Goal: Obtain resource: Download file/media

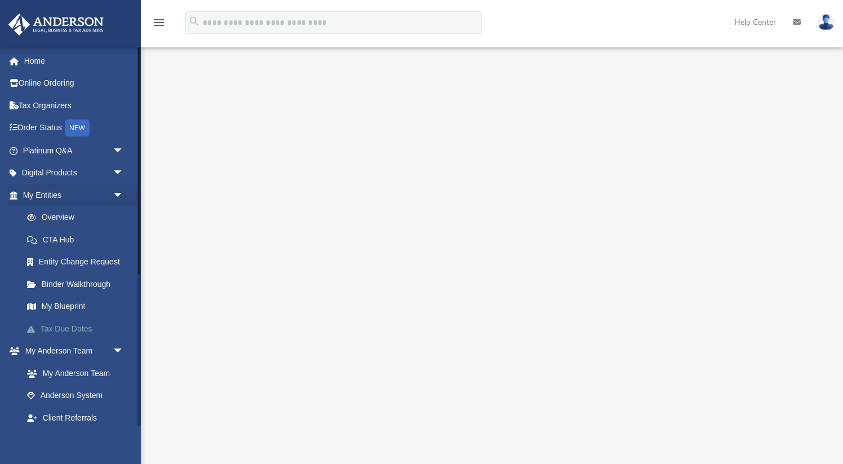
scroll to position [2, 0]
click at [51, 198] on link "My Entities arrow_drop_down" at bounding box center [74, 195] width 133 height 23
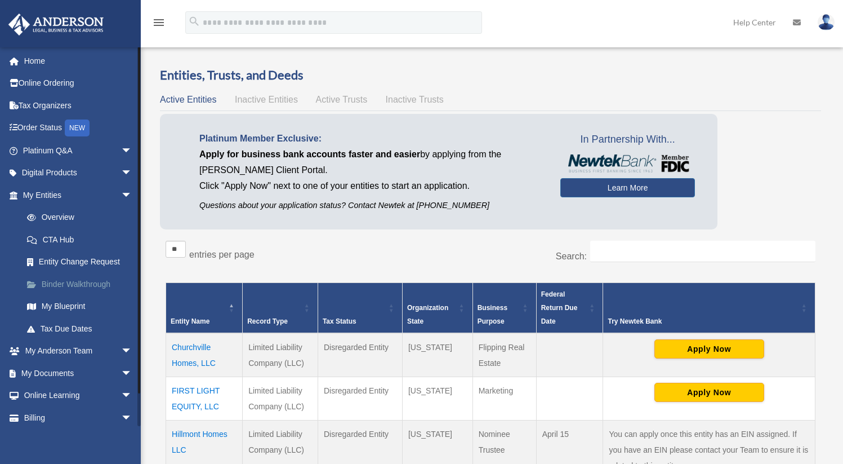
click at [77, 283] on link "Binder Walkthrough" at bounding box center [83, 284] width 134 height 23
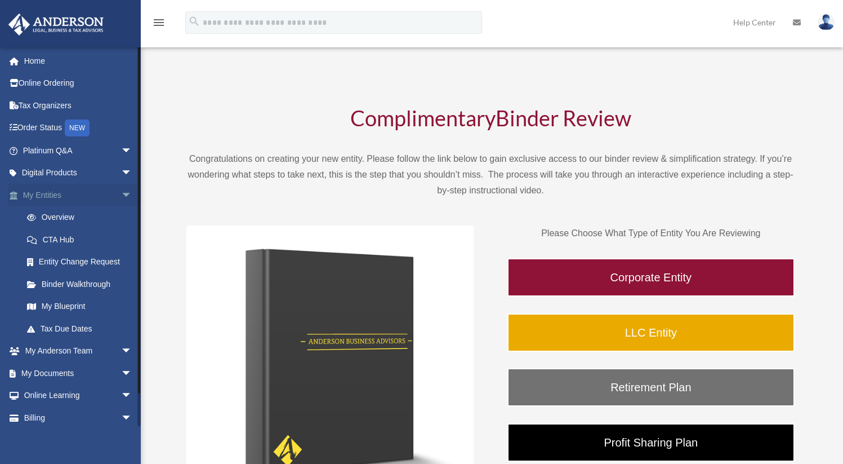
click at [51, 195] on link "My Entities arrow_drop_down" at bounding box center [78, 195] width 141 height 23
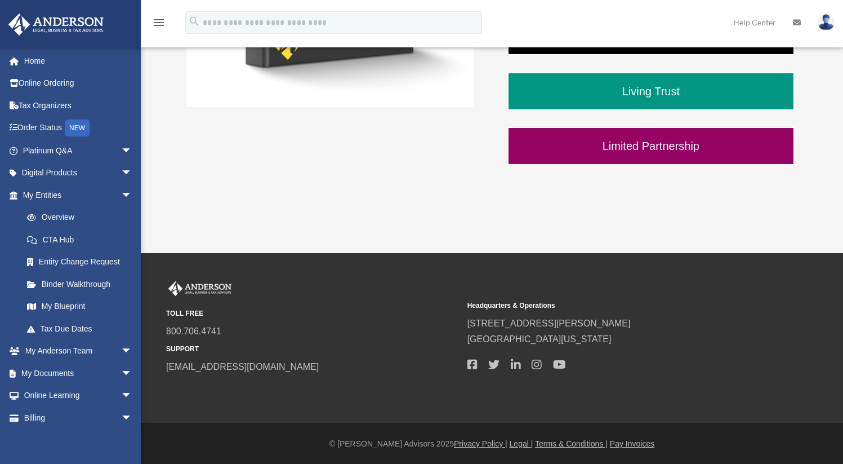
scroll to position [407, 0]
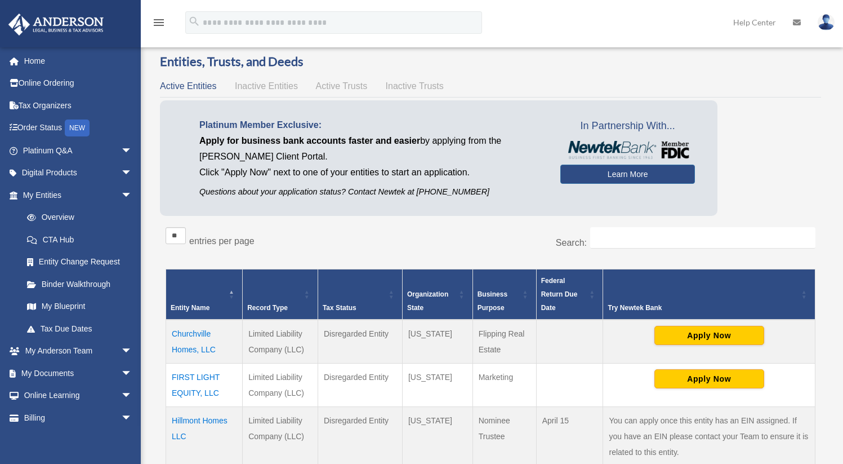
scroll to position [14, 0]
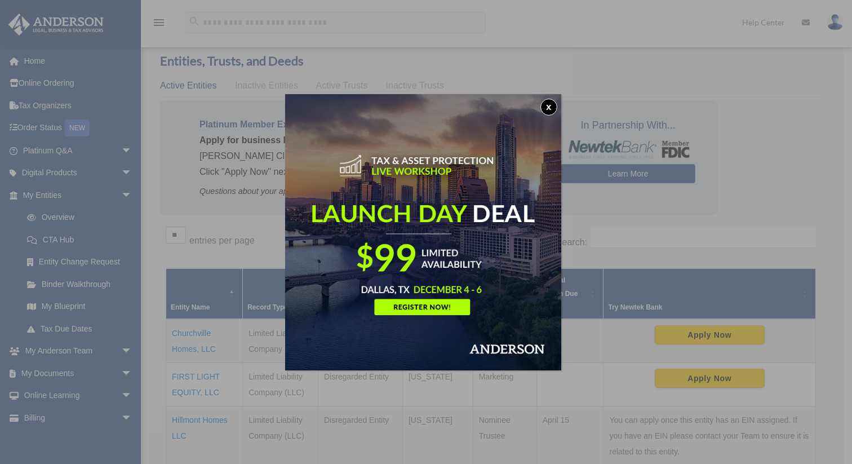
click at [552, 103] on button "x" at bounding box center [548, 107] width 17 height 17
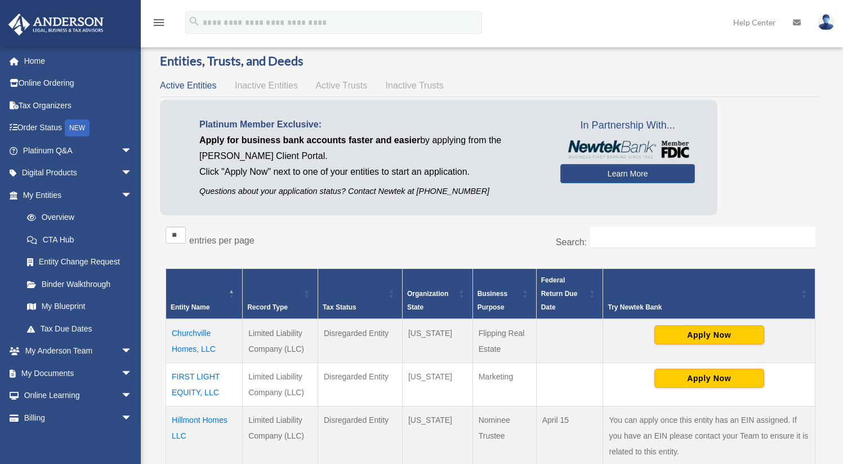
click at [209, 350] on td "Churchville Homes, LLC" at bounding box center [204, 341] width 77 height 44
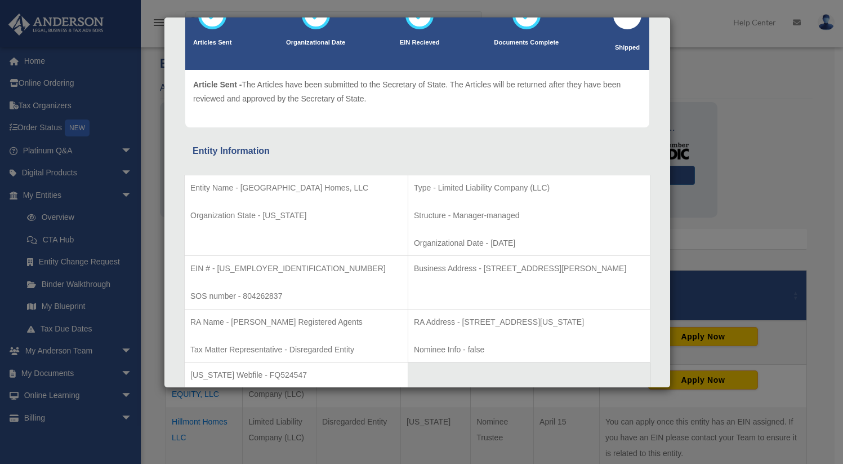
scroll to position [0, 0]
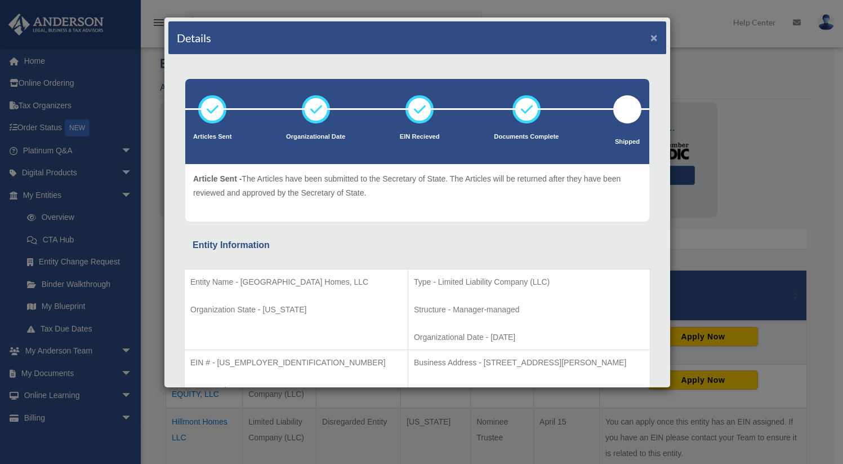
click at [651, 42] on button "×" at bounding box center [654, 38] width 7 height 12
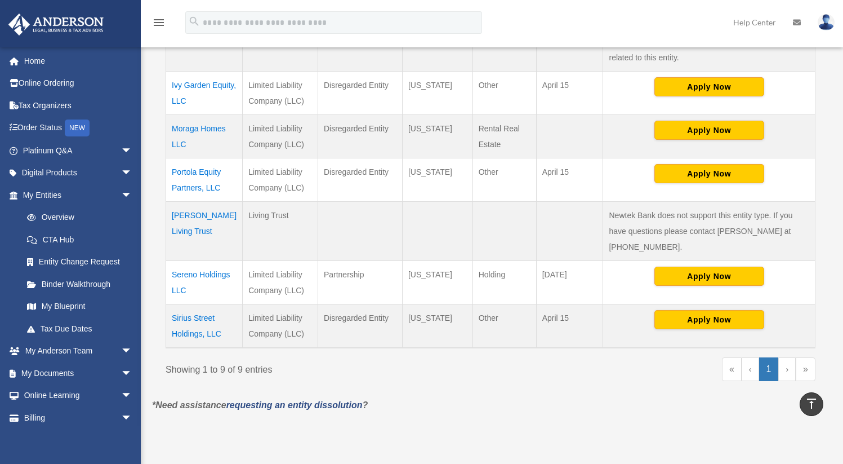
scroll to position [407, 0]
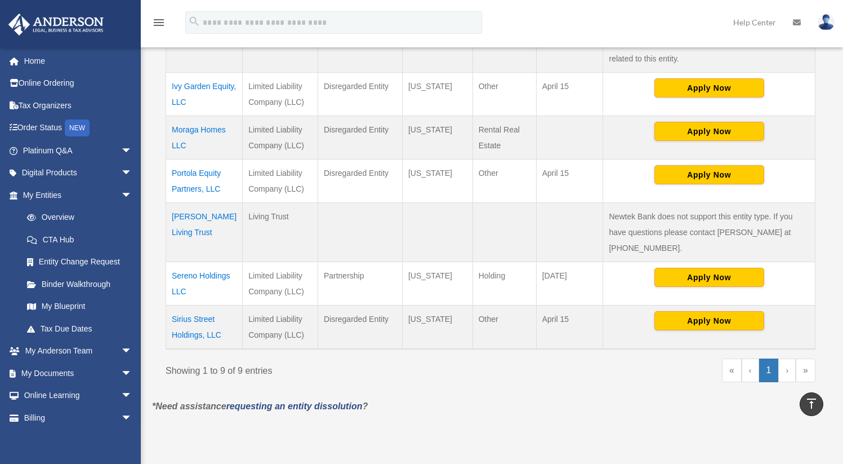
click at [782, 358] on link "›" at bounding box center [787, 370] width 17 height 24
click at [785, 358] on link "›" at bounding box center [787, 370] width 17 height 24
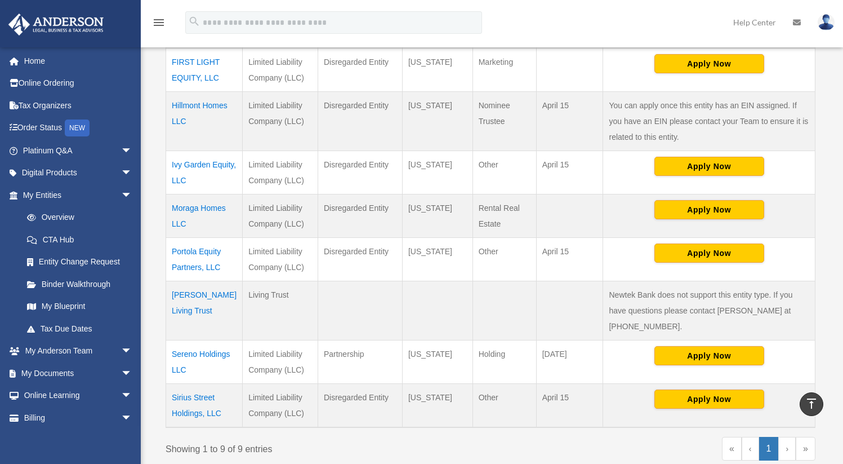
scroll to position [256, 0]
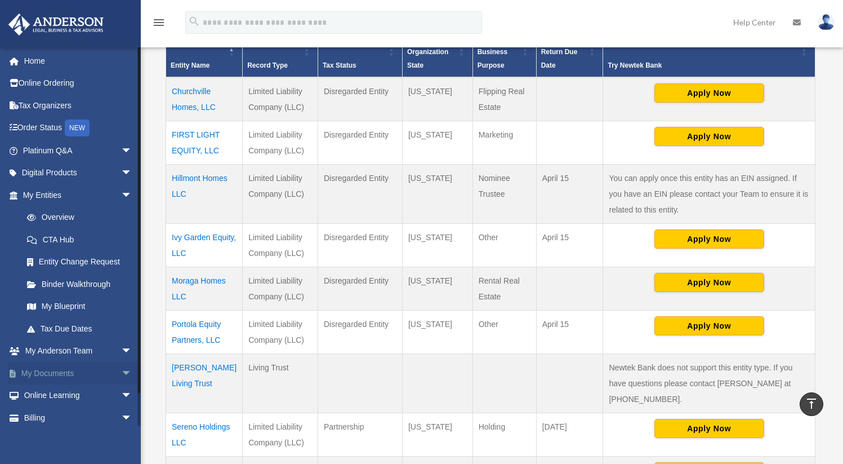
click at [121, 371] on span "arrow_drop_down" at bounding box center [132, 373] width 23 height 23
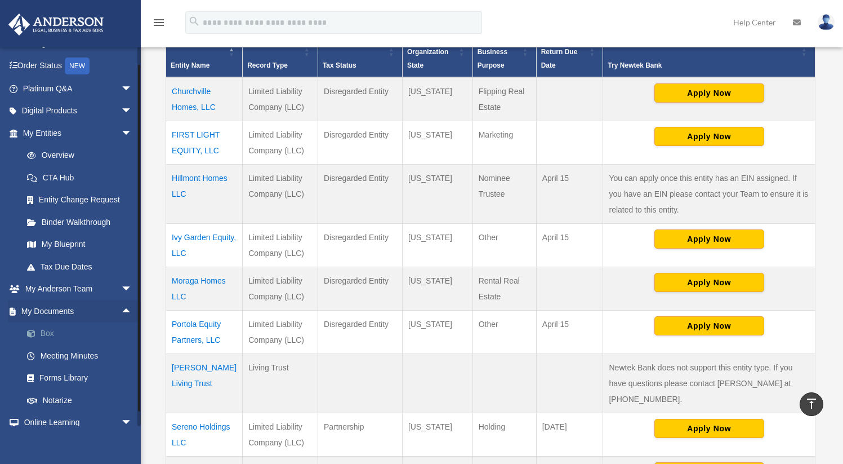
scroll to position [64, 0]
click at [52, 336] on link "Box" at bounding box center [83, 332] width 134 height 23
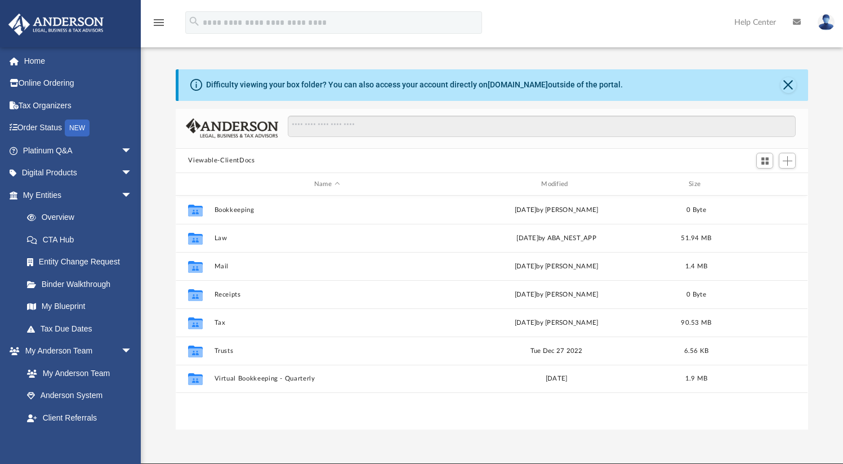
scroll to position [247, 624]
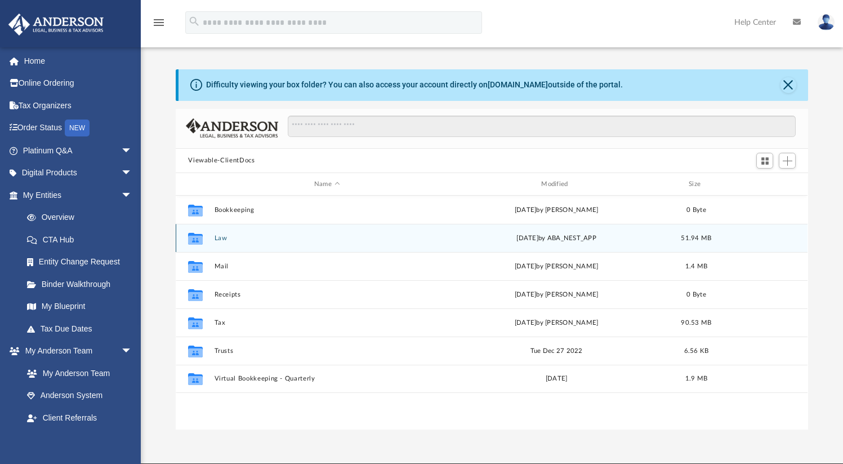
click at [220, 242] on div "Collaborated Folder Law Wed Sep 17 2025 by ABA_NEST_APP 51.94 MB" at bounding box center [492, 238] width 632 height 28
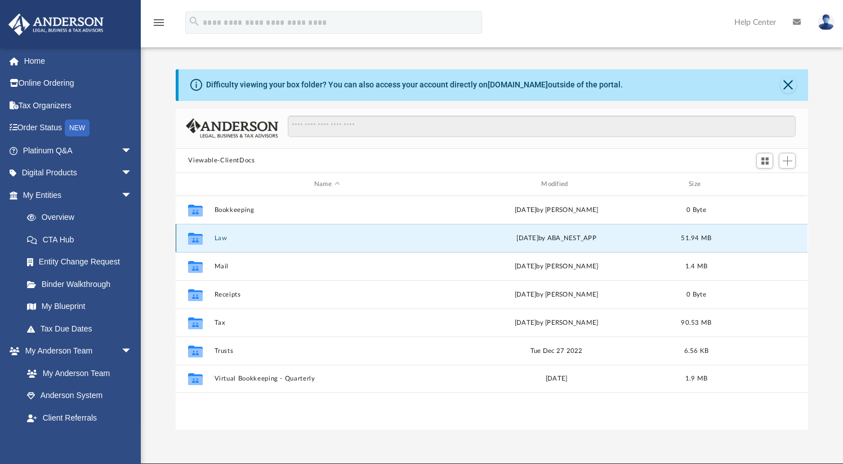
click at [220, 241] on button "Law" at bounding box center [327, 237] width 225 height 7
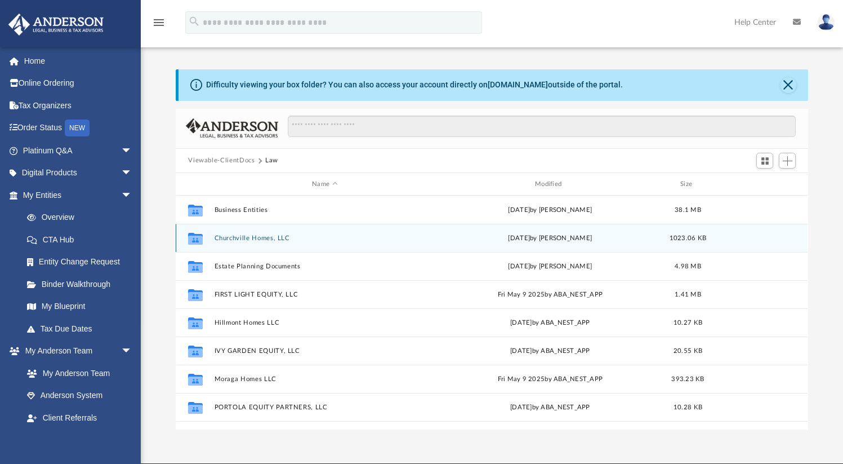
click at [263, 239] on button "Churchville Homes, LLC" at bounding box center [325, 237] width 221 height 7
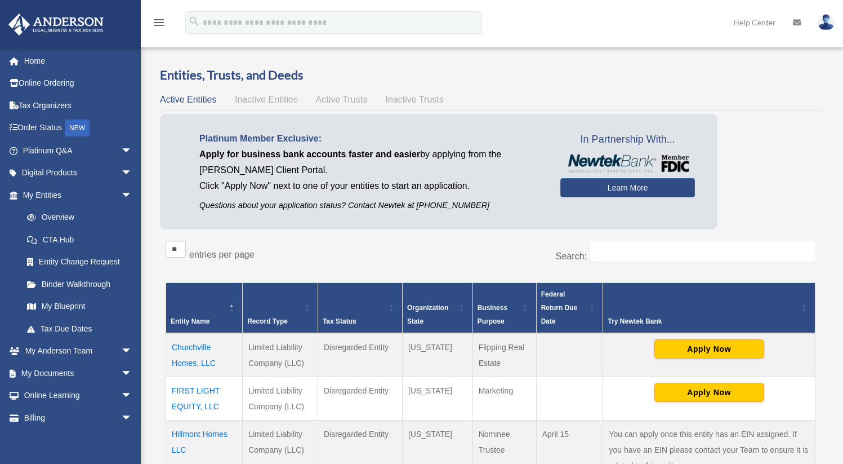
scroll to position [256, 0]
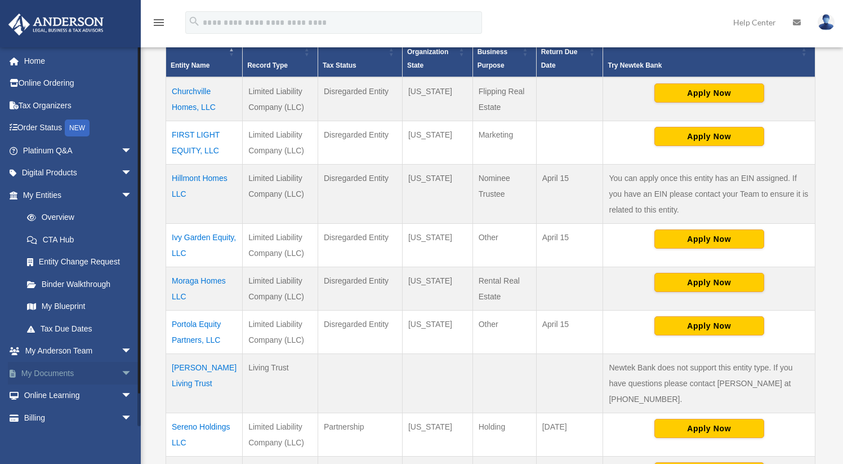
click at [66, 376] on link "My Documents arrow_drop_down" at bounding box center [78, 373] width 141 height 23
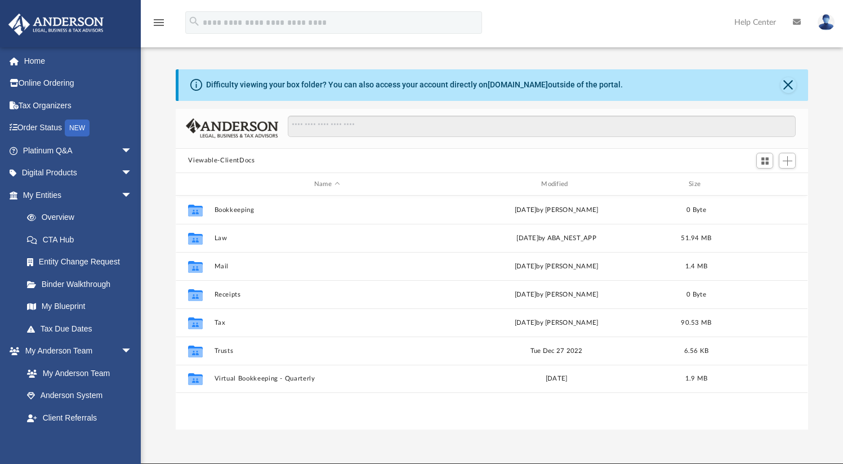
scroll to position [247, 624]
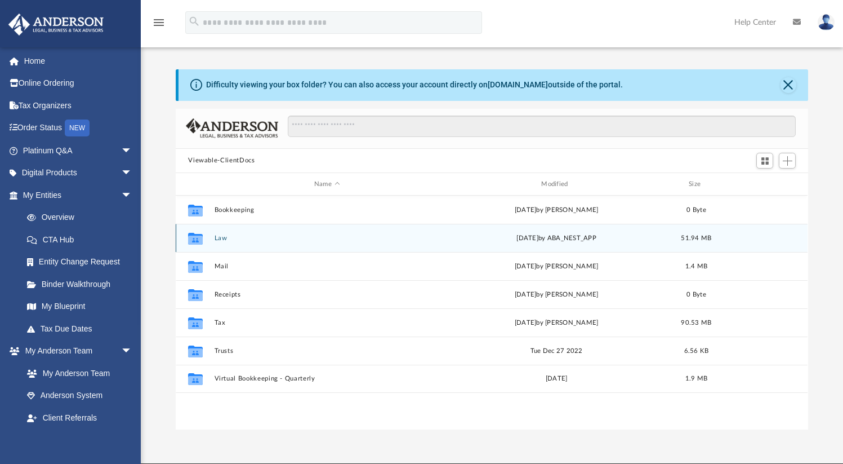
click at [224, 237] on button "Law" at bounding box center [327, 237] width 225 height 7
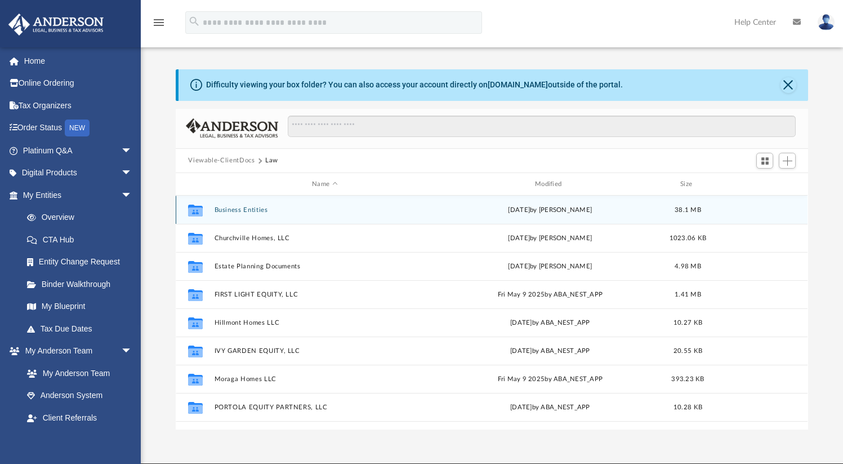
click at [241, 208] on button "Business Entities" at bounding box center [325, 209] width 221 height 7
click at [260, 204] on div "Collaborated [GEOGRAPHIC_DATA] Homes, LLC [DATE] 7.54 MB" at bounding box center [492, 209] width 632 height 28
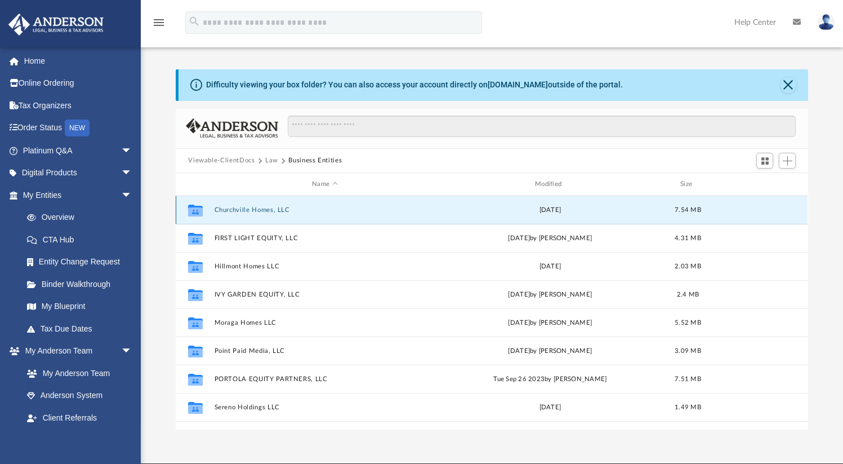
click at [261, 212] on button "Churchville Homes, LLC" at bounding box center [325, 209] width 221 height 7
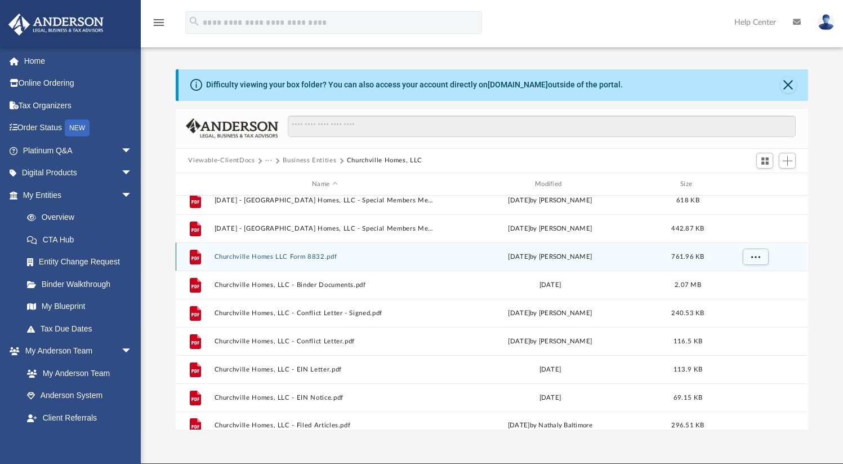
scroll to position [132, 0]
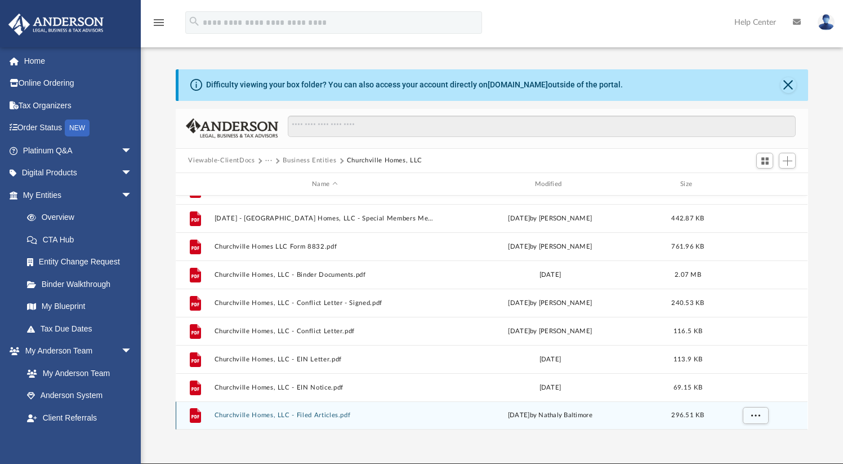
click at [299, 413] on button "Churchville Homes, LLC - Filed Articles.pdf" at bounding box center [325, 415] width 221 height 7
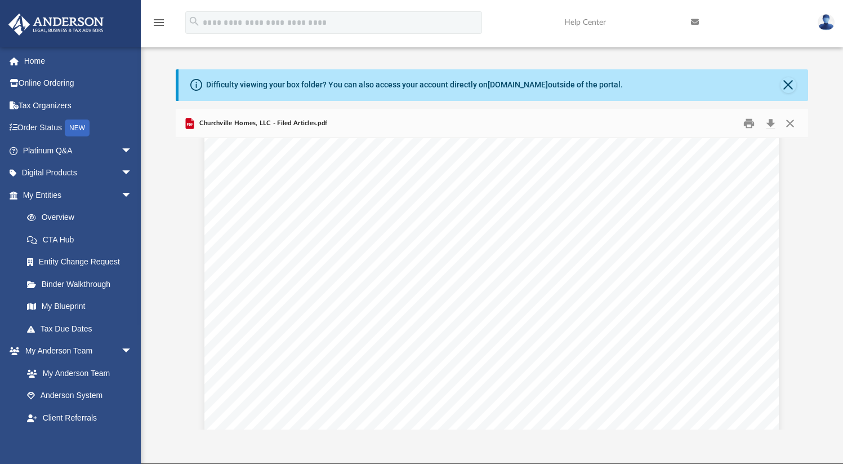
scroll to position [2423, 0]
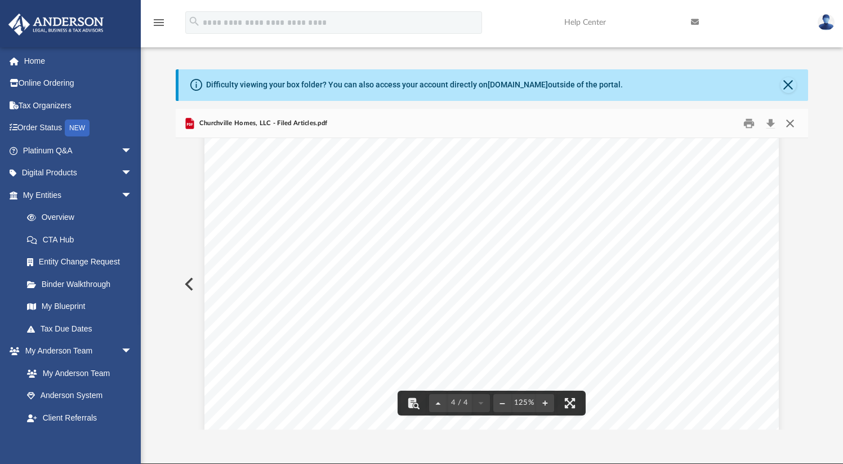
click at [795, 123] on button "Close" at bounding box center [790, 122] width 20 height 17
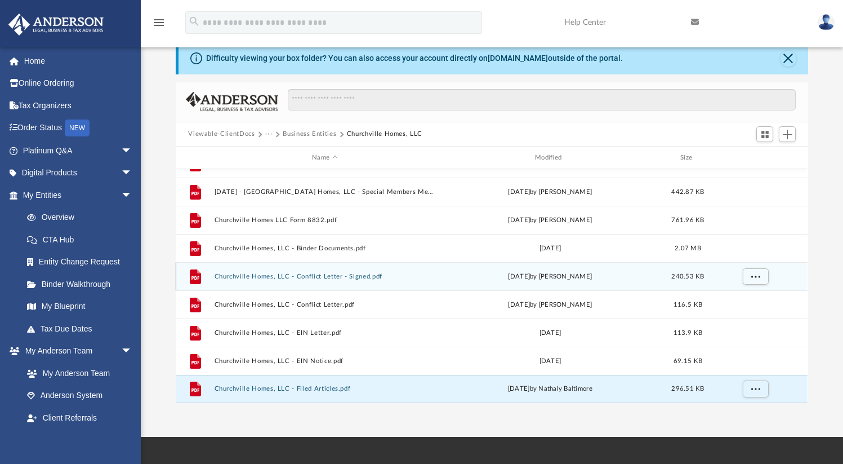
scroll to position [14, 0]
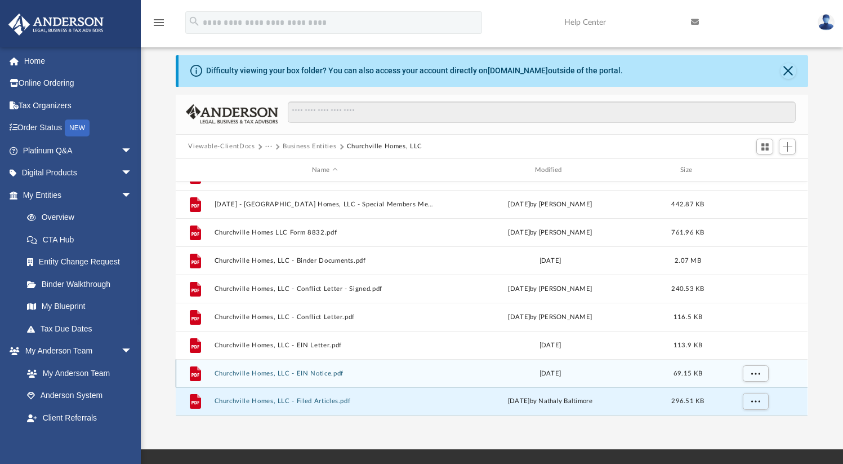
click at [327, 371] on button "Churchville Homes, LLC - EIN Notice.pdf" at bounding box center [325, 373] width 221 height 7
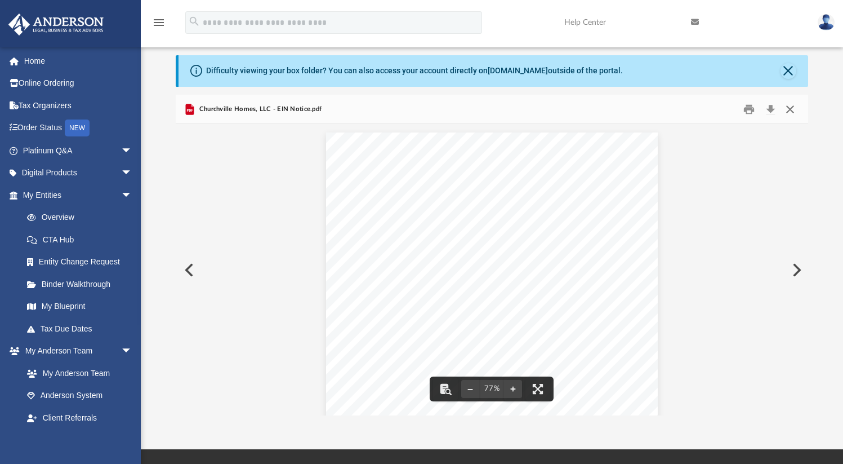
click at [794, 115] on button "Close" at bounding box center [790, 108] width 20 height 17
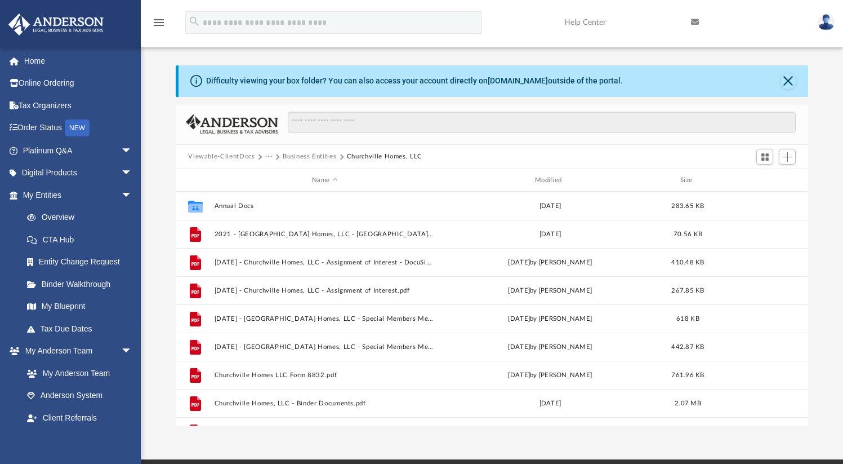
scroll to position [0, 0]
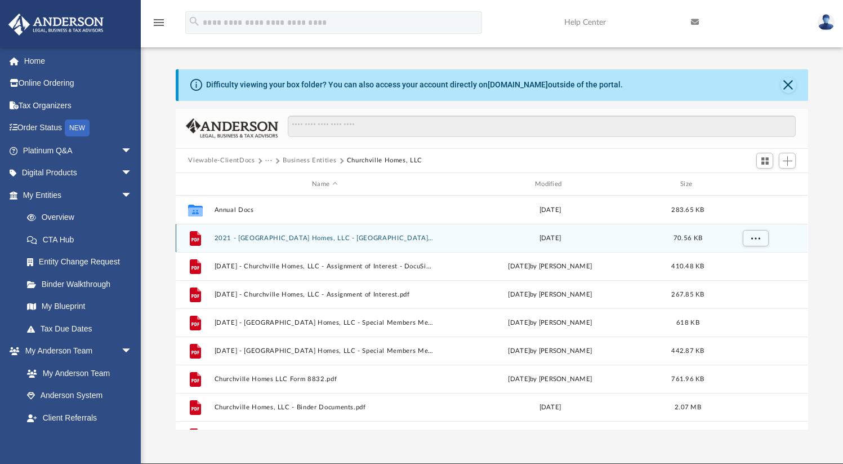
click at [334, 238] on button "2021 - [GEOGRAPHIC_DATA] Homes, LLC - [GEOGRAPHIC_DATA] Comp.pdf" at bounding box center [325, 237] width 221 height 7
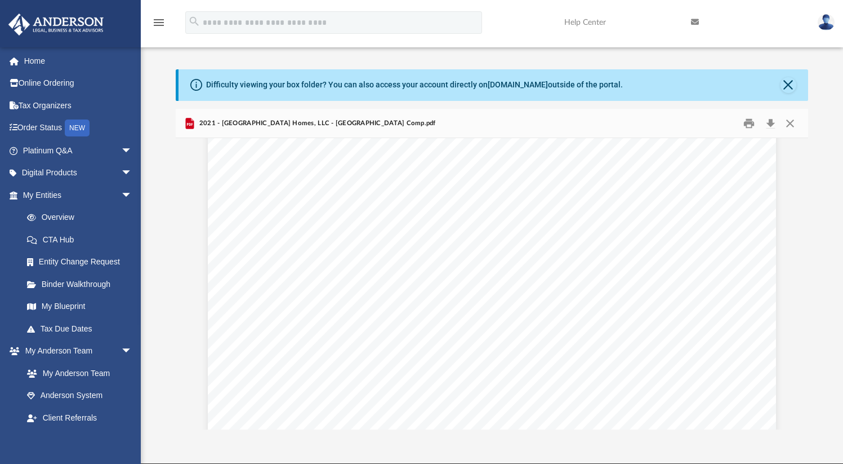
scroll to position [324, 0]
click at [789, 126] on button "Close" at bounding box center [790, 122] width 20 height 17
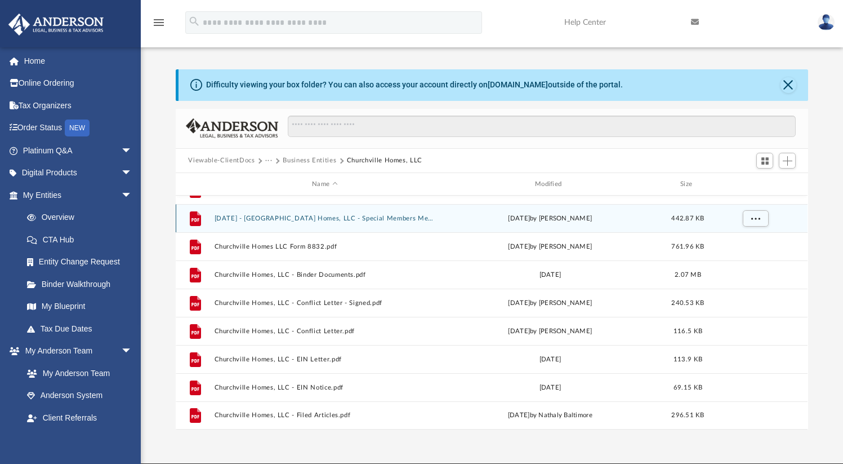
scroll to position [15, 0]
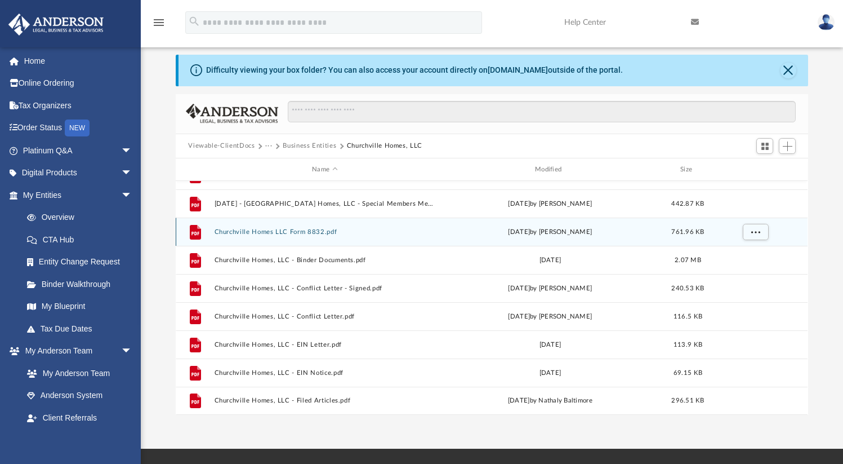
click at [317, 234] on button "Churchville Homes LLC Form 8832.pdf" at bounding box center [325, 231] width 221 height 7
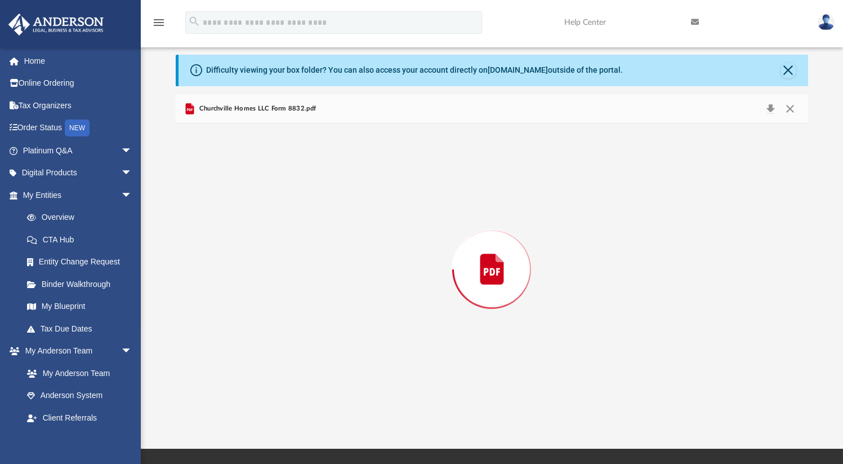
click at [317, 234] on div "Preview" at bounding box center [492, 268] width 632 height 291
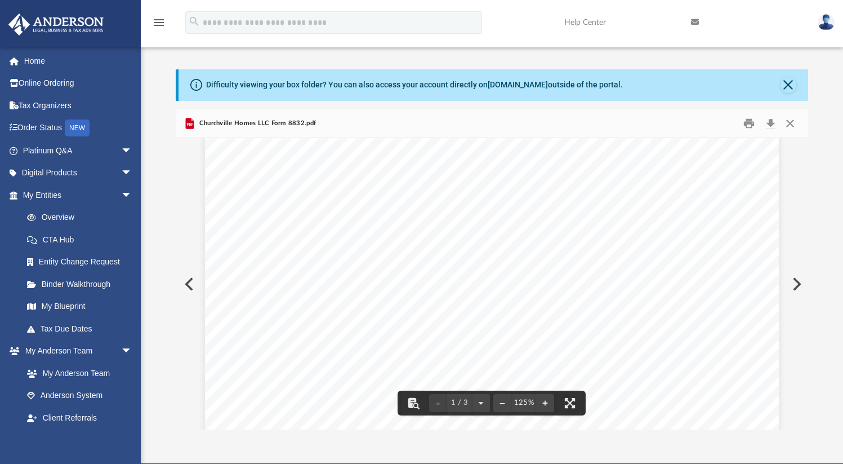
scroll to position [336, 0]
click at [794, 124] on button "Close" at bounding box center [790, 122] width 20 height 17
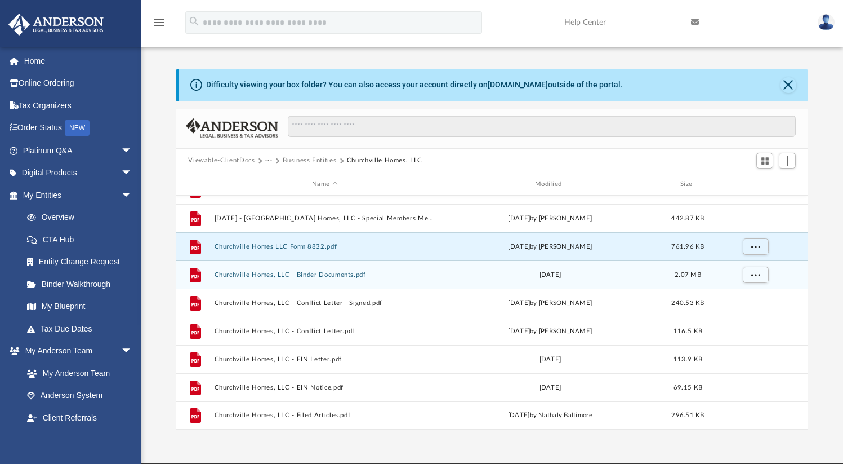
click at [336, 273] on button "Churchville Homes, LLC - Binder Documents.pdf" at bounding box center [325, 274] width 221 height 7
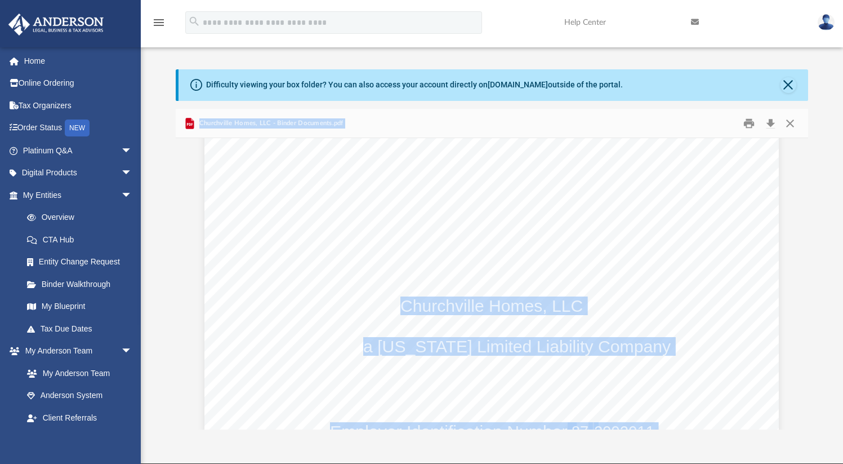
scroll to position [954, 0]
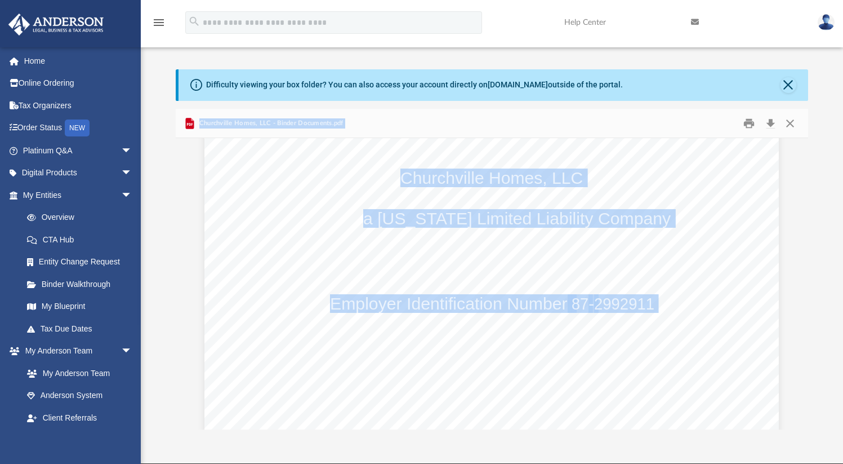
click at [429, 343] on div "Churchville Homes, LLC [GEOGRAPHIC_DATA] Homes, LLC a [US_STATE] Limited Liabil…" at bounding box center [491, 325] width 575 height 744
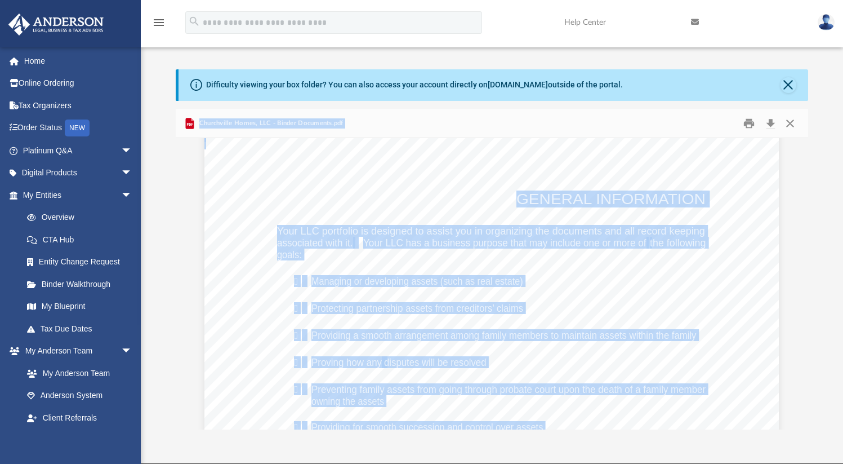
scroll to position [3090, 0]
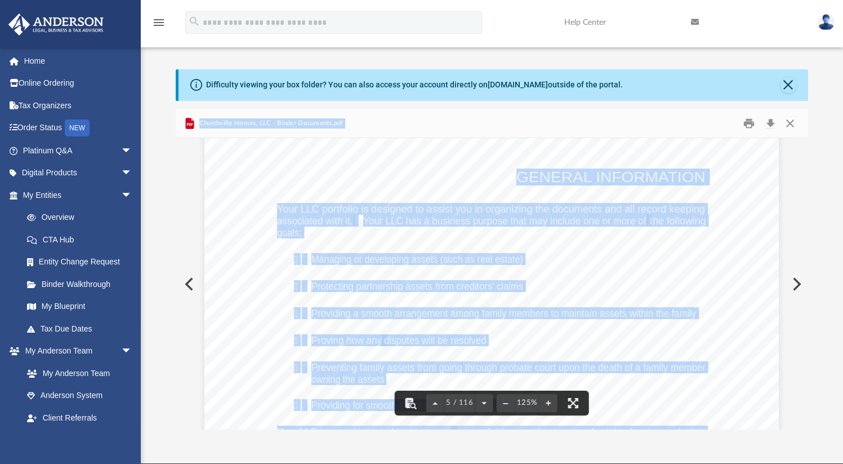
click at [442, 260] on span "Managing or developing assets (such as real estate)" at bounding box center [418, 259] width 212 height 10
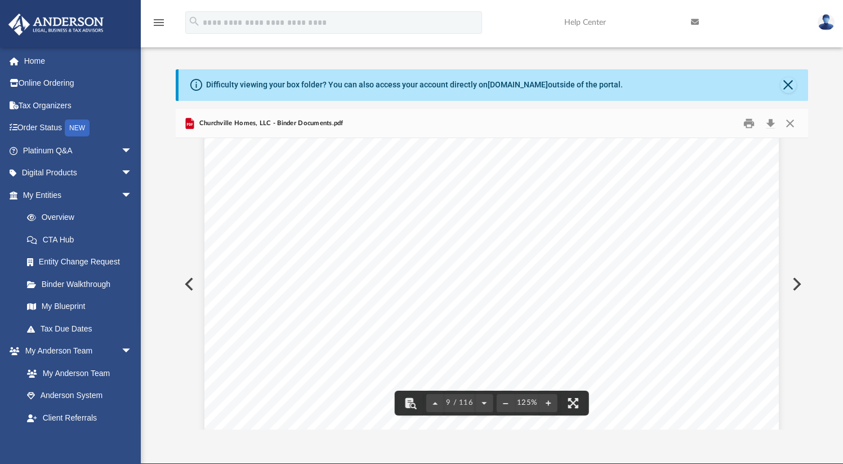
scroll to position [6436, 0]
click at [792, 127] on button "Close" at bounding box center [790, 122] width 20 height 17
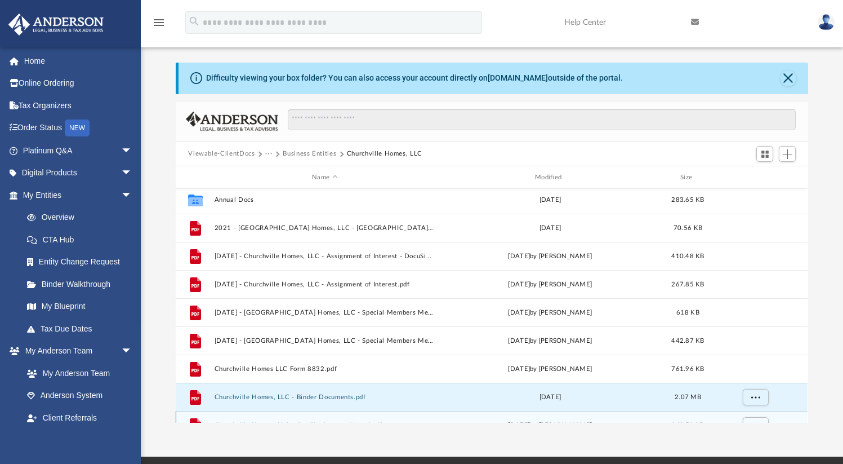
scroll to position [0, 0]
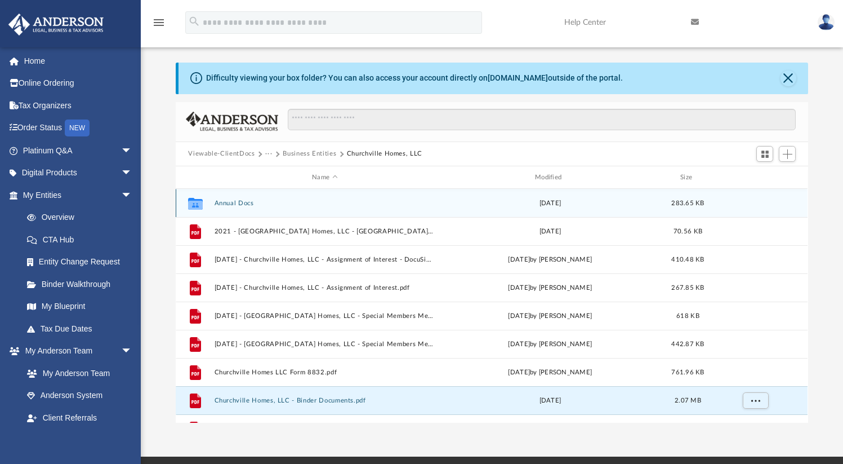
click at [237, 206] on button "Annual Docs" at bounding box center [325, 202] width 221 height 7
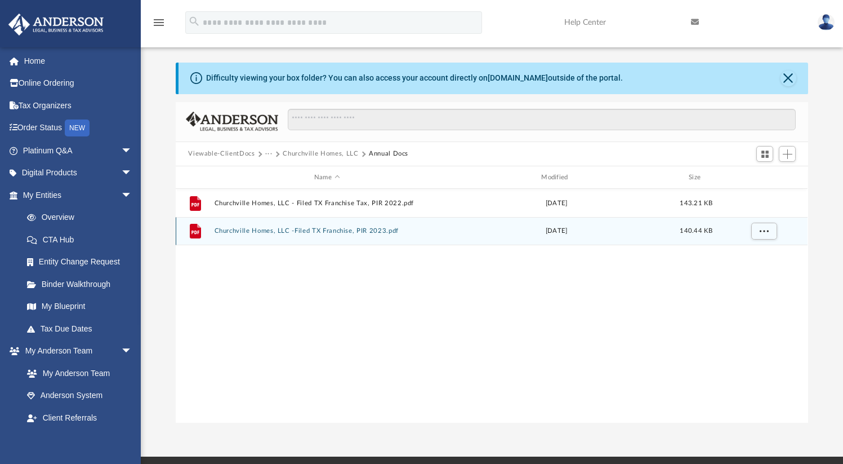
click at [348, 234] on button "Churchville Homes, LLC -Filed TX Franchise, PIR 2023.pdf" at bounding box center [327, 231] width 225 height 7
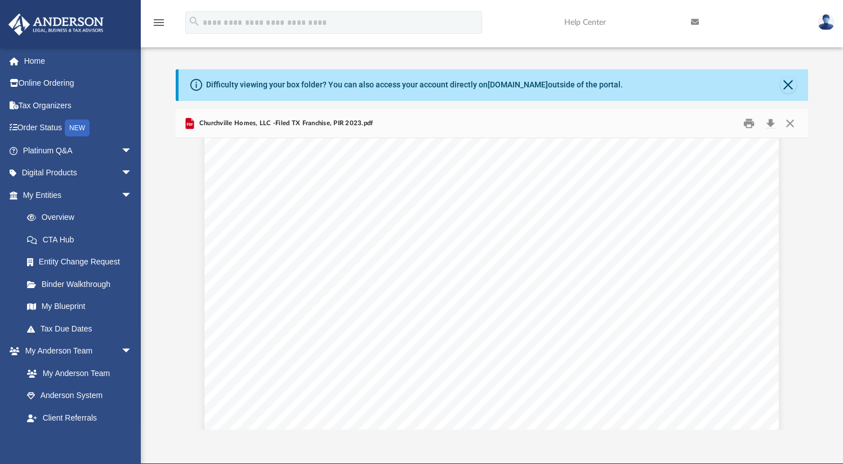
scroll to position [901, 0]
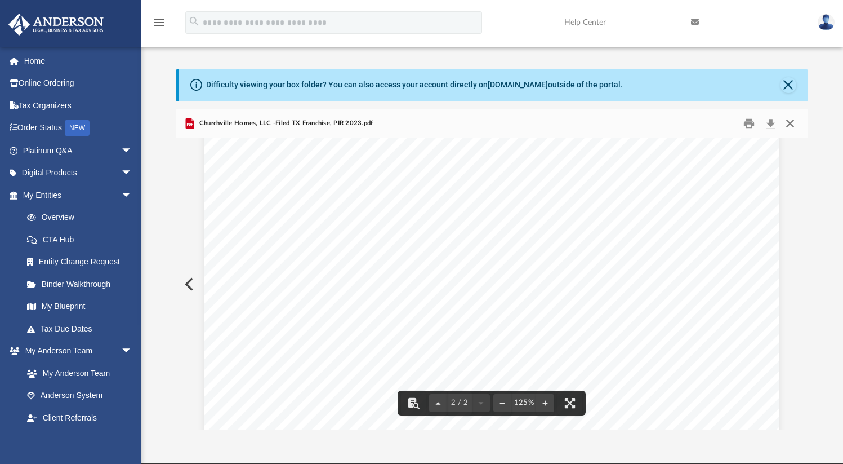
click at [793, 128] on button "Close" at bounding box center [790, 122] width 20 height 17
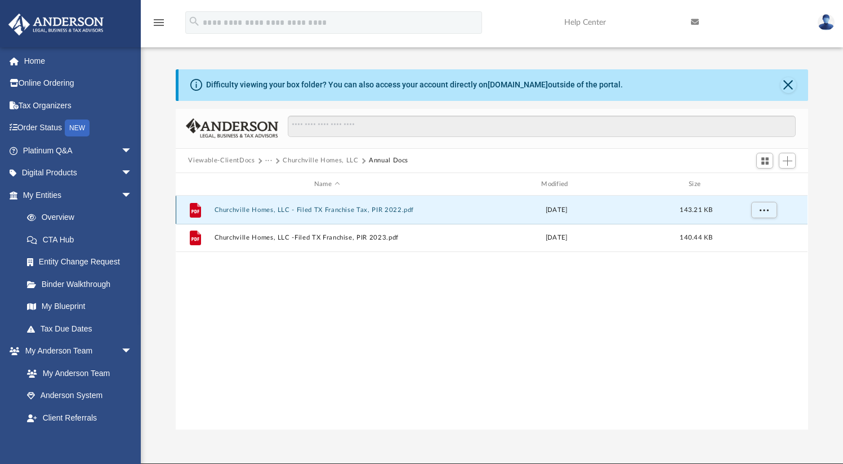
click at [334, 211] on button "Churchville Homes, LLC - Filed TX Franchise Tax, PIR 2022.pdf" at bounding box center [327, 209] width 225 height 7
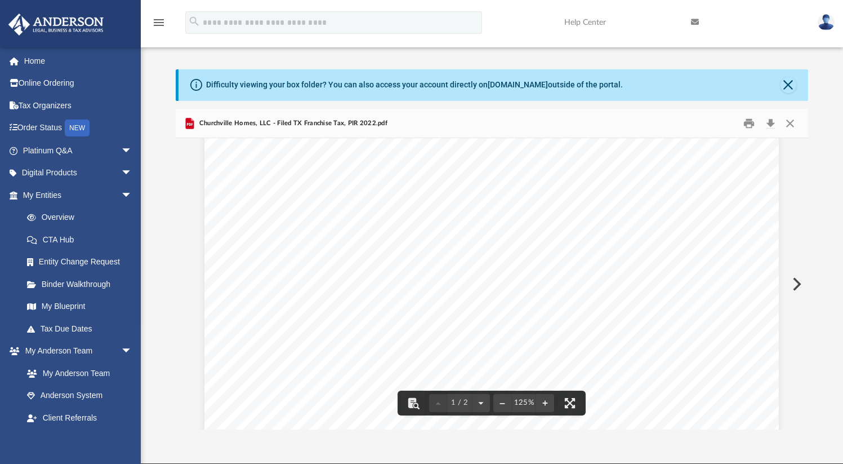
scroll to position [342, 0]
click at [785, 128] on button "Close" at bounding box center [790, 122] width 20 height 17
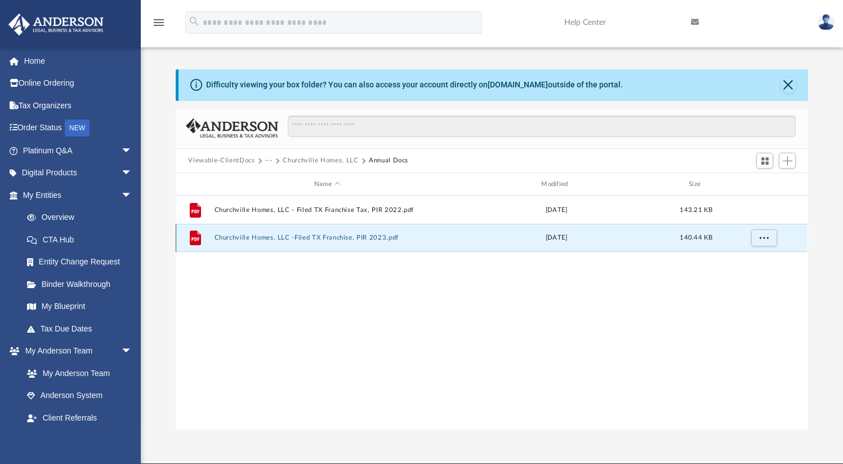
click at [367, 239] on button "Churchville Homes, LLC -Filed TX Franchise, PIR 2023.pdf" at bounding box center [327, 237] width 225 height 7
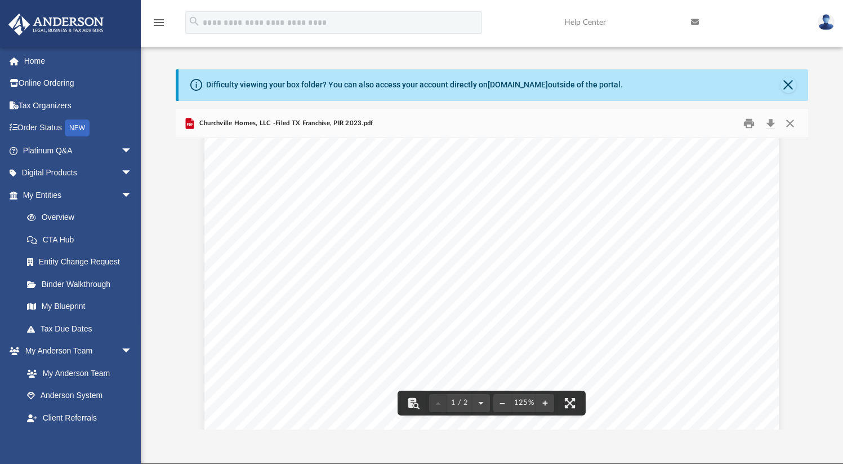
scroll to position [322, 0]
click at [750, 129] on button "Print" at bounding box center [749, 122] width 23 height 17
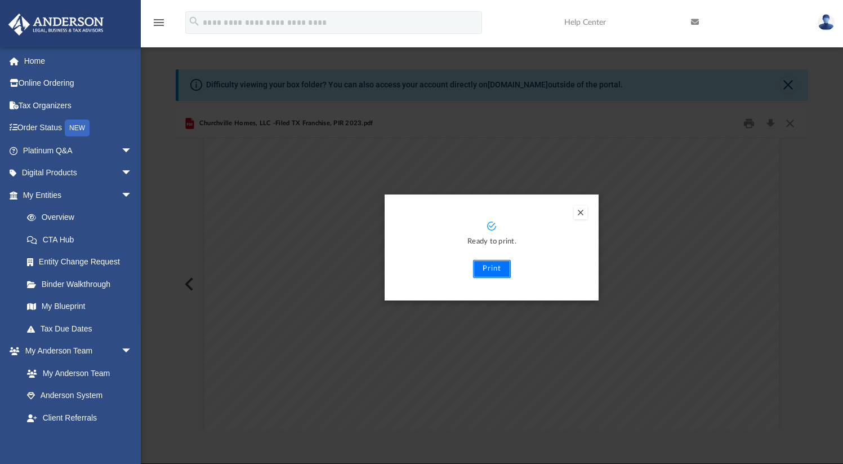
click at [493, 274] on button "Print" at bounding box center [492, 269] width 38 height 18
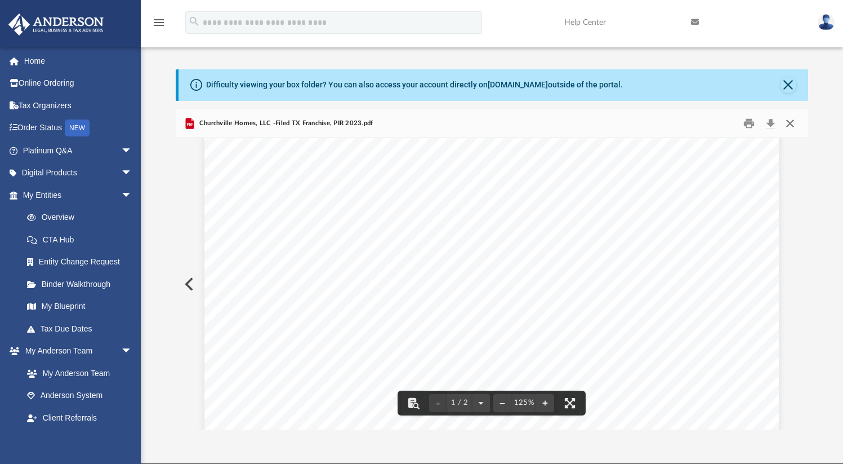
click at [797, 123] on button "Close" at bounding box center [790, 122] width 20 height 17
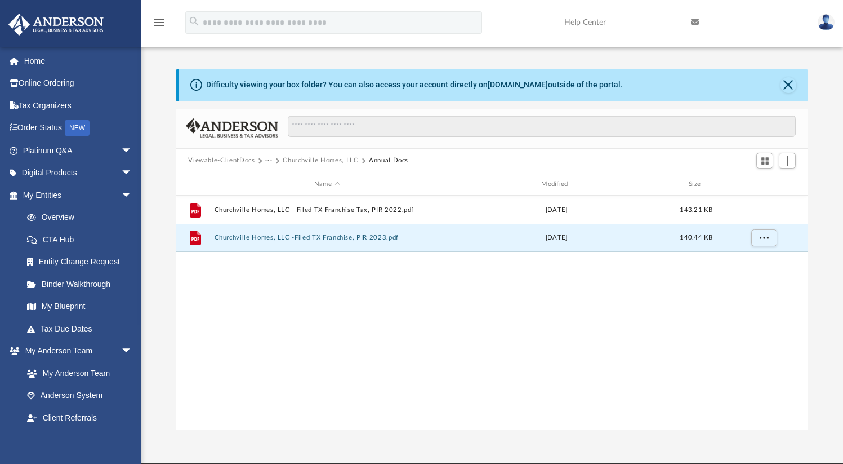
click at [236, 164] on button "Viewable-ClientDocs" at bounding box center [221, 160] width 66 height 10
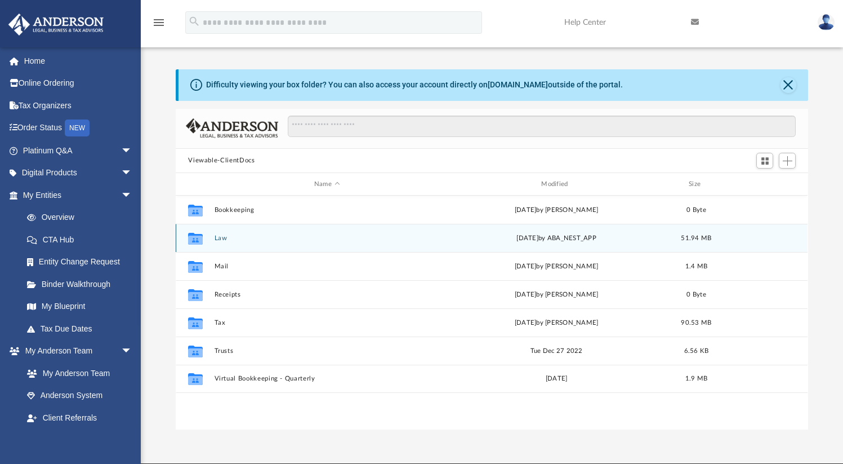
click at [220, 238] on button "Law" at bounding box center [327, 237] width 225 height 7
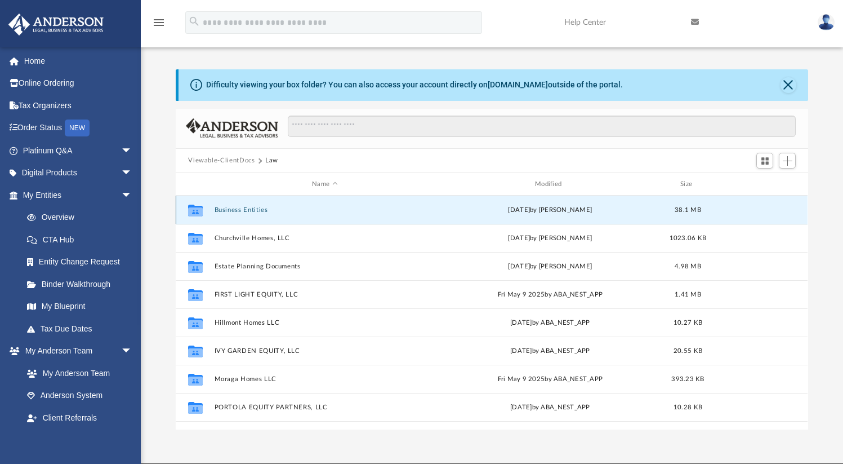
click at [248, 211] on button "Business Entities" at bounding box center [325, 209] width 221 height 7
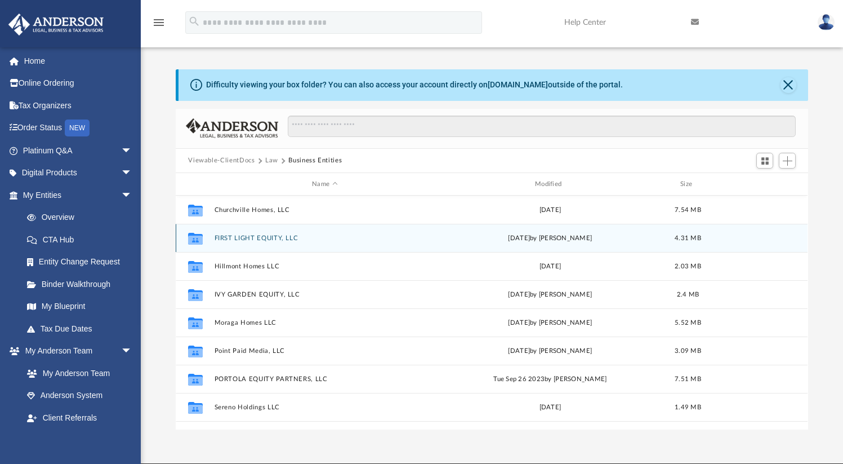
click at [249, 238] on button "FIRST LIGHT EQUITY, LLC" at bounding box center [325, 237] width 221 height 7
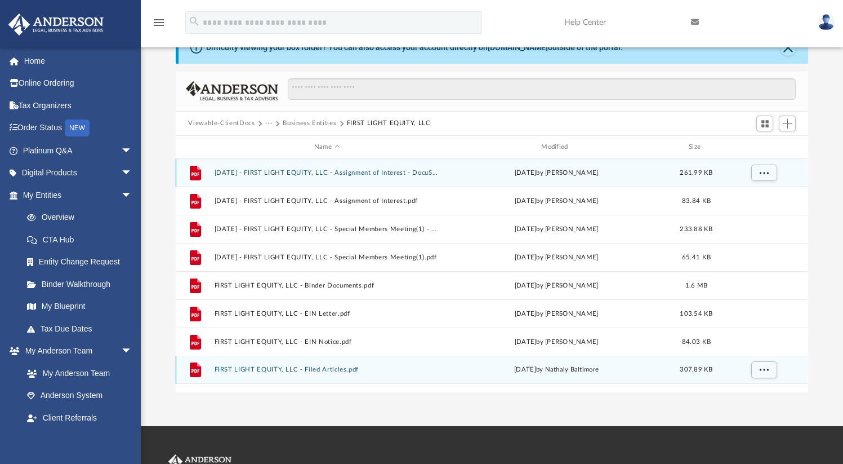
scroll to position [0, 0]
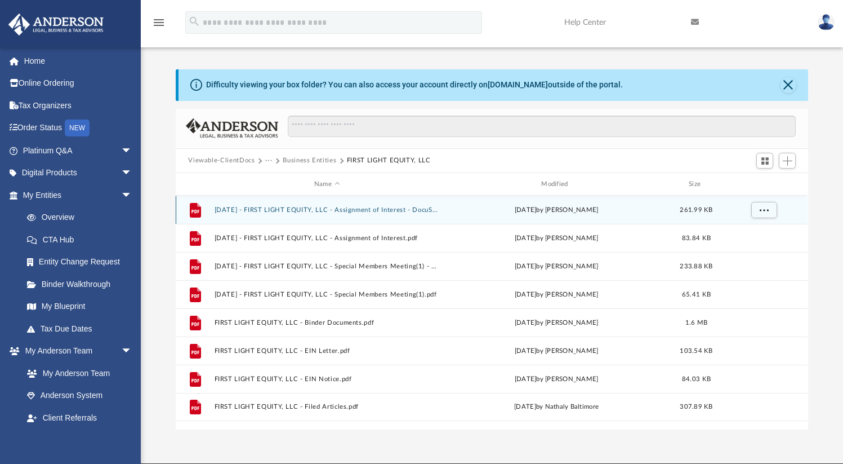
click at [385, 208] on button "[DATE] - FIRST LIGHT EQUITY, LLC - Assignment of Interest - DocuSigned.pdf" at bounding box center [327, 209] width 225 height 7
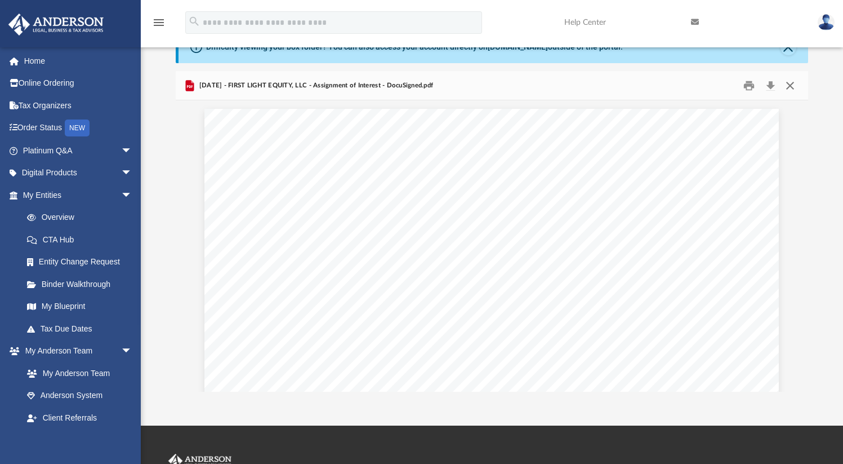
click at [793, 87] on button "Close" at bounding box center [790, 85] width 20 height 17
click at [793, 87] on input "Search files and folders" at bounding box center [542, 88] width 508 height 21
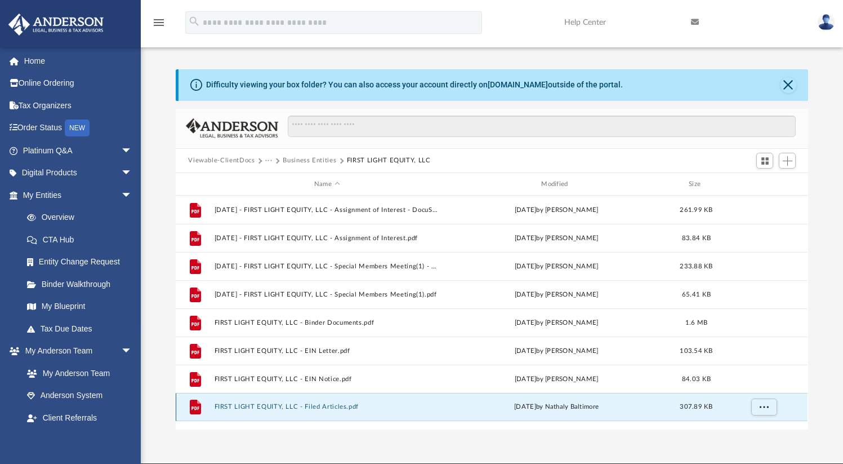
click at [324, 408] on button "FIRST LIGHT EQUITY, LLC - Filed Articles.pdf" at bounding box center [327, 406] width 225 height 7
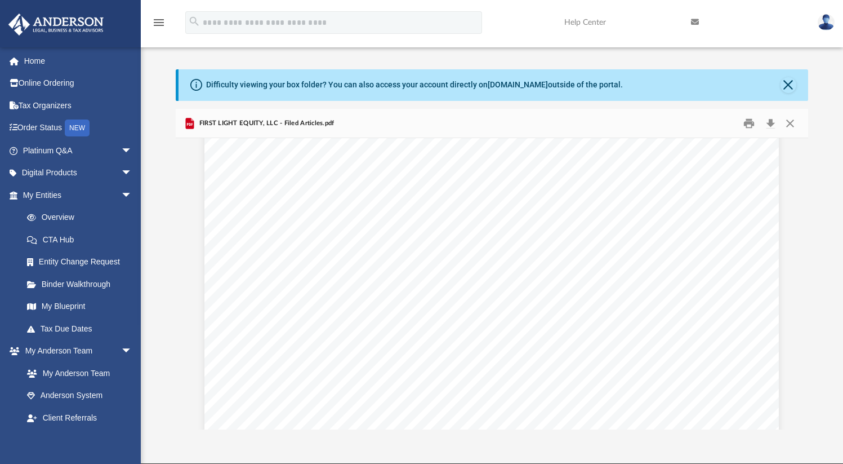
scroll to position [2751, 0]
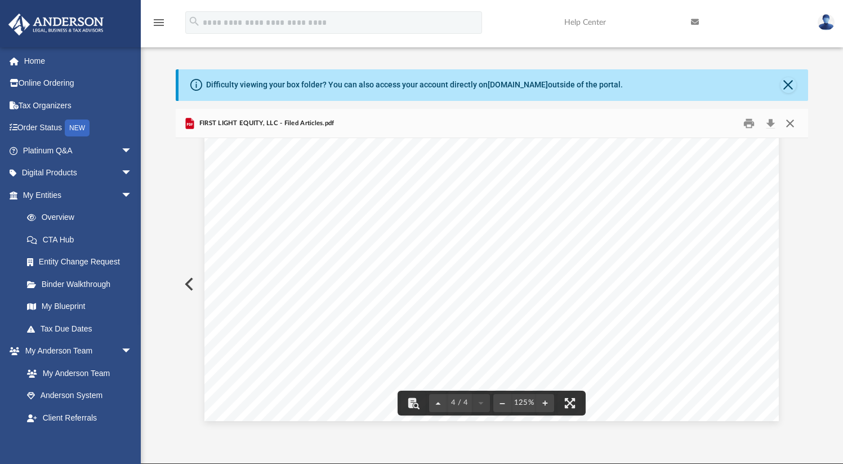
click at [789, 119] on button "Close" at bounding box center [790, 122] width 20 height 17
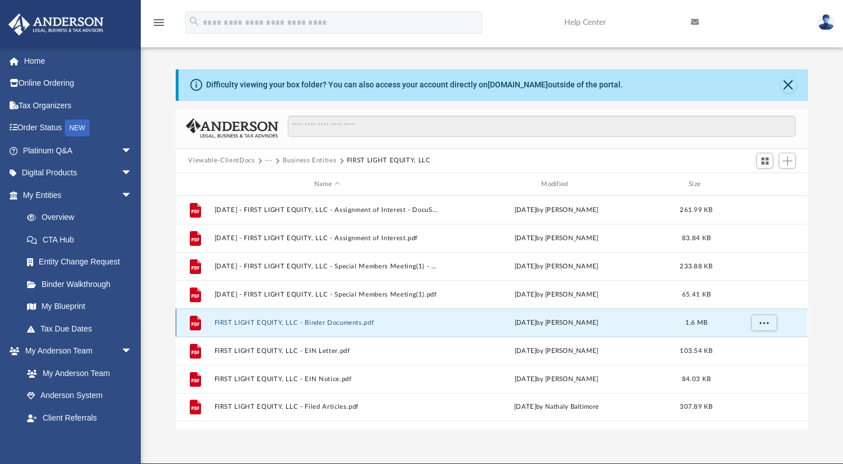
click at [337, 323] on button "FIRST LIGHT EQUITY, LLC - Binder Documents.pdf" at bounding box center [327, 322] width 225 height 7
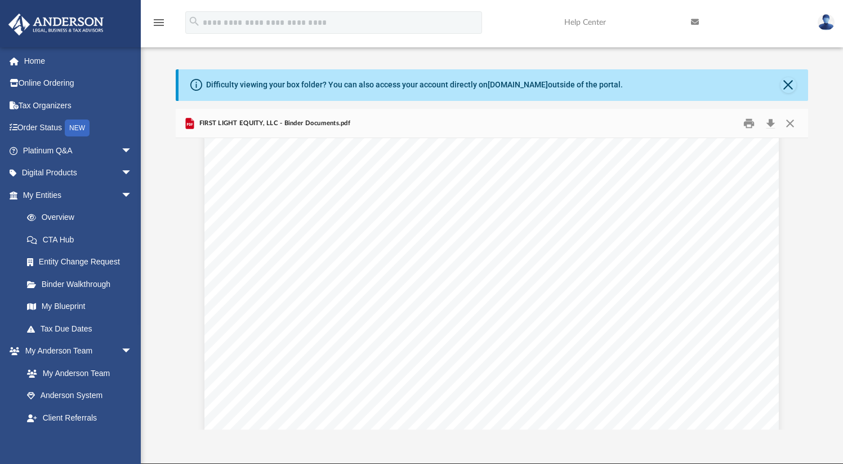
scroll to position [1117, 0]
click at [792, 125] on button "Close" at bounding box center [790, 122] width 20 height 17
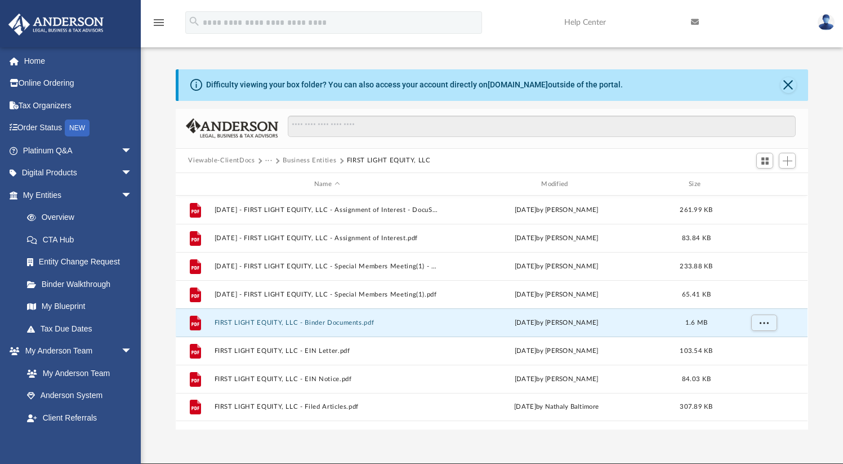
click at [317, 162] on button "Business Entities" at bounding box center [310, 160] width 54 height 10
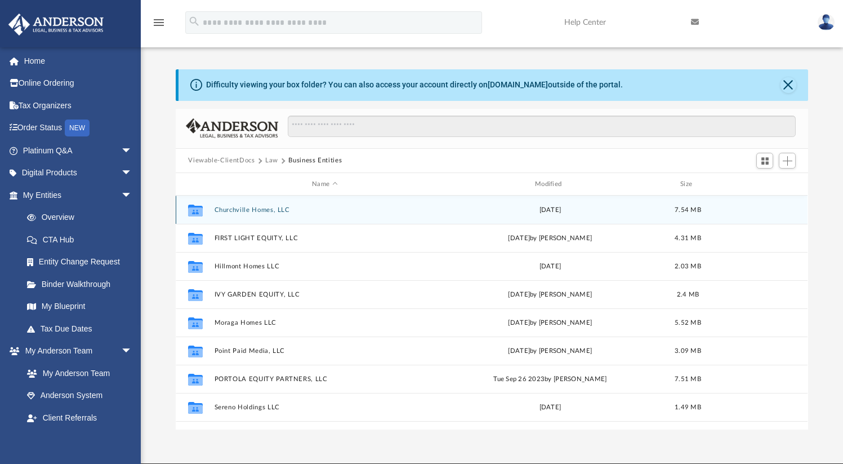
click at [271, 211] on button "Churchville Homes, LLC" at bounding box center [325, 209] width 221 height 7
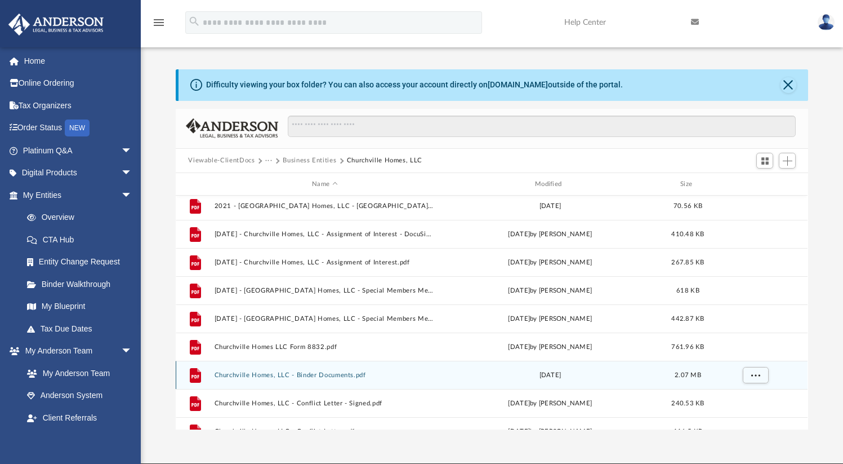
scroll to position [132, 0]
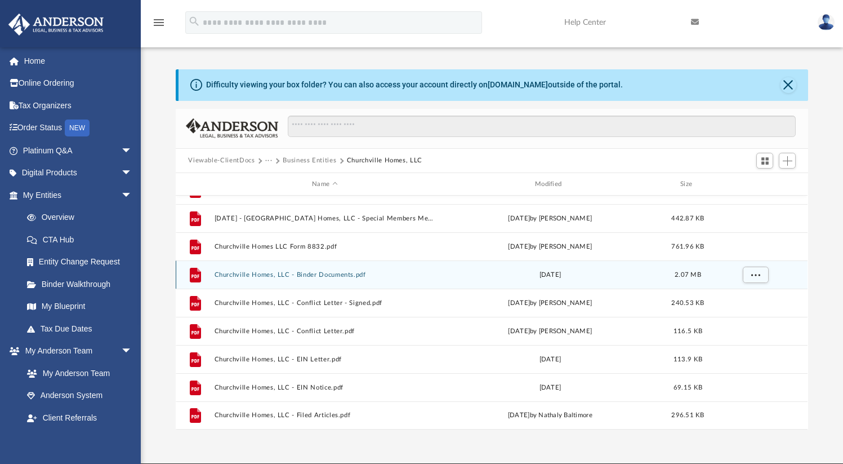
click at [315, 275] on button "Churchville Homes, LLC - Binder Documents.pdf" at bounding box center [325, 274] width 221 height 7
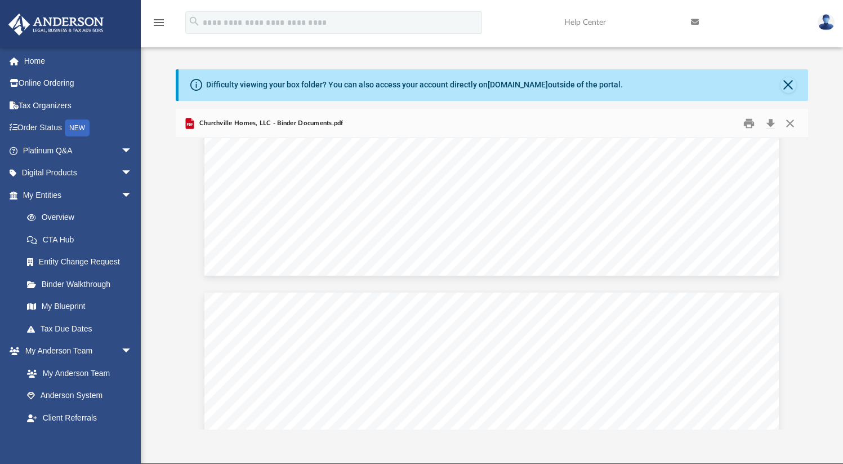
scroll to position [5944, 0]
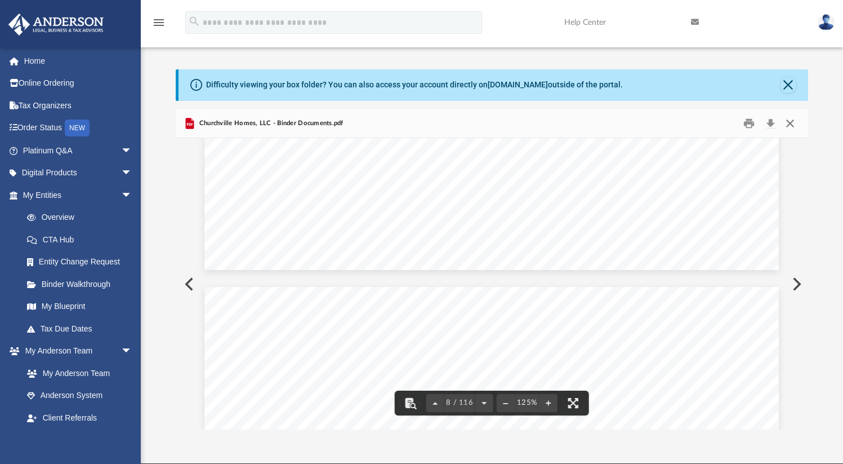
click at [793, 126] on button "Close" at bounding box center [790, 122] width 20 height 17
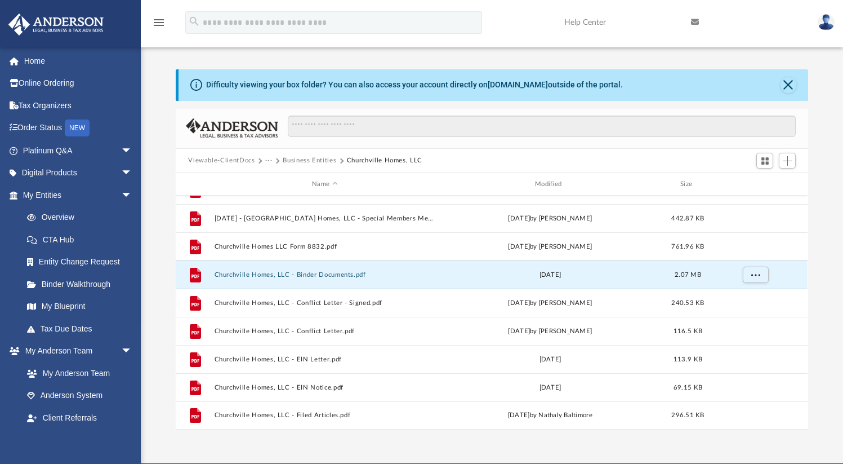
click at [321, 160] on button "Business Entities" at bounding box center [310, 160] width 54 height 10
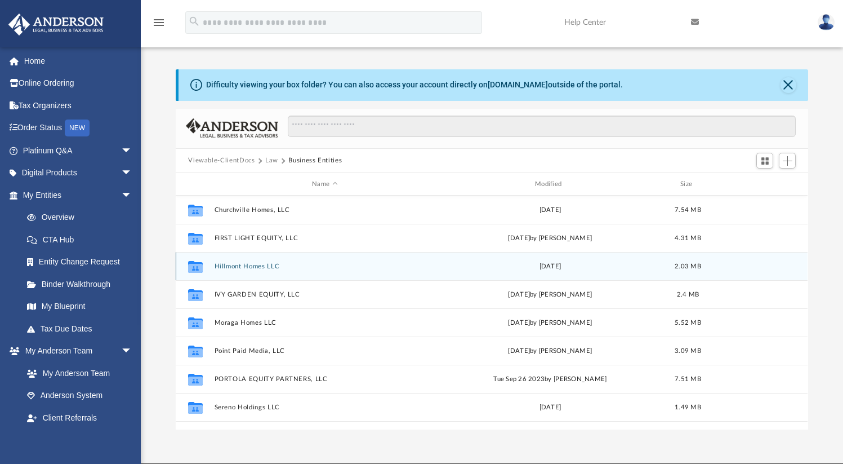
click at [256, 269] on button "Hillmont Homes LLC" at bounding box center [325, 266] width 221 height 7
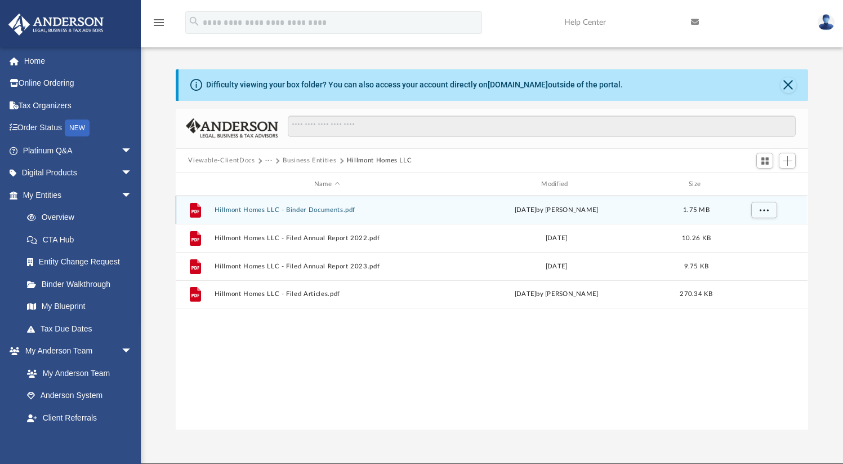
click at [312, 211] on button "Hillmont Homes LLC - Binder Documents.pdf" at bounding box center [327, 209] width 225 height 7
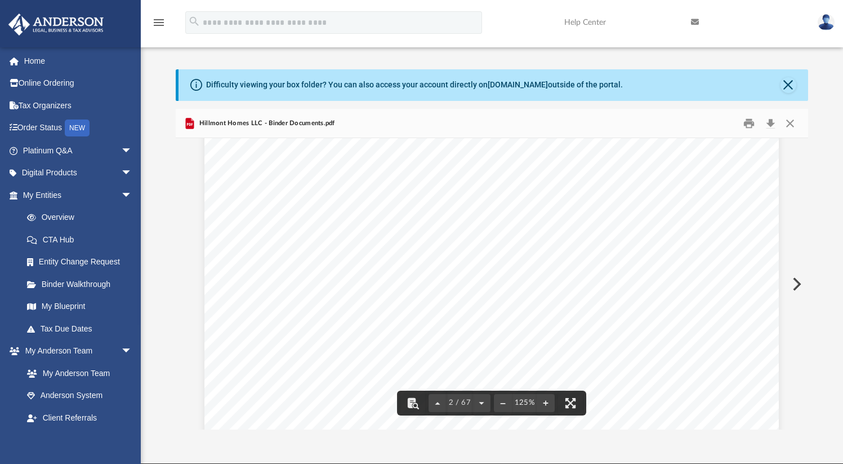
scroll to position [1021, 0]
click at [791, 126] on button "Close" at bounding box center [790, 122] width 20 height 17
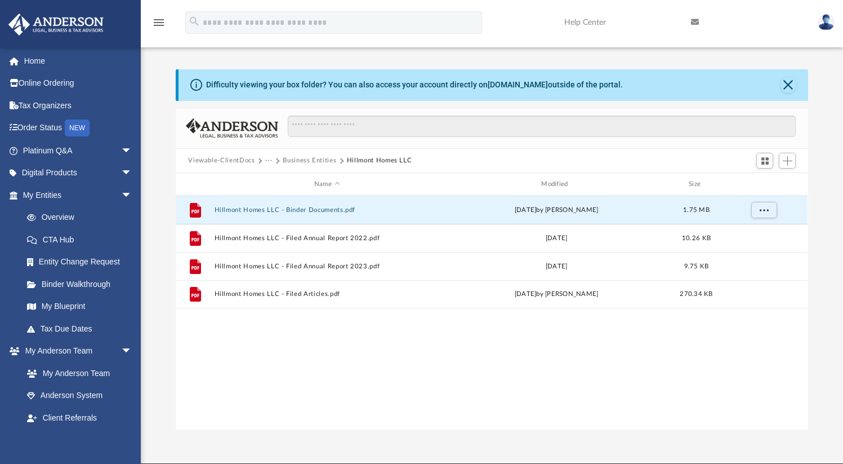
click at [315, 161] on button "Business Entities" at bounding box center [310, 160] width 54 height 10
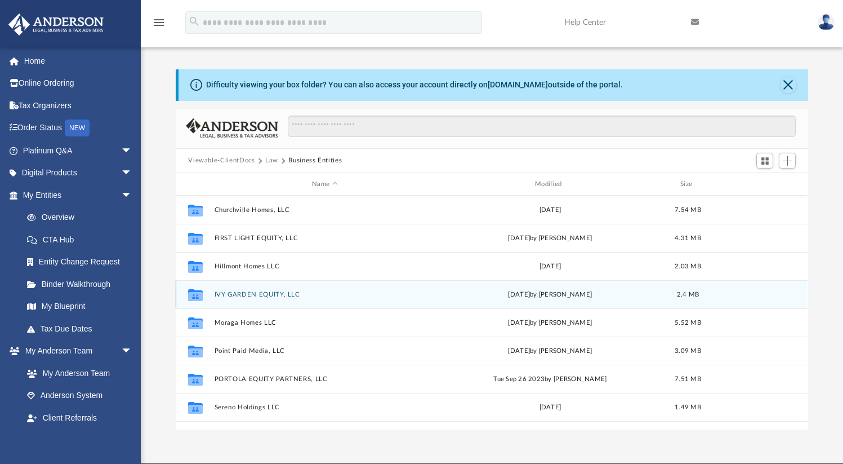
click at [261, 295] on button "IVY GARDEN EQUITY, LLC" at bounding box center [325, 294] width 221 height 7
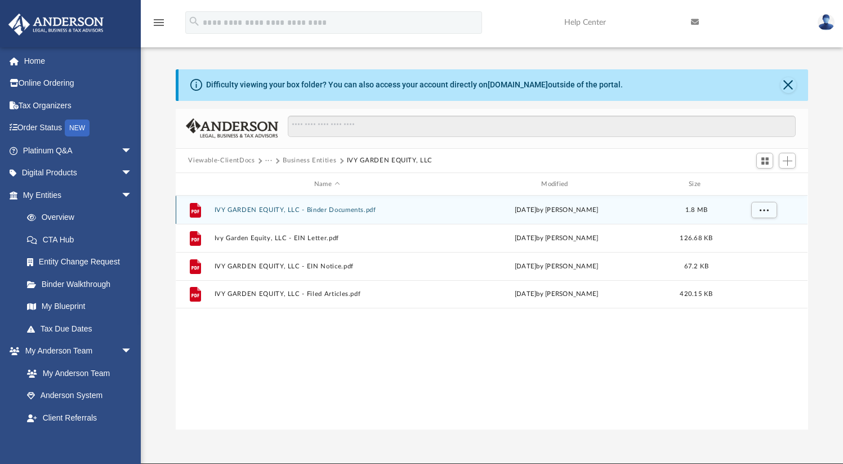
click at [352, 208] on button "IVY GARDEN EQUITY, LLC - Binder Documents.pdf" at bounding box center [327, 209] width 225 height 7
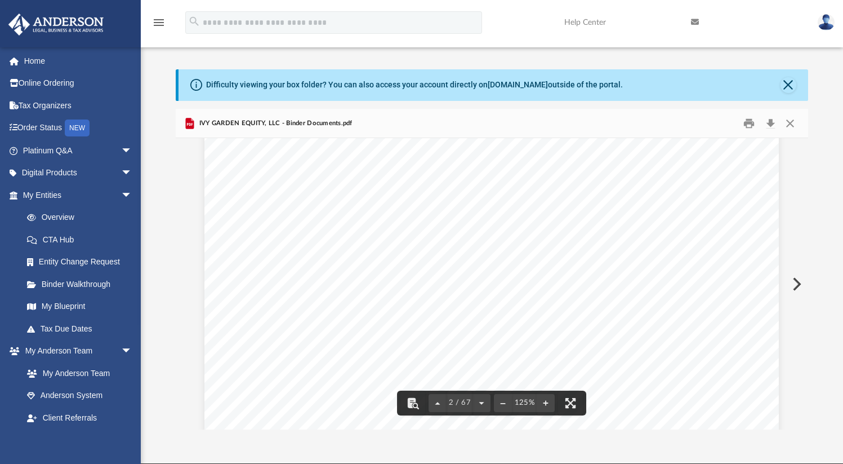
scroll to position [1167, 0]
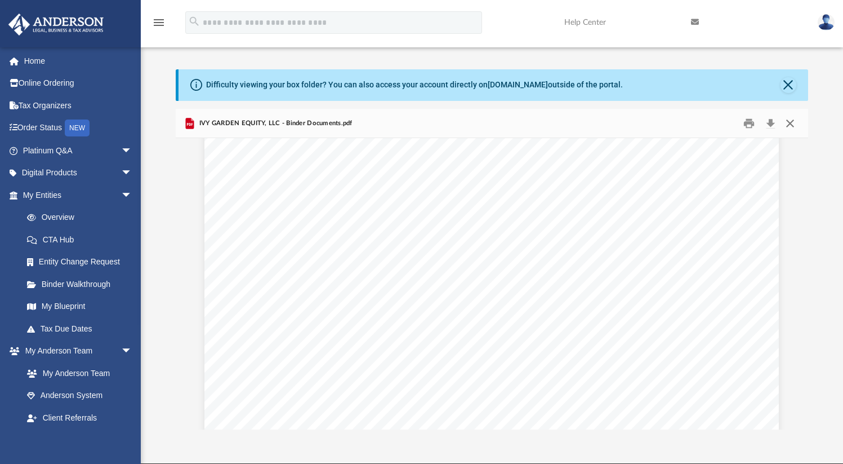
click at [791, 126] on button "Close" at bounding box center [790, 122] width 20 height 17
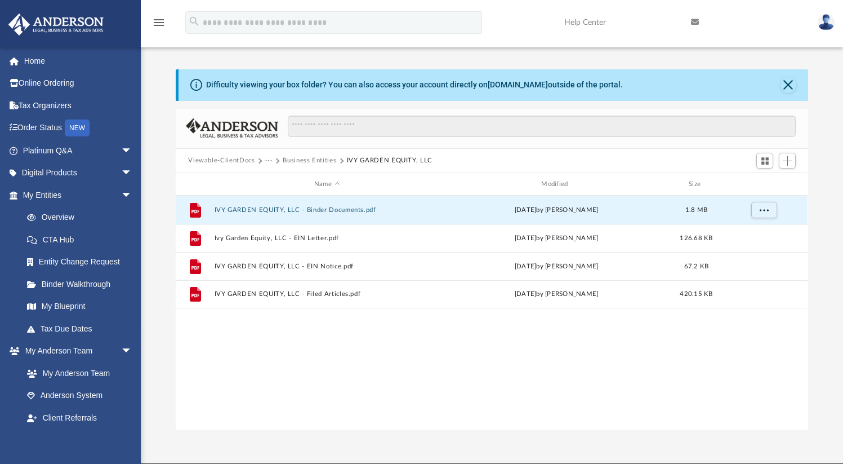
click at [324, 162] on button "Business Entities" at bounding box center [310, 160] width 54 height 10
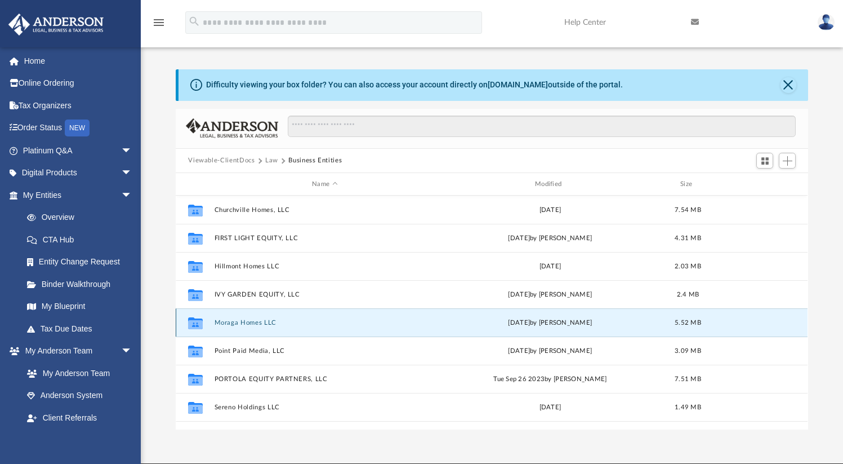
click at [262, 322] on button "Moraga Homes LLC" at bounding box center [325, 322] width 221 height 7
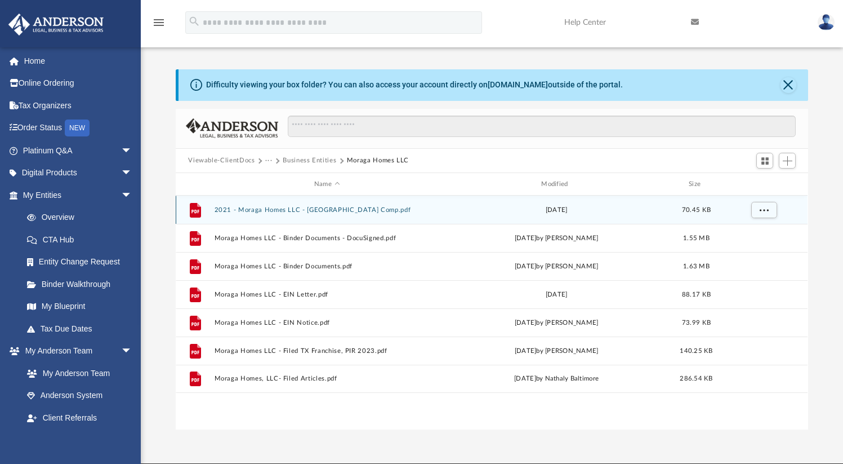
click at [328, 209] on button "2021 - Moraga Homes LLC - [GEOGRAPHIC_DATA] Comp.pdf" at bounding box center [327, 209] width 225 height 7
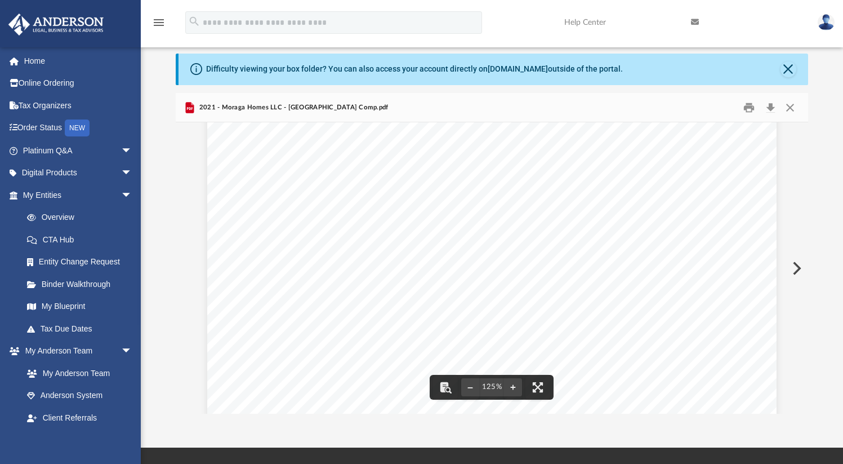
scroll to position [0, 0]
click at [795, 110] on button "Close" at bounding box center [790, 107] width 20 height 17
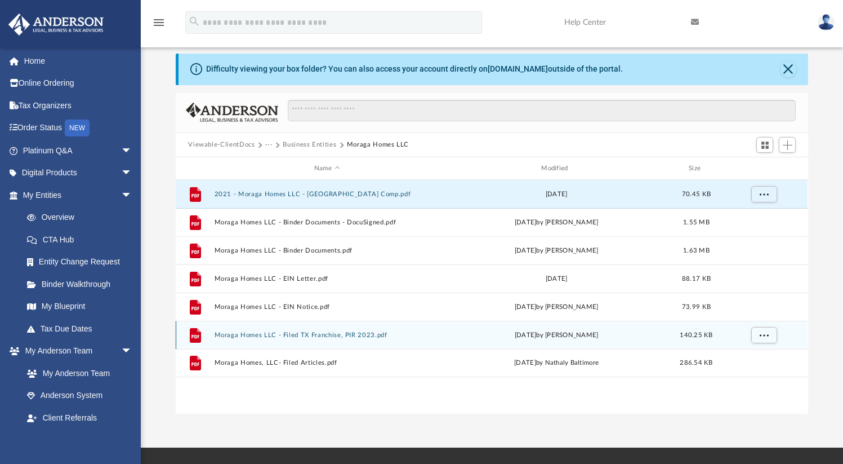
click at [353, 337] on button "Moraga Homes LLC - Filed TX Franchise, PIR 2023.pdf" at bounding box center [327, 334] width 225 height 7
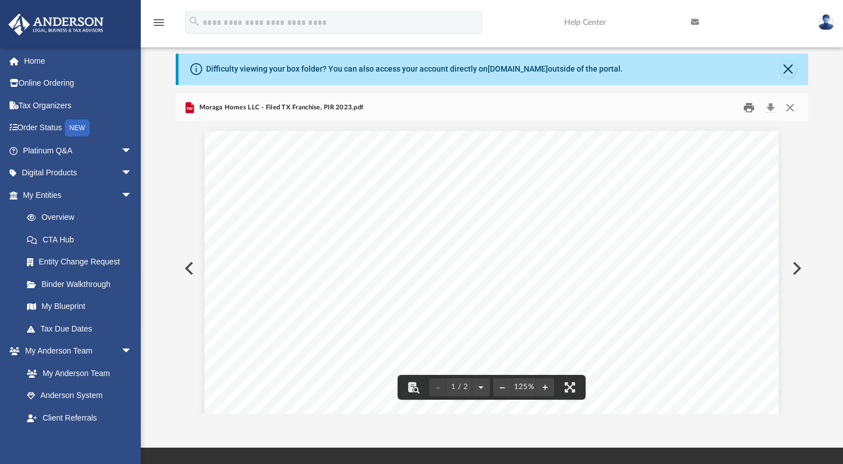
click at [751, 113] on button "Print" at bounding box center [749, 107] width 23 height 17
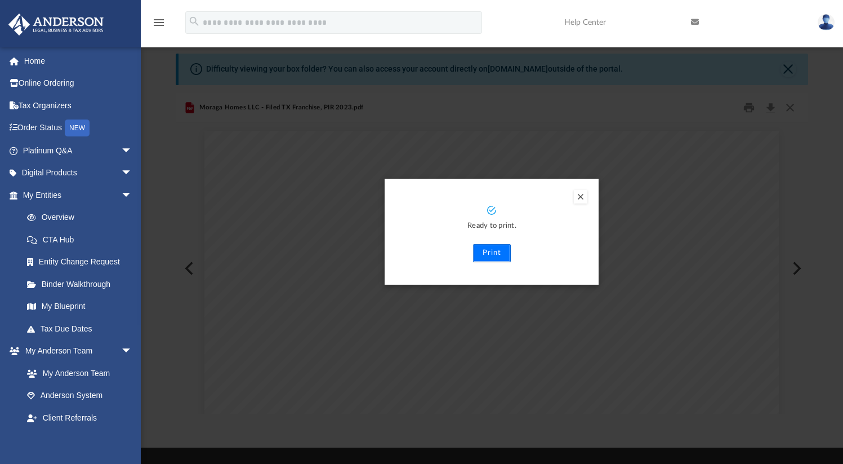
click at [496, 257] on button "Print" at bounding box center [492, 253] width 38 height 18
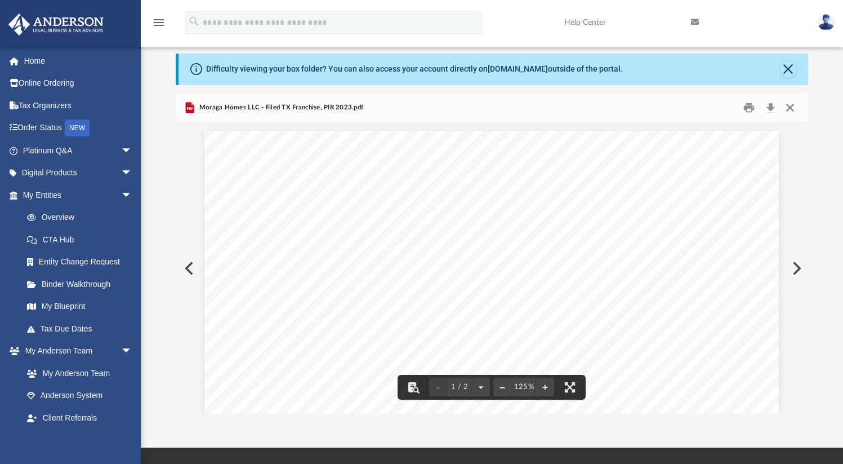
click at [794, 112] on button "Close" at bounding box center [790, 107] width 20 height 17
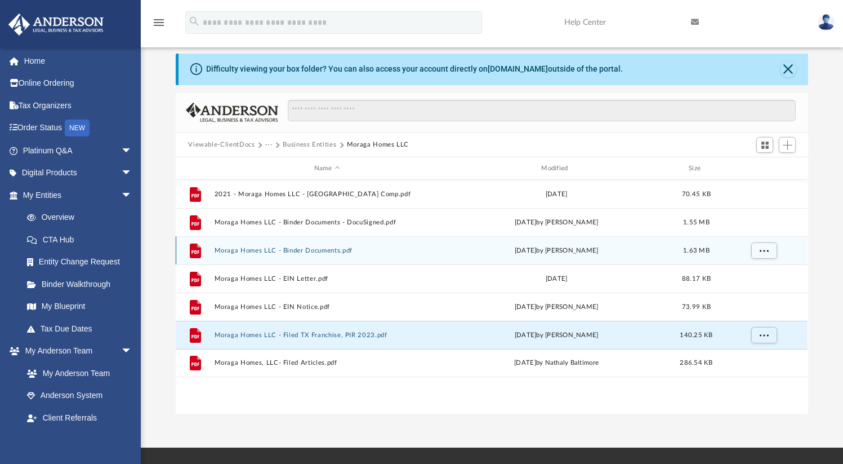
click at [332, 248] on button "Moraga Homes LLC - Binder Documents.pdf" at bounding box center [327, 250] width 225 height 7
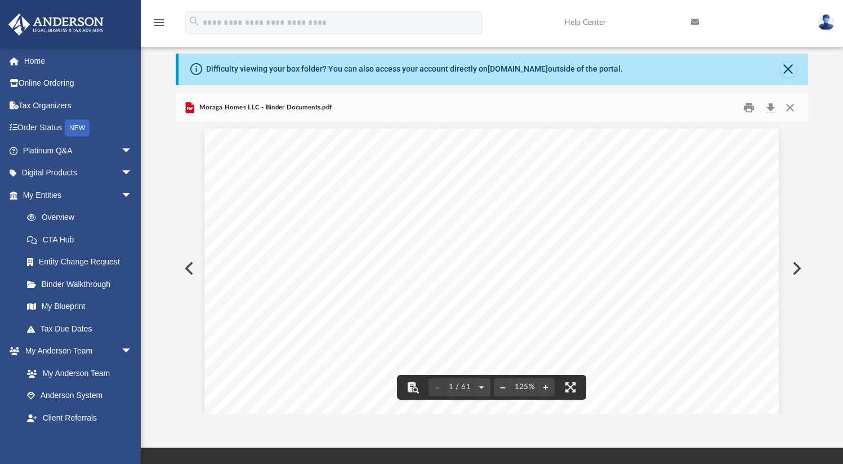
click at [793, 110] on button "Close" at bounding box center [790, 107] width 20 height 17
click at [793, 110] on input "Search files and folders" at bounding box center [542, 110] width 508 height 21
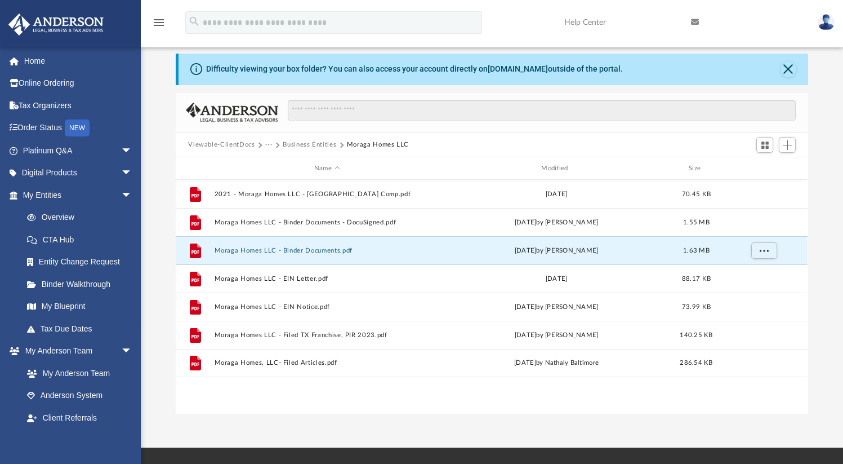
click at [315, 146] on button "Business Entities" at bounding box center [310, 145] width 54 height 10
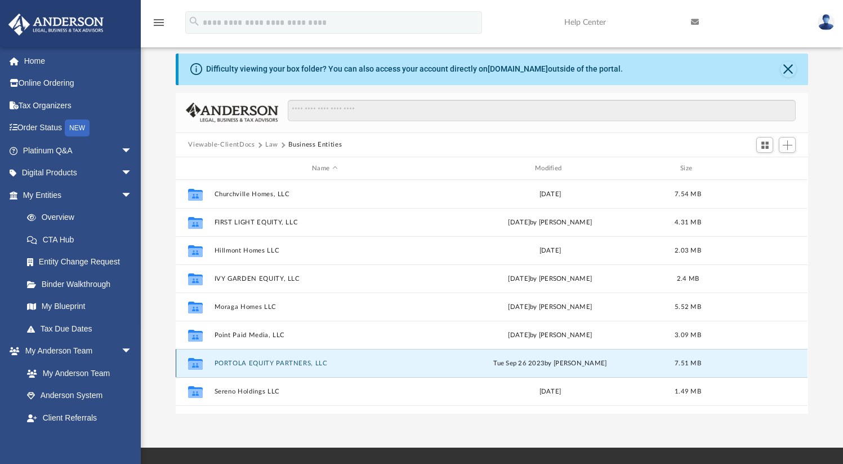
click at [265, 363] on button "PORTOLA EQUITY PARTNERS, LLC" at bounding box center [325, 362] width 221 height 7
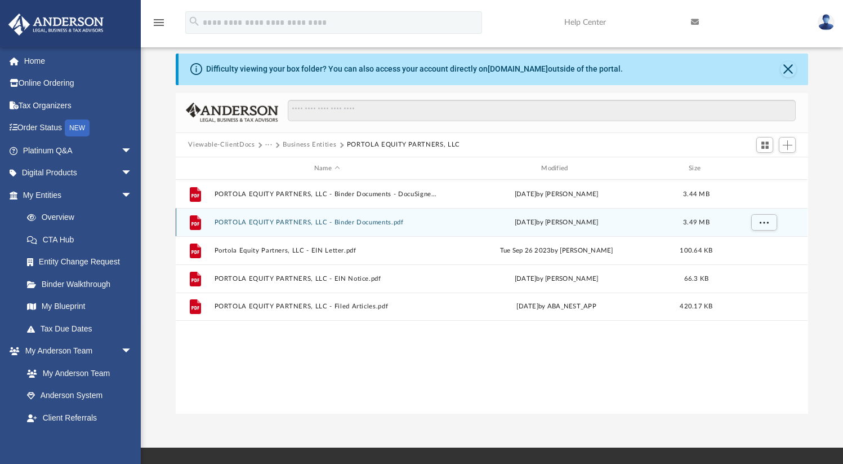
click at [343, 224] on button "PORTOLA EQUITY PARTNERS, LLC - Binder Documents.pdf" at bounding box center [327, 222] width 225 height 7
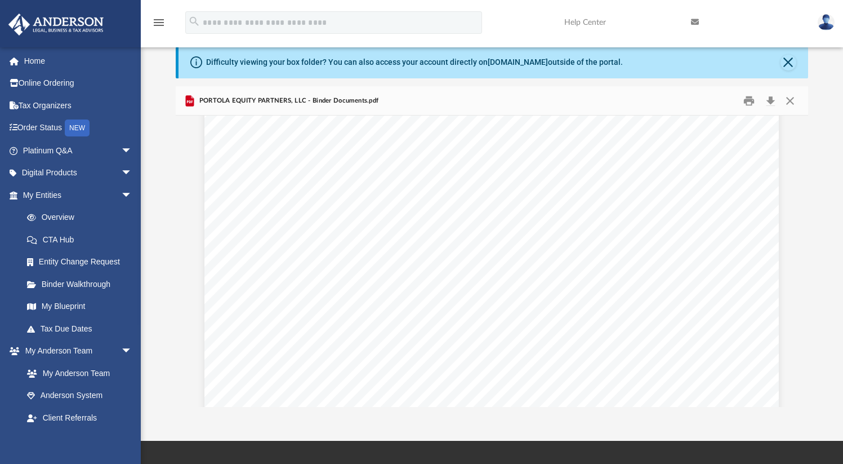
scroll to position [1122, 0]
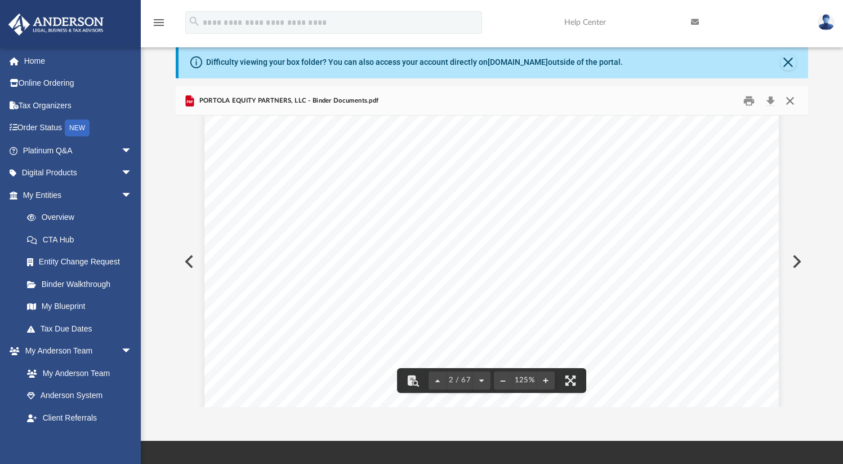
click at [791, 102] on button "Close" at bounding box center [790, 100] width 20 height 17
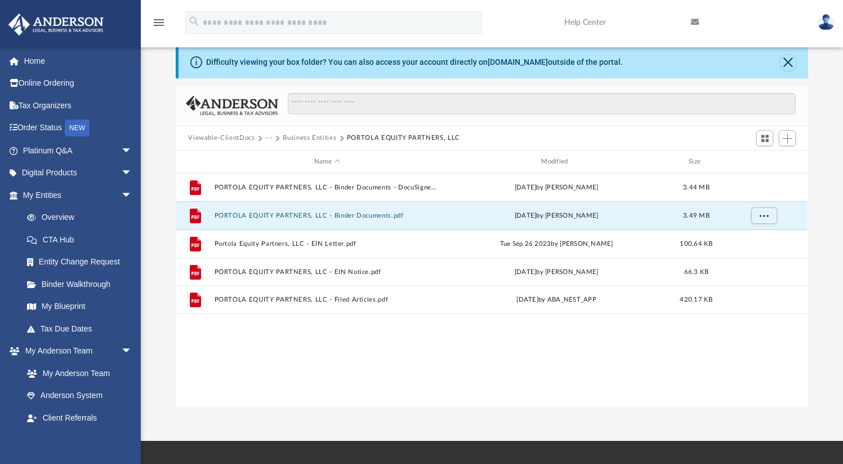
click at [318, 139] on button "Business Entities" at bounding box center [310, 138] width 54 height 10
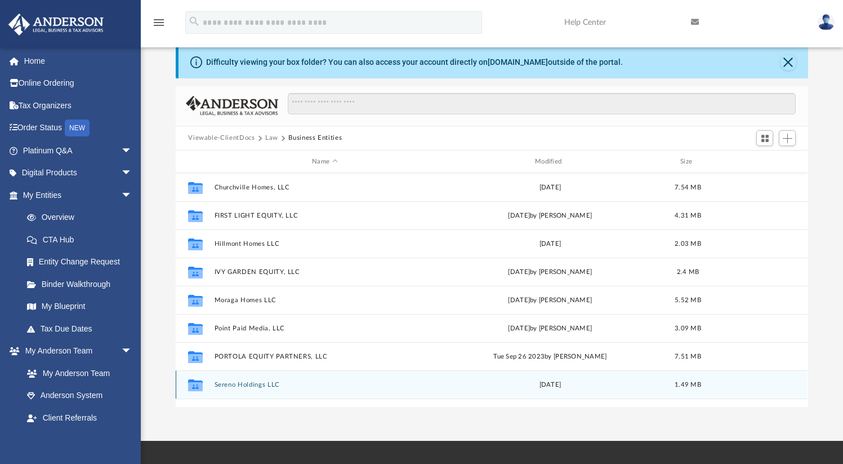
click at [250, 385] on button "Sereno Holdings LLC" at bounding box center [325, 384] width 221 height 7
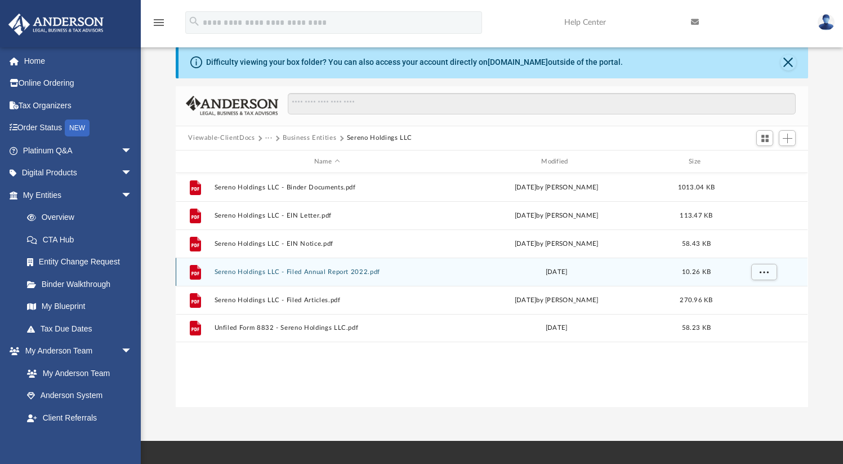
click at [360, 275] on button "Sereno Holdings LLC - Filed Annual Report 2022.pdf" at bounding box center [327, 271] width 225 height 7
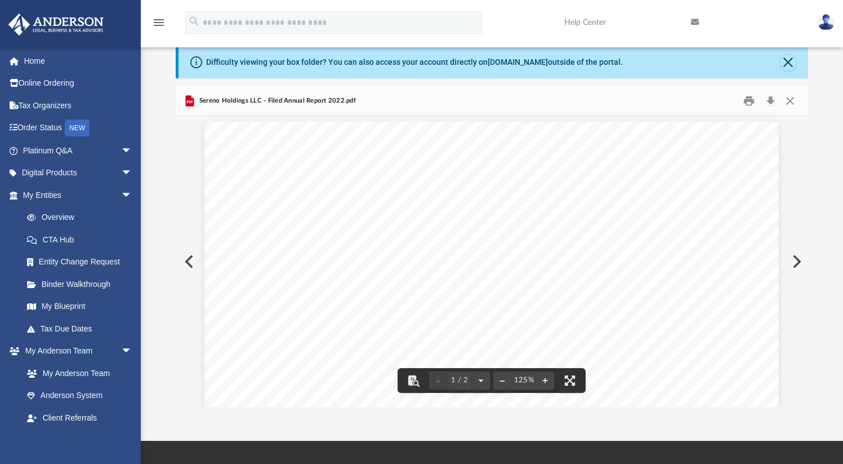
scroll to position [0, 0]
click at [793, 103] on button "Close" at bounding box center [790, 100] width 20 height 17
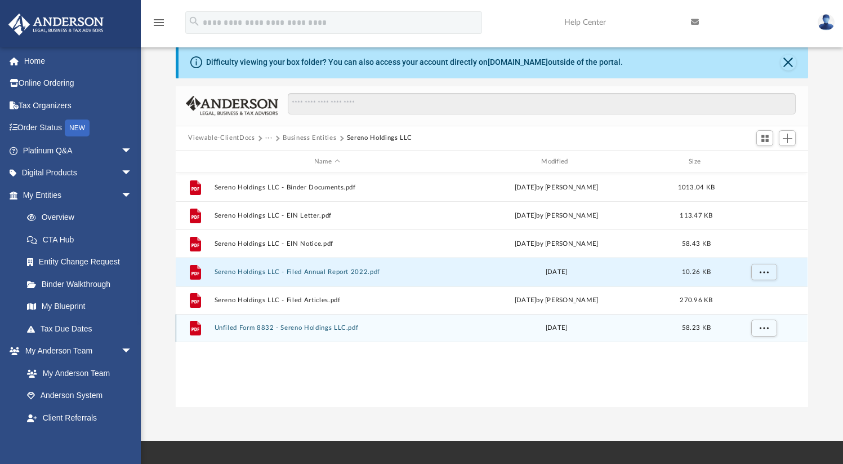
click at [315, 330] on button "Unfiled Form 8832 - Sereno Holdings LLC.pdf" at bounding box center [327, 327] width 225 height 7
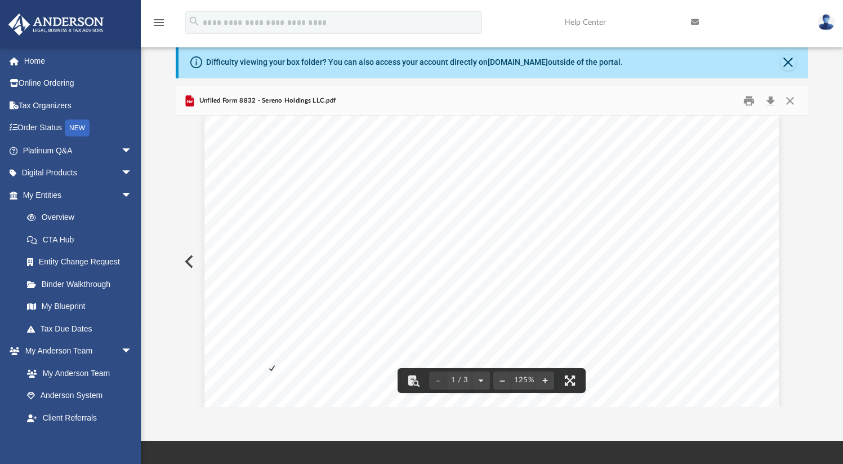
scroll to position [8, 0]
click at [793, 104] on button "Close" at bounding box center [790, 100] width 20 height 17
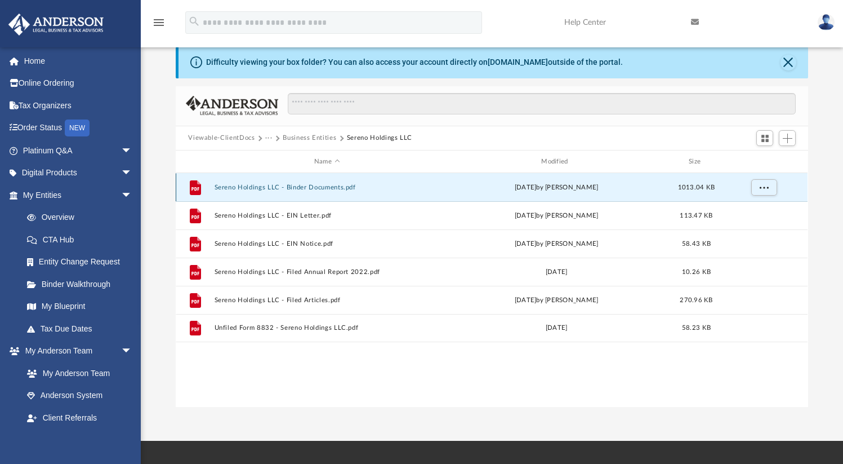
click at [338, 186] on button "Sereno Holdings LLC - Binder Documents.pdf" at bounding box center [327, 187] width 225 height 7
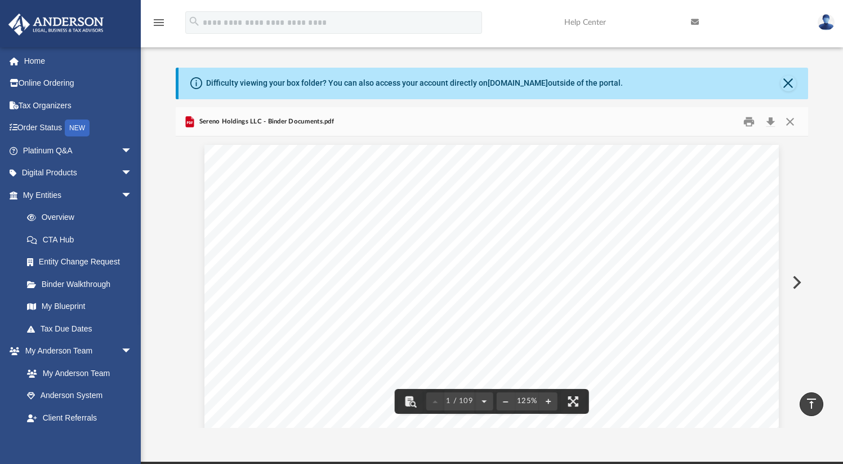
scroll to position [0, 0]
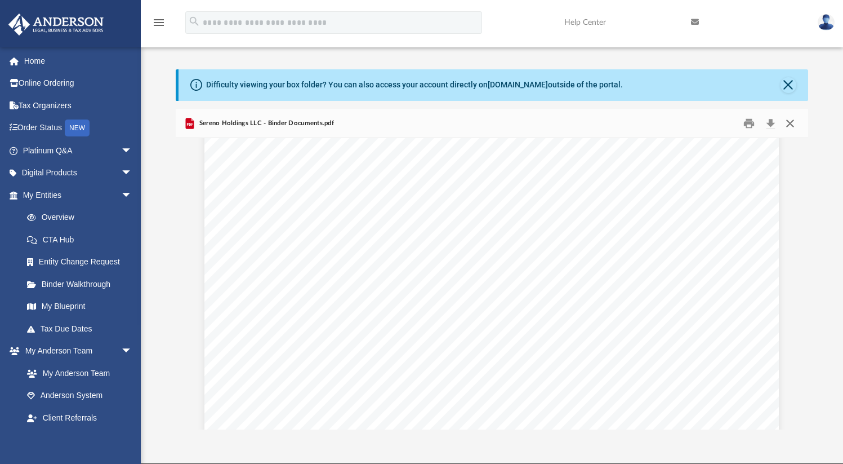
click at [790, 123] on button "Close" at bounding box center [790, 122] width 20 height 17
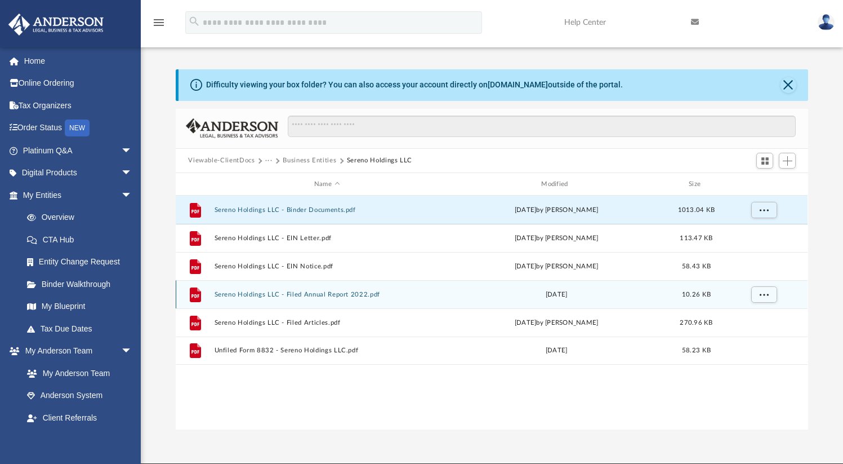
click at [343, 294] on button "Sereno Holdings LLC - Filed Annual Report 2022.pdf" at bounding box center [327, 294] width 225 height 7
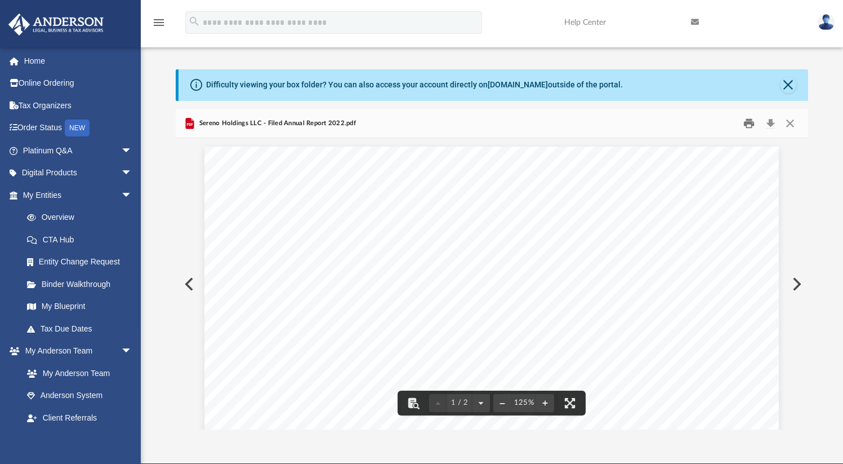
click at [746, 124] on button "Print" at bounding box center [749, 122] width 23 height 17
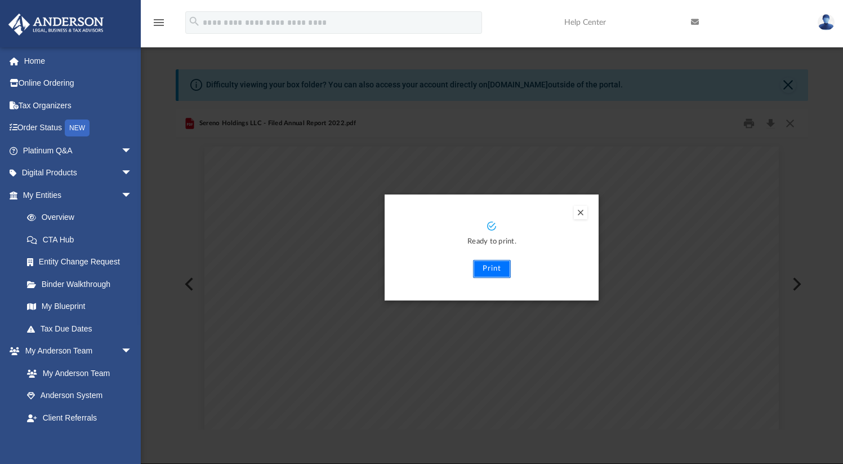
click at [496, 272] on button "Print" at bounding box center [492, 269] width 38 height 18
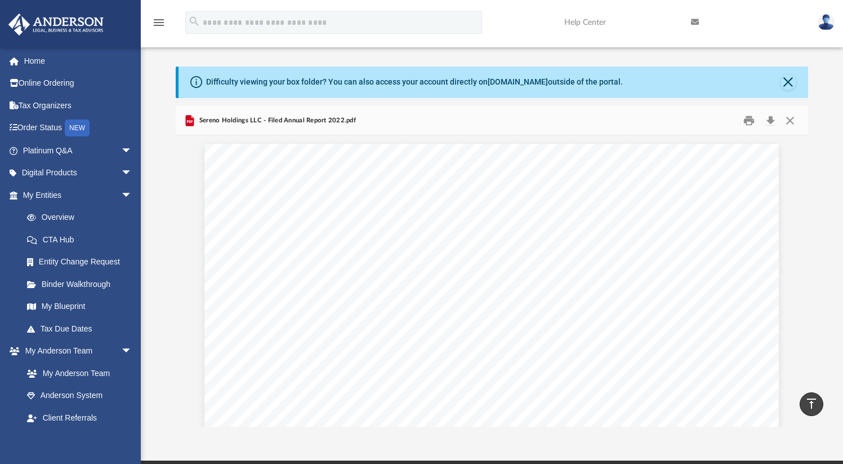
scroll to position [0, 0]
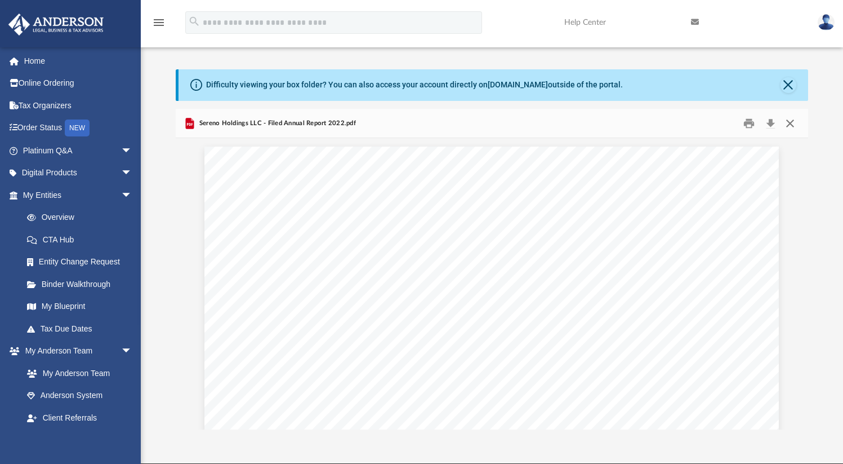
click at [791, 124] on button "Close" at bounding box center [790, 122] width 20 height 17
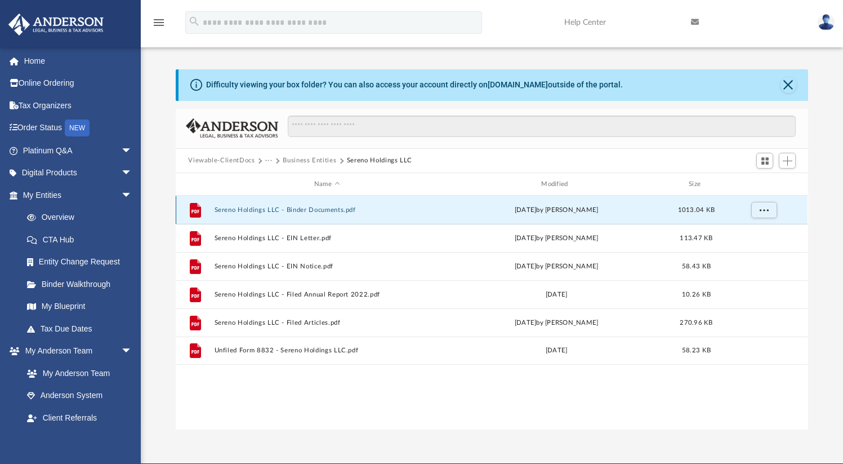
click at [330, 212] on button "Sereno Holdings LLC - Binder Documents.pdf" at bounding box center [327, 209] width 225 height 7
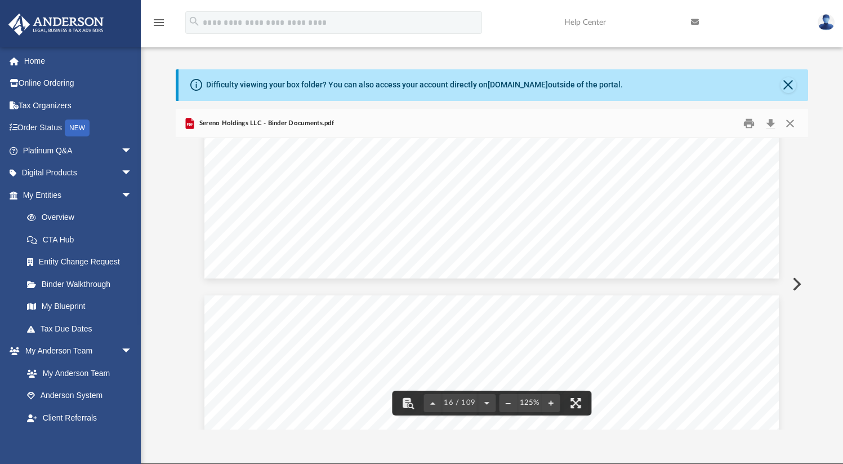
scroll to position [12218, 0]
click at [795, 124] on button "Close" at bounding box center [790, 122] width 20 height 17
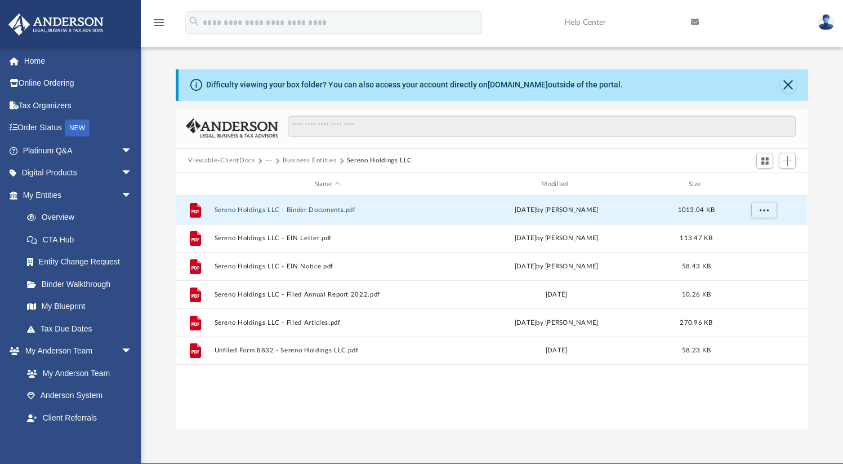
click at [315, 161] on button "Business Entities" at bounding box center [310, 160] width 54 height 10
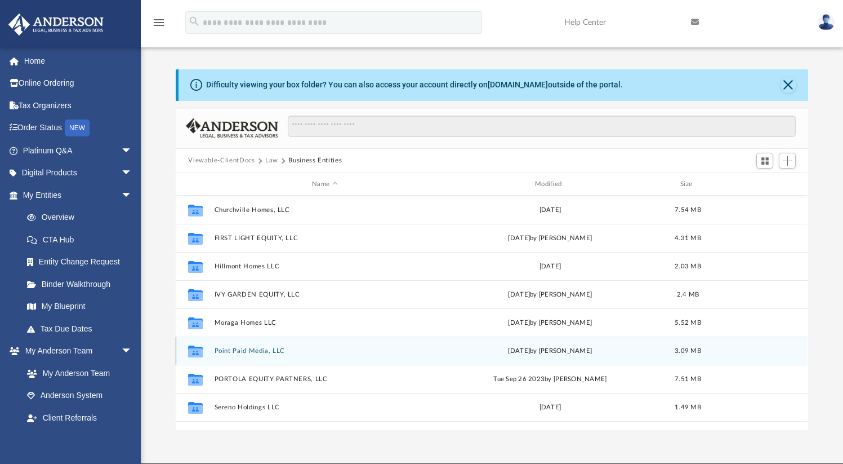
click at [274, 352] on button "Point Paid Media, LLC" at bounding box center [325, 350] width 221 height 7
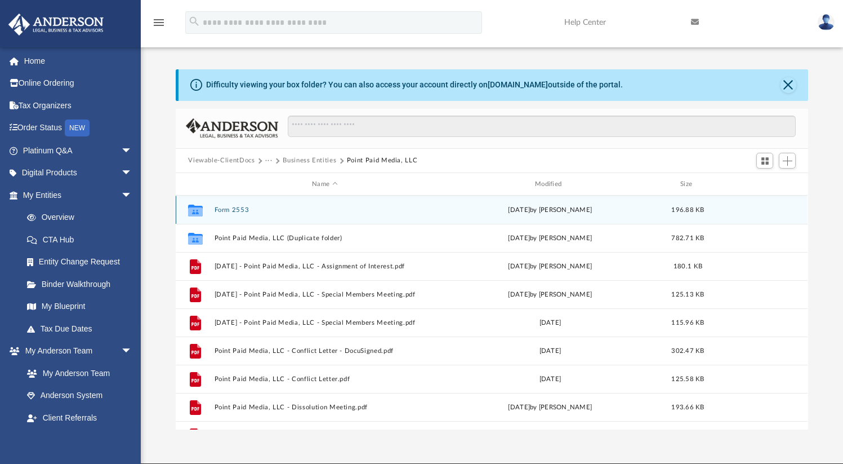
click at [238, 212] on button "Form 2553" at bounding box center [325, 209] width 221 height 7
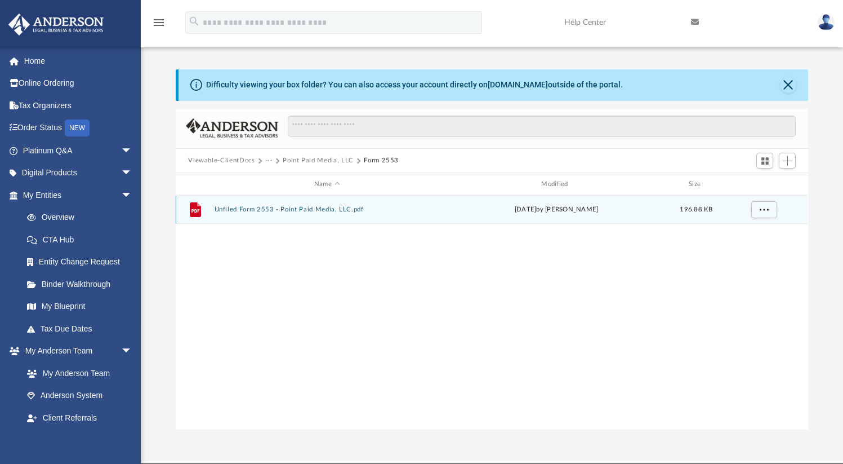
click at [242, 212] on button "Unfiled Form 2553 - Point Paid Media, LLC.pdf" at bounding box center [327, 209] width 225 height 7
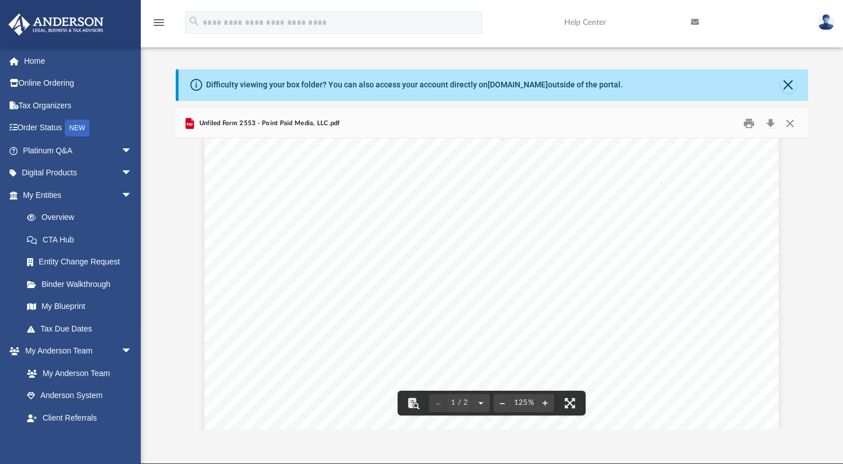
scroll to position [0, 0]
click at [794, 121] on button "Close" at bounding box center [790, 122] width 20 height 17
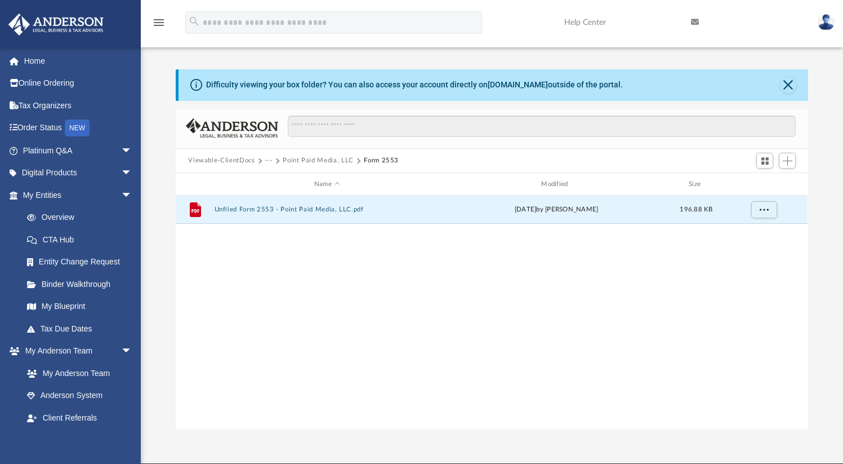
click at [302, 162] on button "Point Paid Media, LLC" at bounding box center [318, 160] width 71 height 10
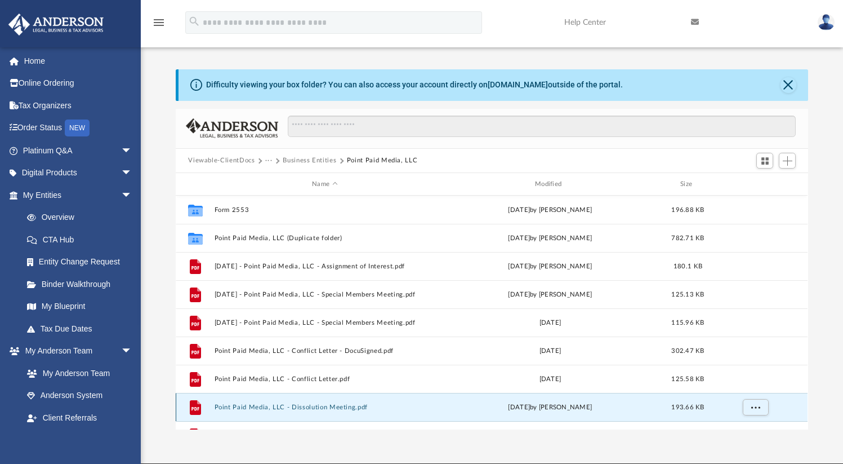
click at [342, 409] on button "Point Paid Media, LLC - Dissolution Meeting.pdf" at bounding box center [325, 406] width 221 height 7
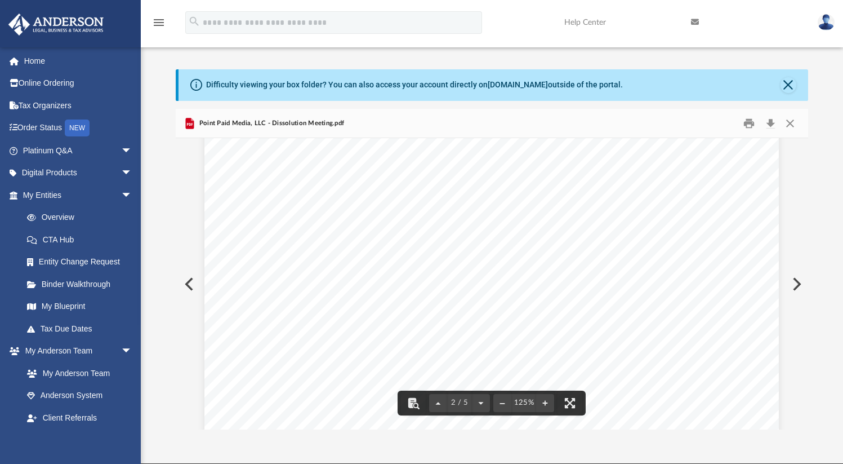
scroll to position [942, 0]
click at [789, 124] on button "Close" at bounding box center [790, 122] width 20 height 17
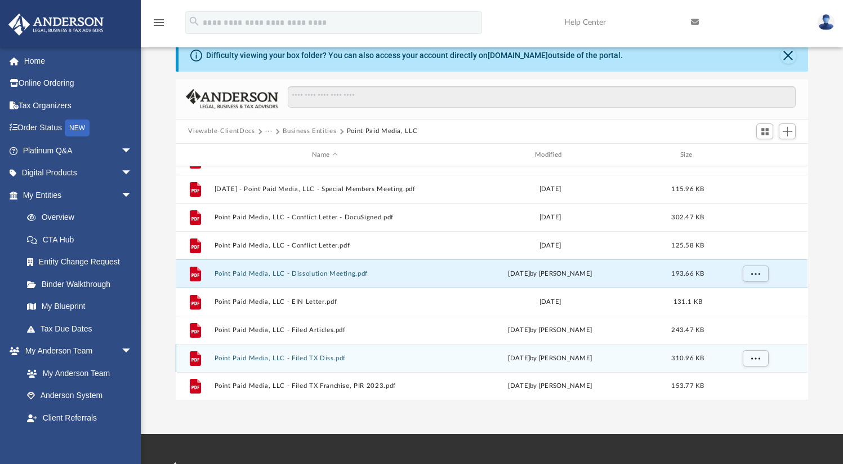
scroll to position [30, 0]
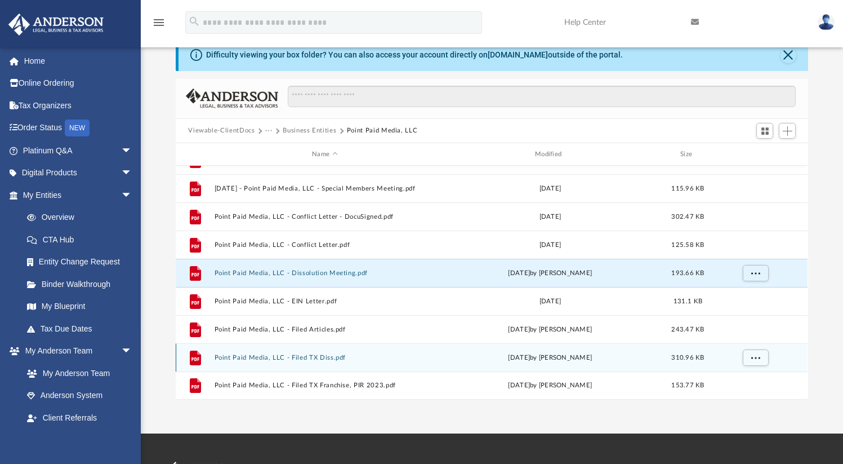
click at [324, 358] on button "Point Paid Media, LLC - Filed TX Diss.pdf" at bounding box center [325, 357] width 221 height 7
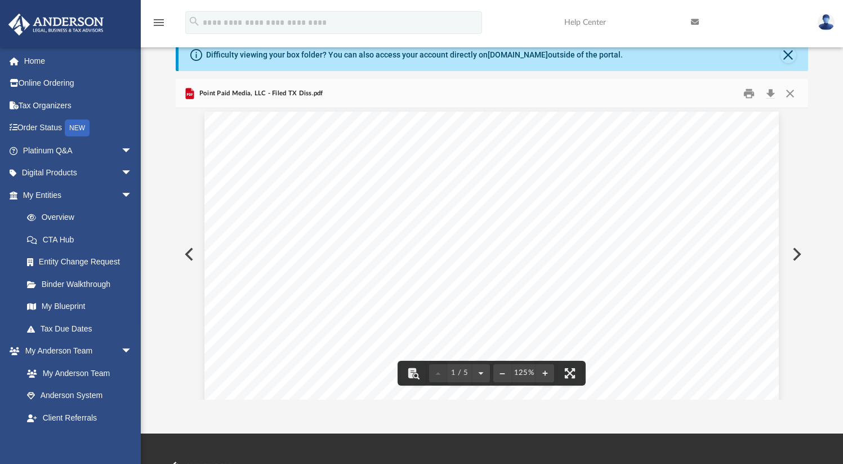
scroll to position [0, 0]
click at [744, 97] on button "Print" at bounding box center [749, 93] width 23 height 17
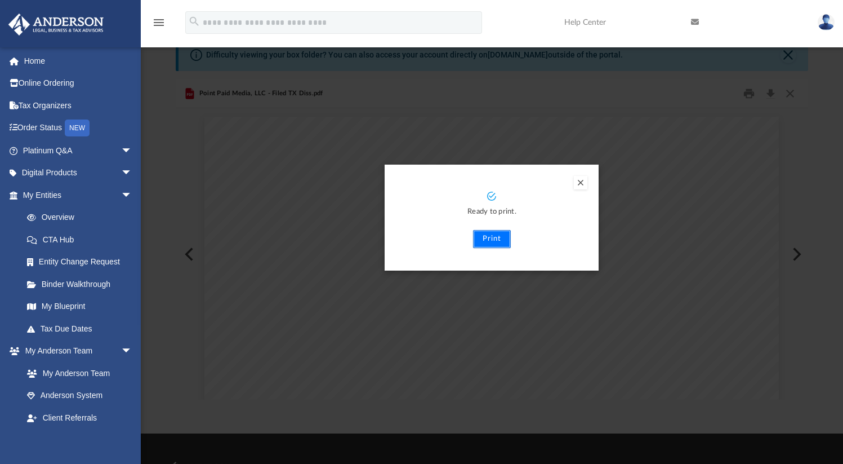
click at [493, 242] on button "Print" at bounding box center [492, 239] width 38 height 18
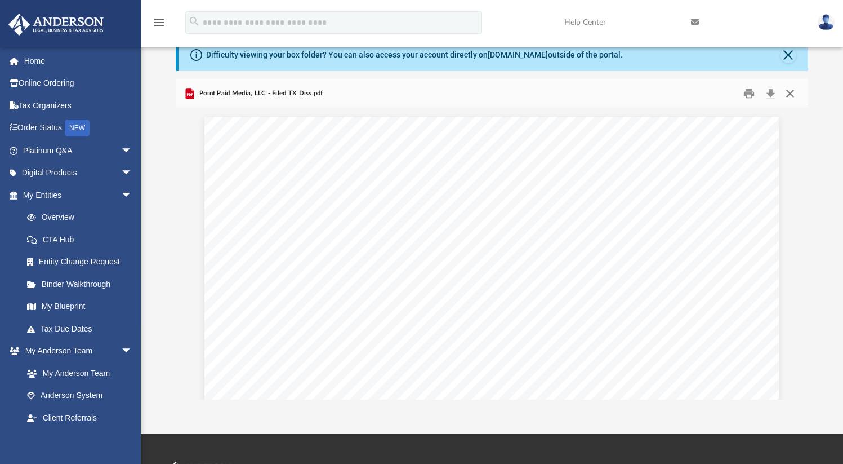
click at [795, 97] on button "Close" at bounding box center [790, 93] width 20 height 17
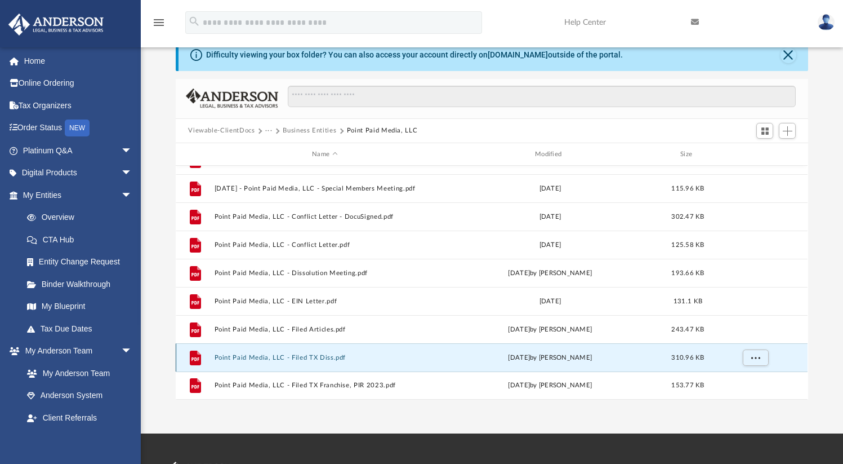
click at [310, 360] on button "Point Paid Media, LLC - Filed TX Diss.pdf" at bounding box center [325, 357] width 221 height 7
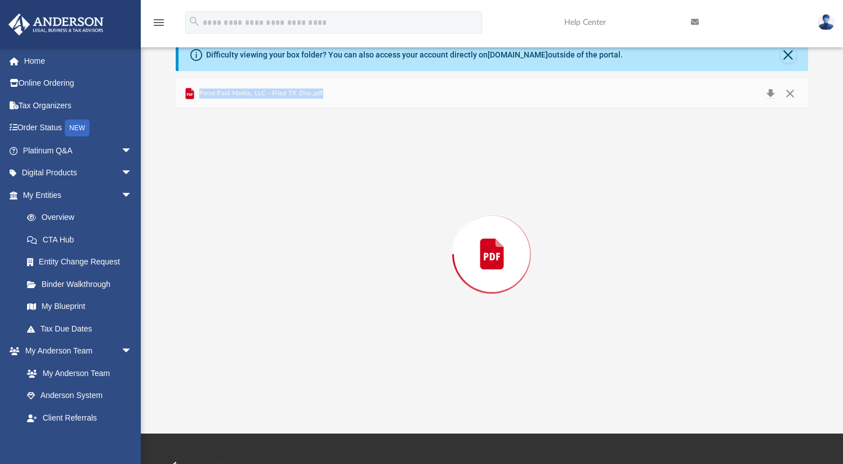
click at [310, 360] on div "Preview" at bounding box center [492, 253] width 632 height 291
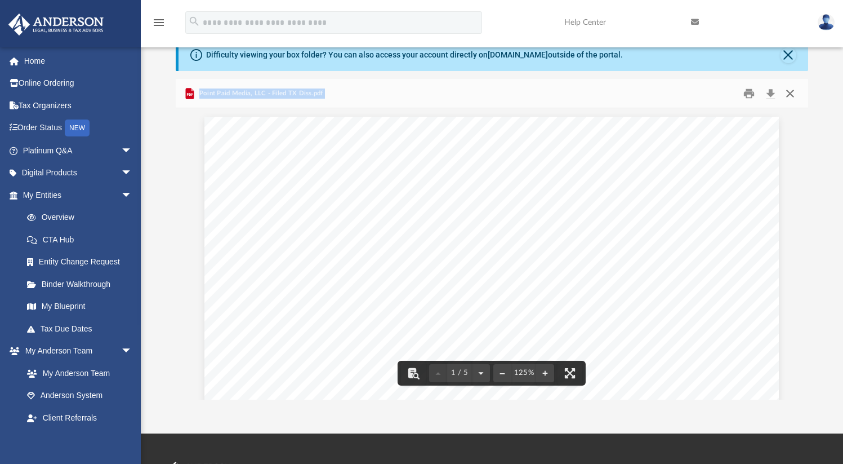
click at [791, 96] on button "Close" at bounding box center [790, 93] width 20 height 17
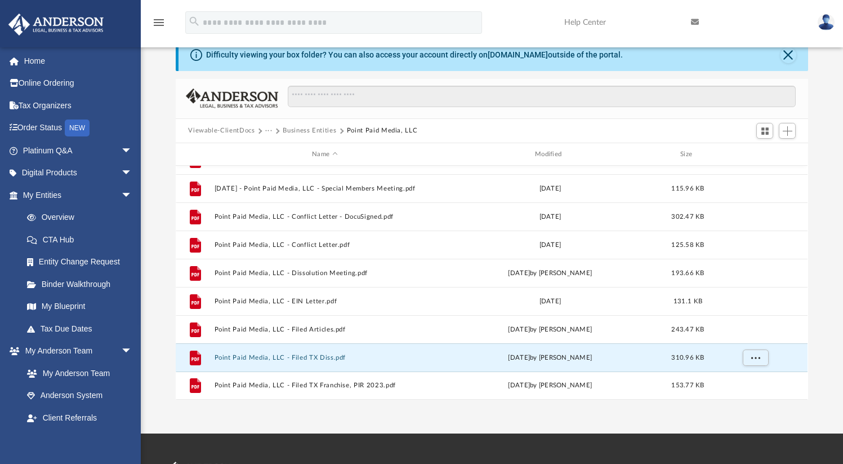
click at [297, 132] on button "Business Entities" at bounding box center [310, 131] width 54 height 10
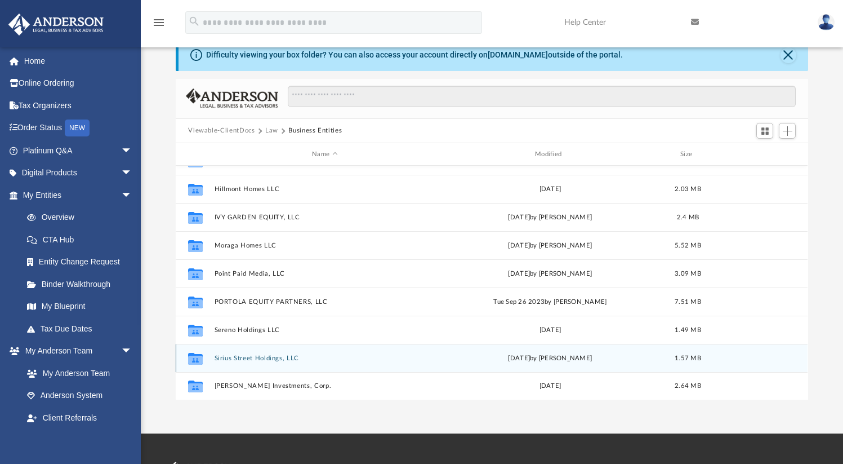
scroll to position [48, 0]
click at [265, 358] on button "Sirius Street Holdings, LLC" at bounding box center [325, 357] width 221 height 7
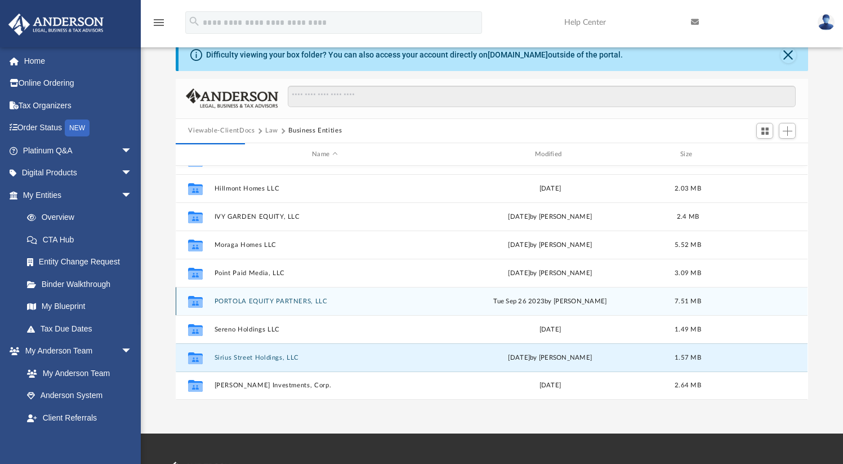
scroll to position [0, 0]
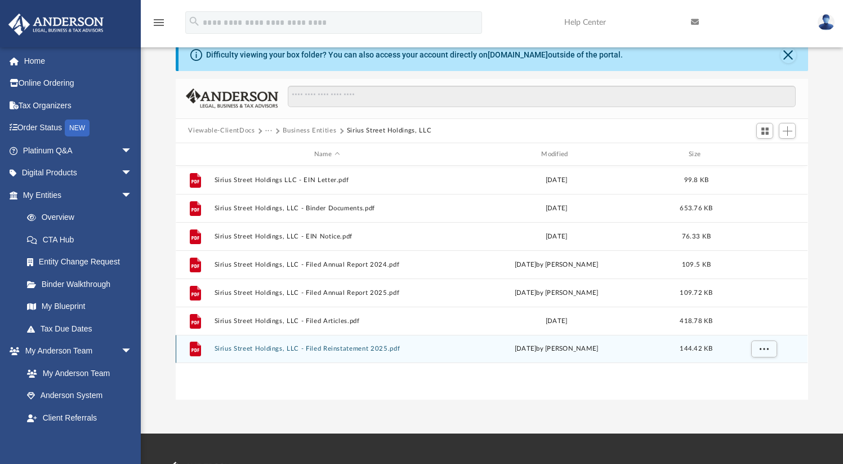
click at [348, 350] on button "Sirius Street Holdings, LLC - Filed Reinstatement 2025.pdf" at bounding box center [327, 348] width 225 height 7
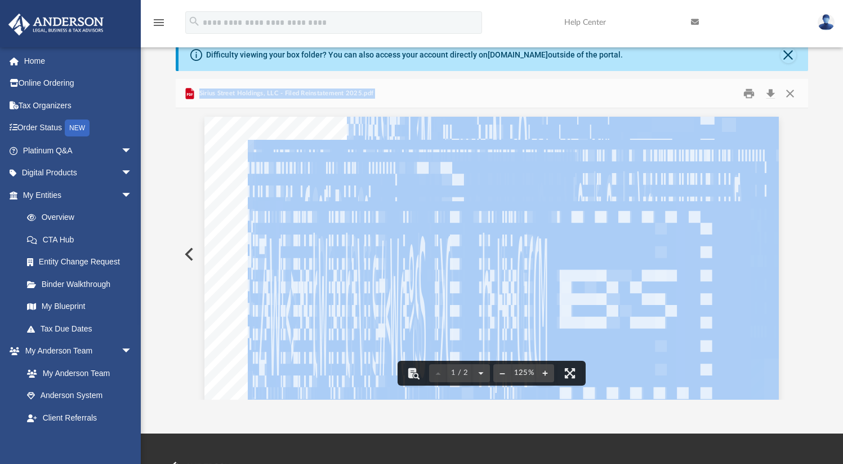
click at [792, 91] on button "Close" at bounding box center [790, 93] width 20 height 17
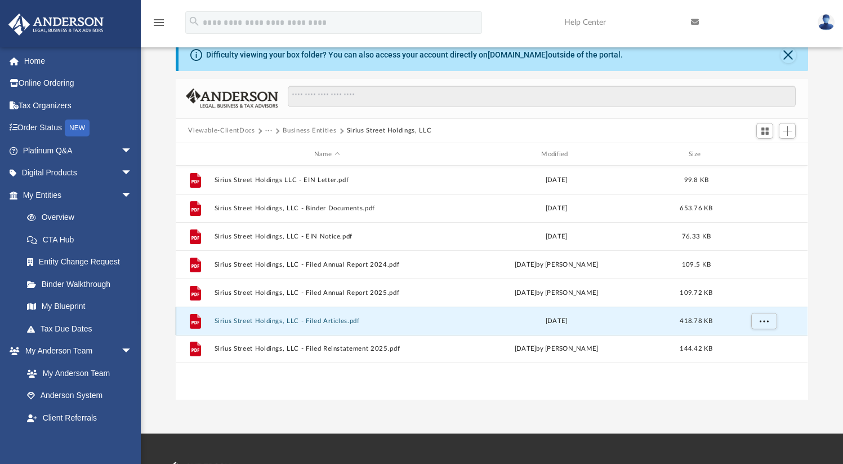
click at [312, 321] on button "Sirius Street Holdings, LLC - Filed Articles.pdf" at bounding box center [327, 320] width 225 height 7
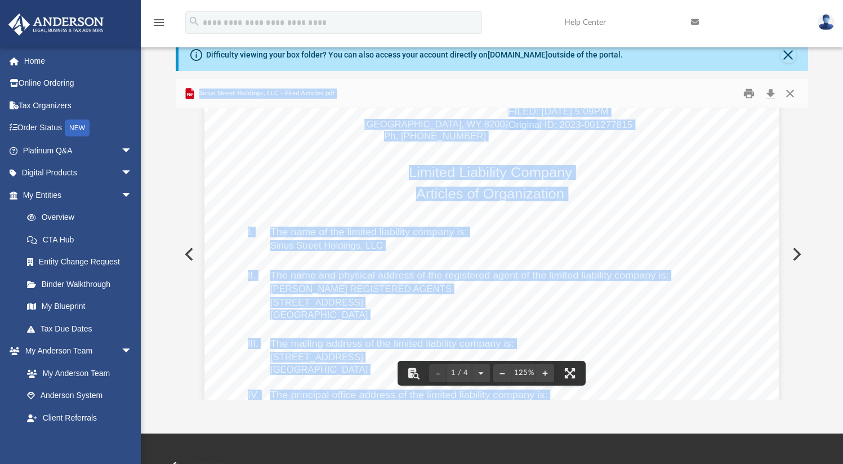
scroll to position [75, 0]
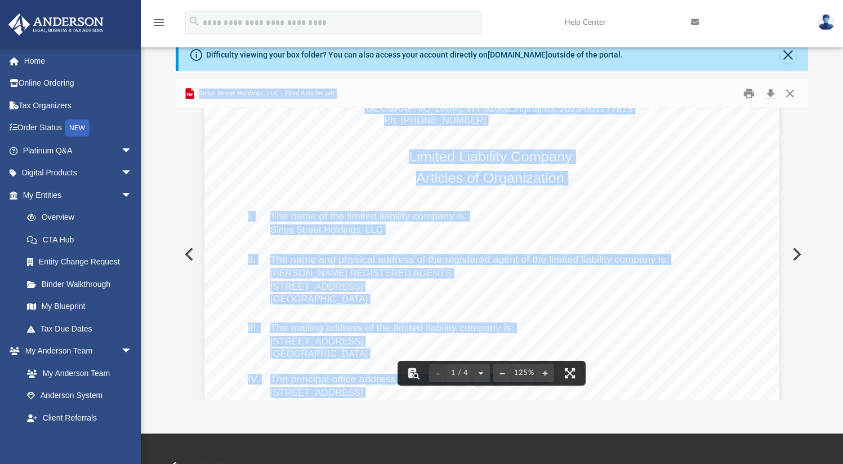
click at [621, 323] on div "[US_STATE] Secretary of State [PERSON_NAME][GEOGRAPHIC_DATA][STREET_ADDRESS] Ph…" at bounding box center [491, 414] width 575 height 744
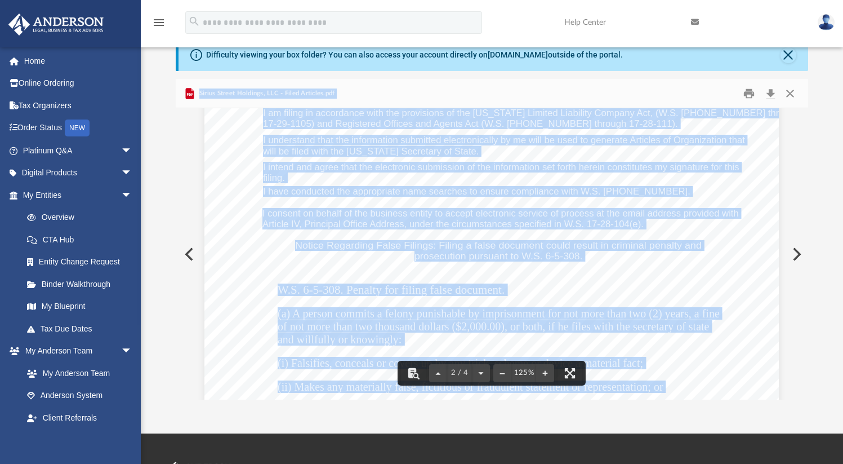
scroll to position [921, 0]
click at [788, 94] on button "Close" at bounding box center [790, 93] width 20 height 17
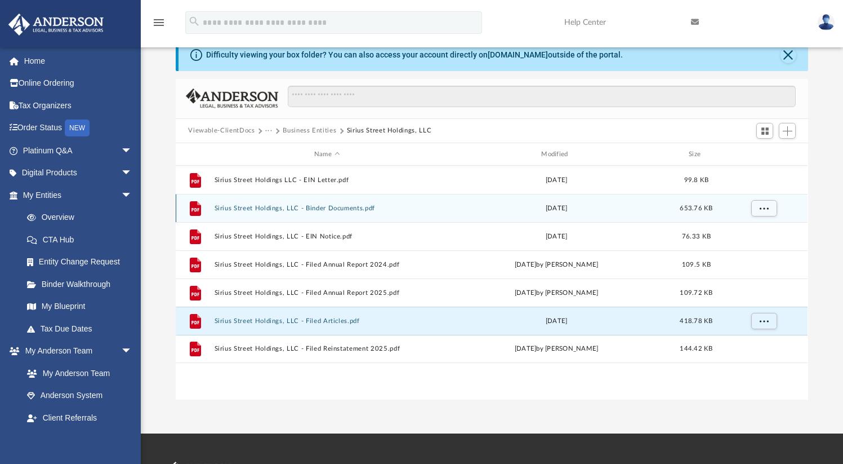
click at [344, 208] on button "Sirius Street Holdings, LLC - Binder Documents.pdf" at bounding box center [327, 207] width 225 height 7
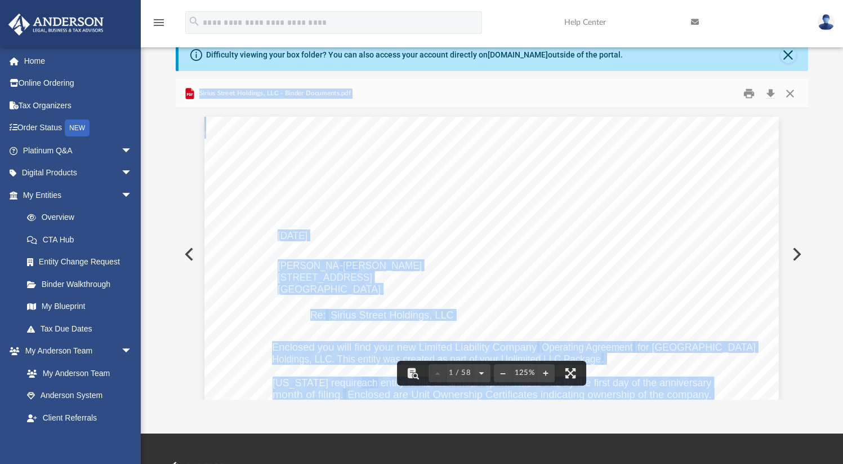
click at [325, 92] on span "Sirius Street Holdings, LLC - Binder Documents.pdf" at bounding box center [274, 93] width 154 height 10
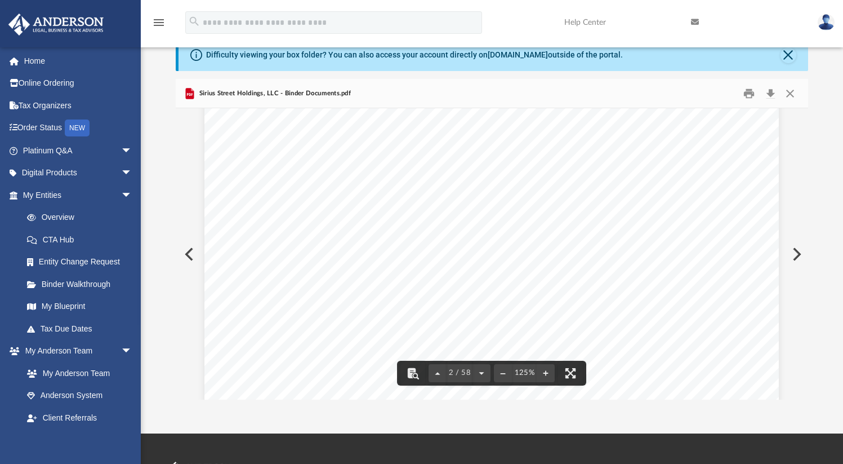
scroll to position [1074, 0]
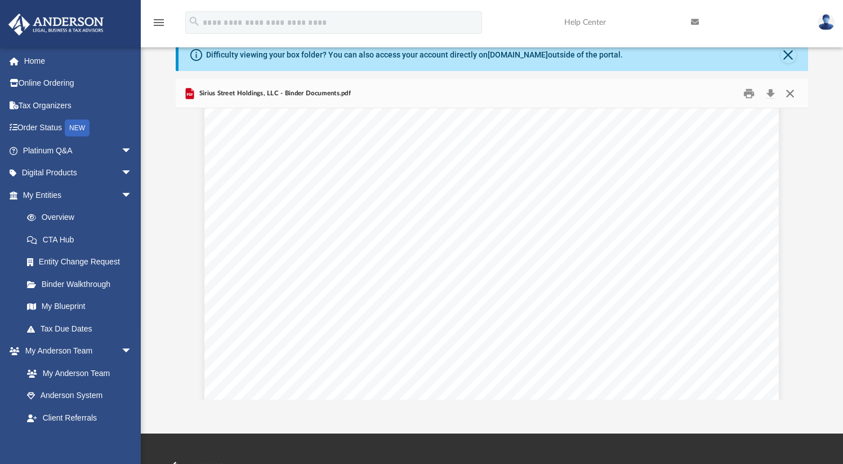
click at [791, 94] on button "Close" at bounding box center [790, 93] width 20 height 17
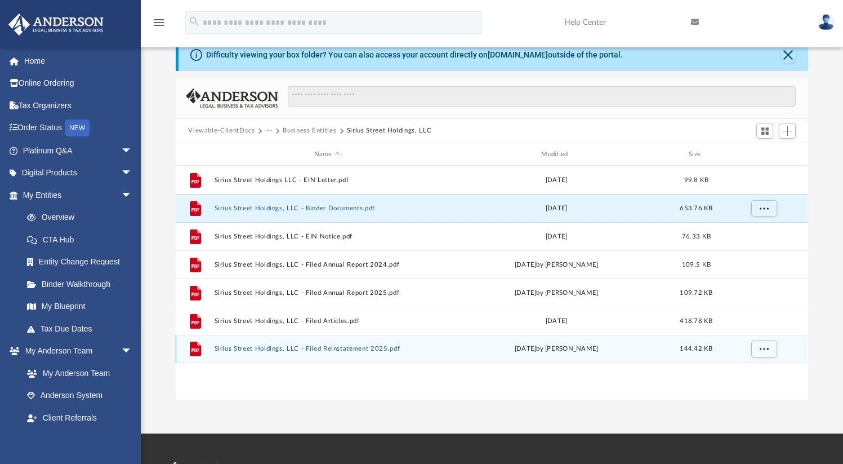
click at [353, 349] on button "Sirius Street Holdings, LLC - Filed Reinstatement 2025.pdf" at bounding box center [327, 348] width 225 height 7
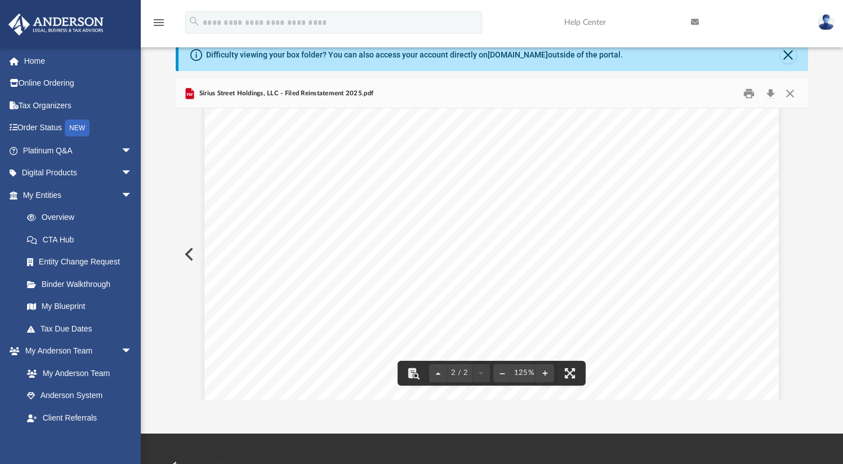
scroll to position [472, 0]
click at [794, 94] on button "Close" at bounding box center [790, 93] width 20 height 17
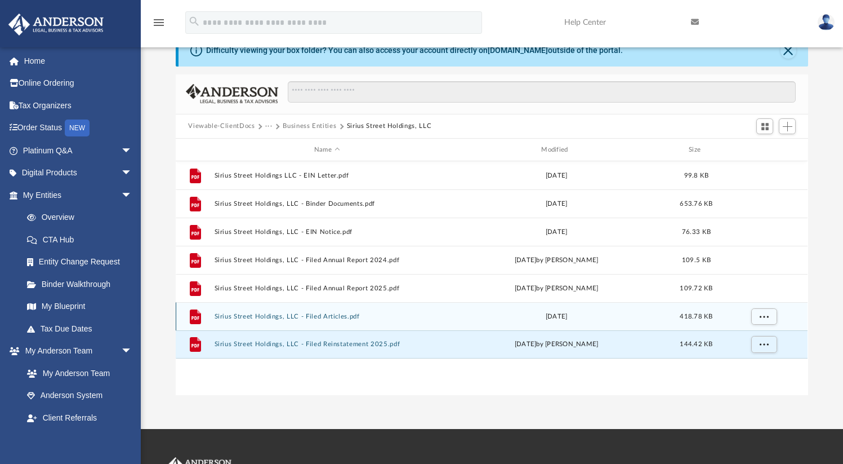
scroll to position [37, 0]
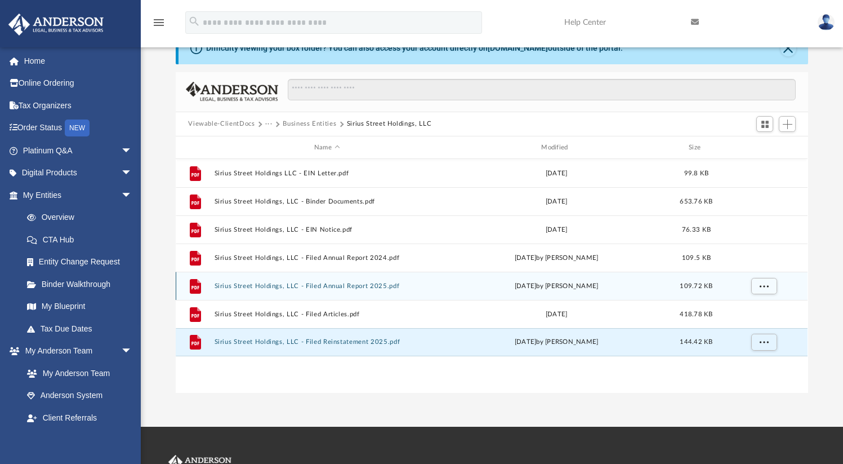
click at [369, 285] on button "Sirius Street Holdings, LLC - Filed Annual Report 2025.pdf" at bounding box center [327, 285] width 225 height 7
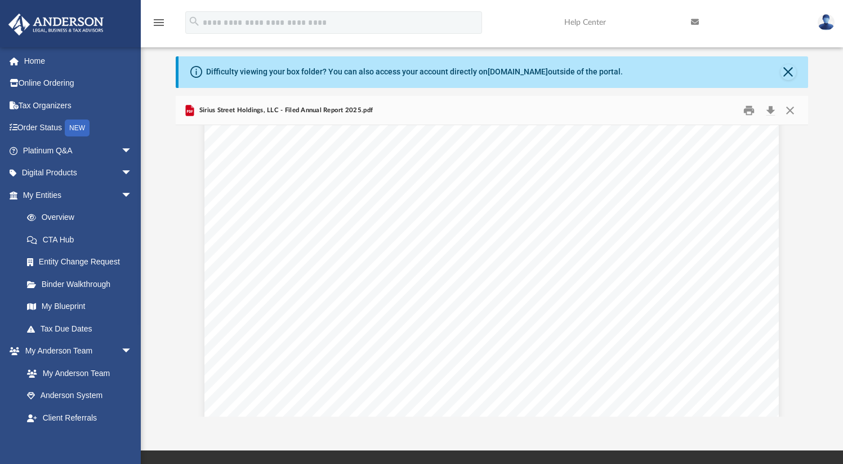
scroll to position [397, 0]
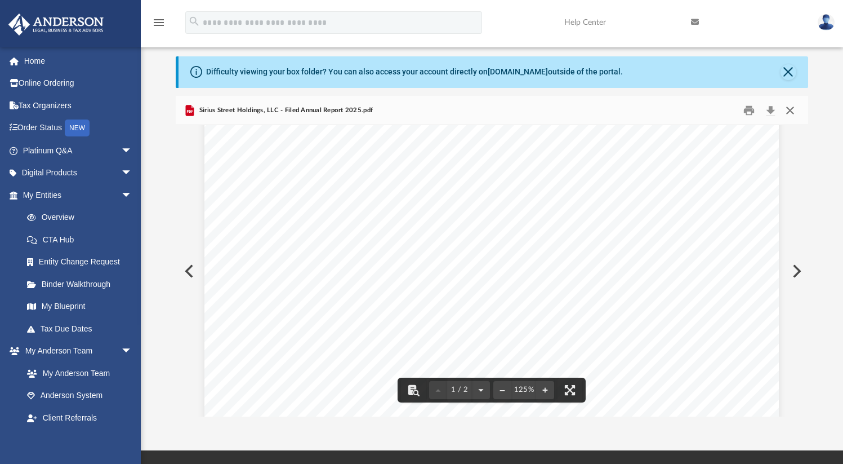
click at [791, 113] on button "Close" at bounding box center [790, 109] width 20 height 17
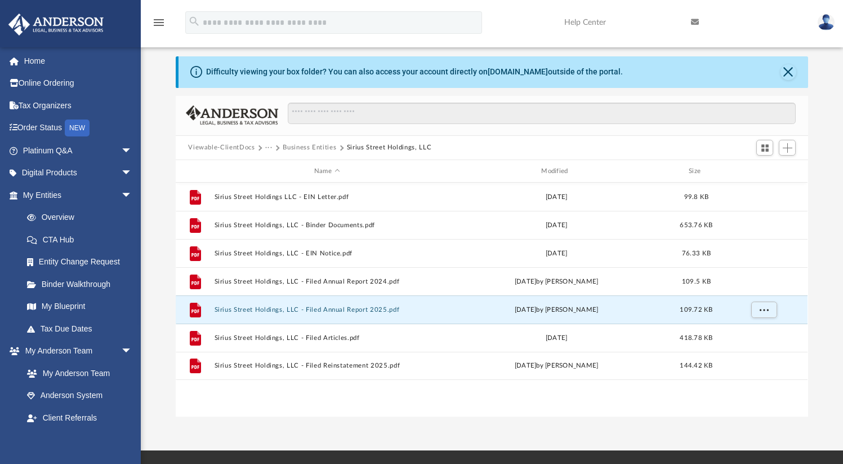
click at [323, 150] on button "Business Entities" at bounding box center [310, 148] width 54 height 10
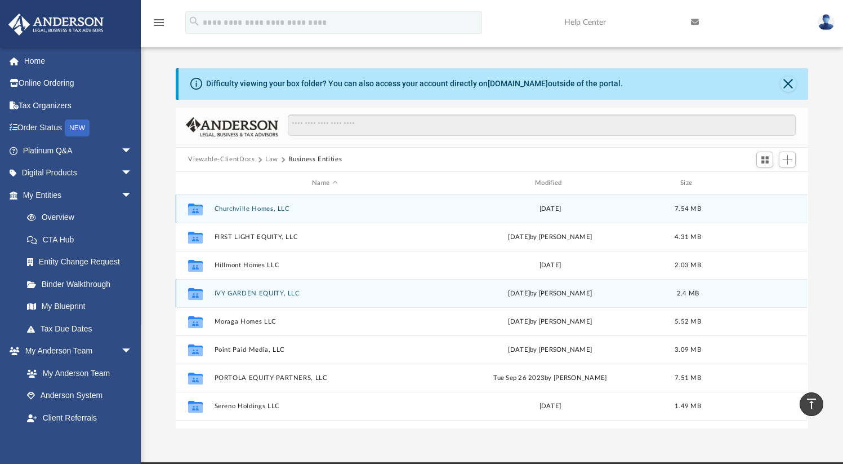
scroll to position [0, 0]
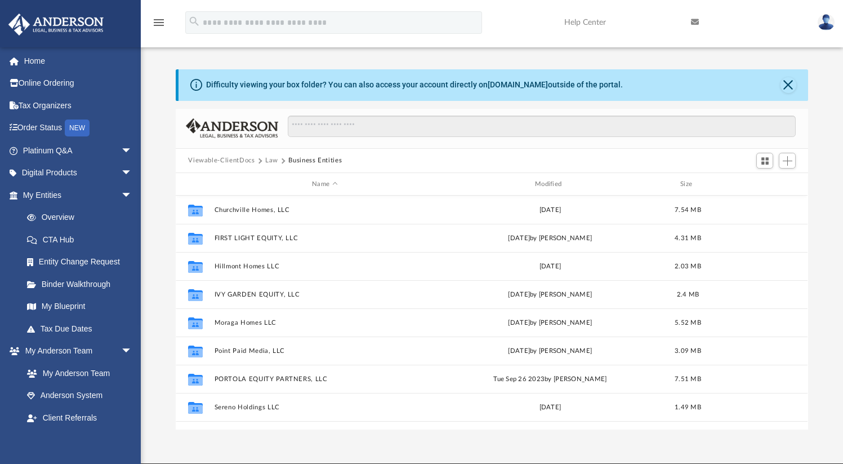
click at [269, 162] on button "Law" at bounding box center [271, 160] width 13 height 10
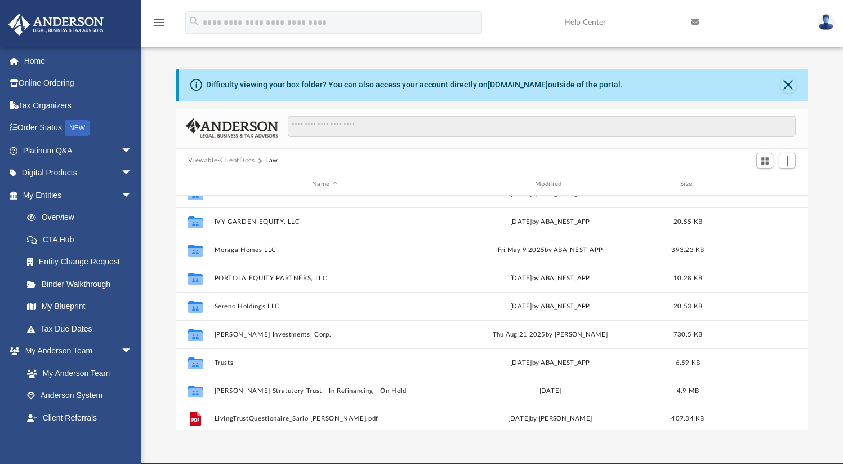
scroll to position [132, 0]
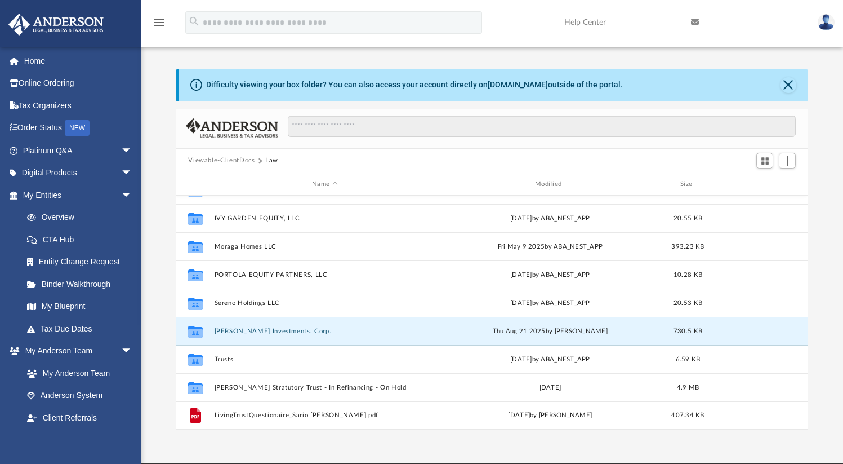
click at [249, 331] on button "[PERSON_NAME] Investments, Corp." at bounding box center [325, 330] width 221 height 7
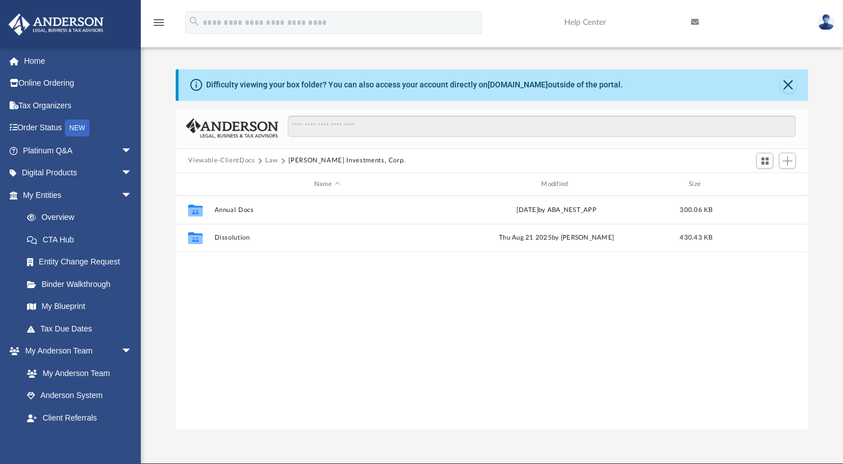
scroll to position [0, 0]
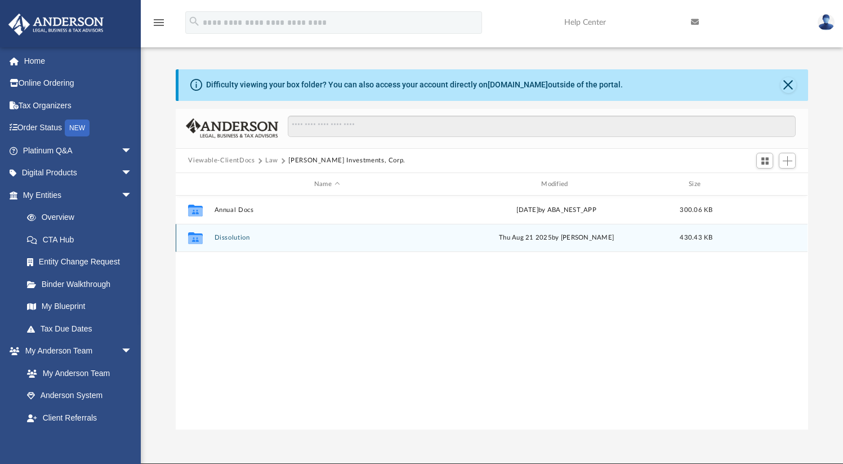
click at [237, 240] on button "Dissolution" at bounding box center [327, 237] width 225 height 7
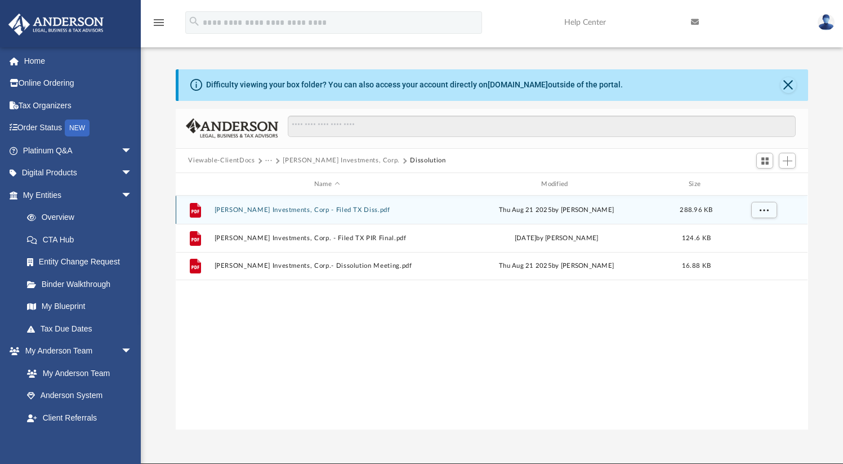
click at [332, 208] on button "[PERSON_NAME] Investments, Corp - Filed TX Diss.pdf" at bounding box center [327, 209] width 225 height 7
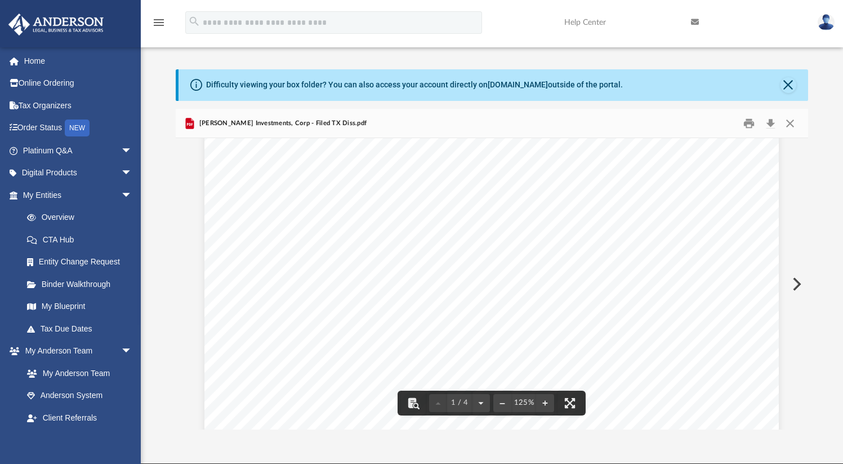
scroll to position [114, 0]
click at [790, 124] on button "Close" at bounding box center [790, 122] width 20 height 17
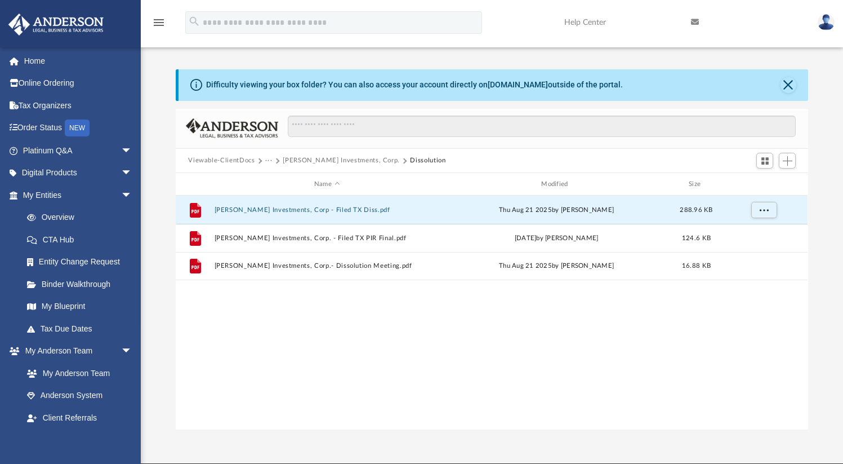
click at [291, 159] on button "[PERSON_NAME] Investments, Corp." at bounding box center [341, 160] width 117 height 10
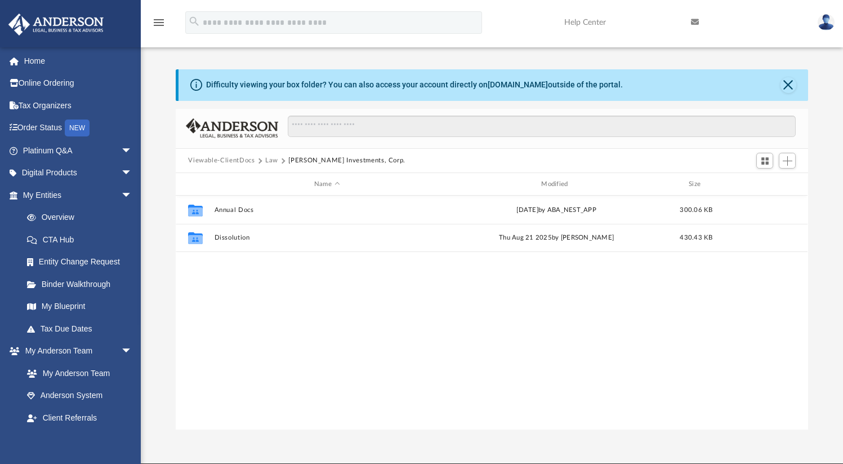
click at [273, 159] on button "Law" at bounding box center [271, 160] width 13 height 10
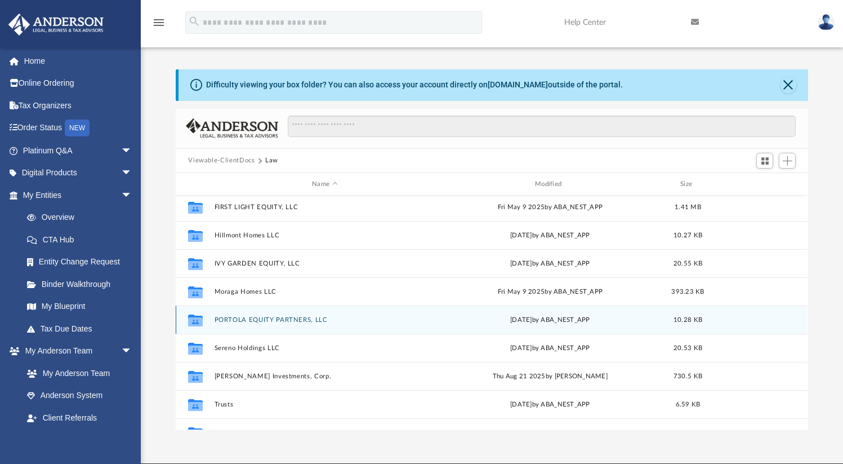
scroll to position [92, 0]
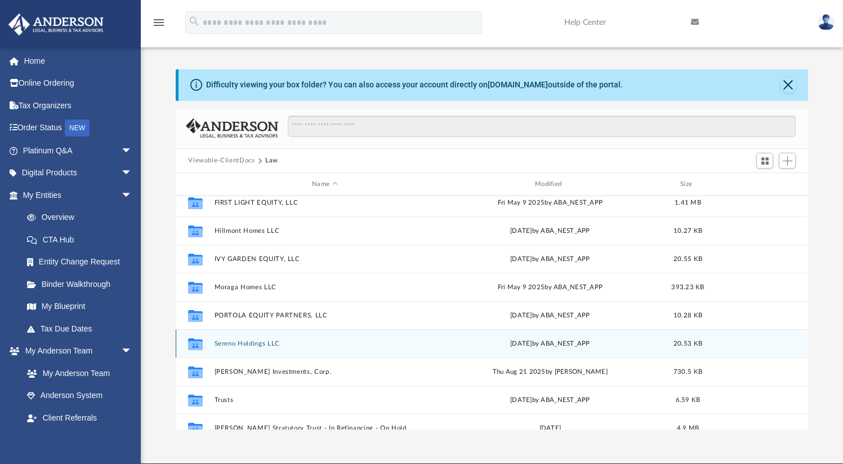
click at [255, 345] on button "Sereno Holdings LLC" at bounding box center [325, 343] width 221 height 7
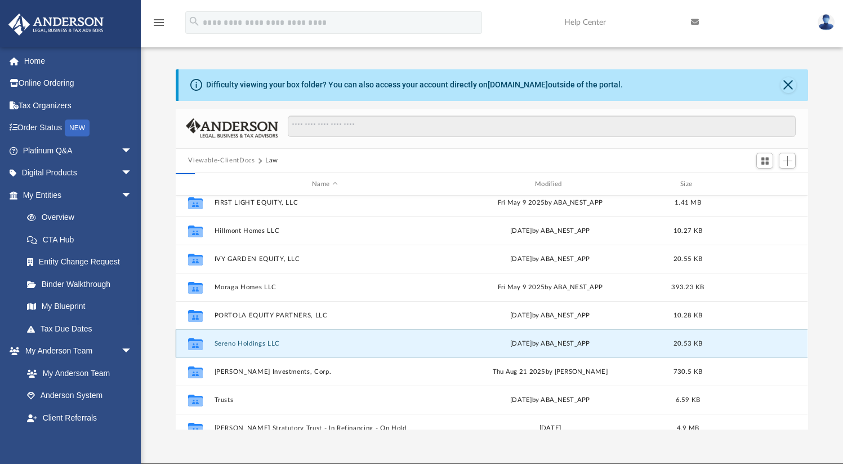
scroll to position [0, 0]
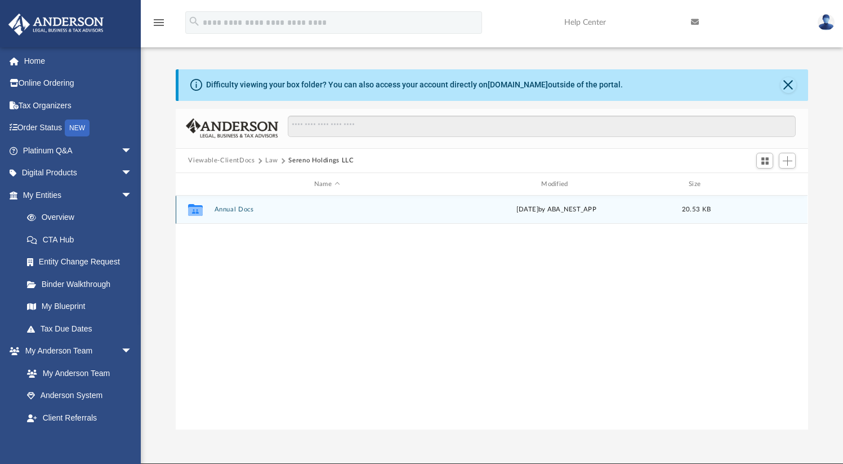
click at [237, 206] on button "Annual Docs" at bounding box center [327, 209] width 225 height 7
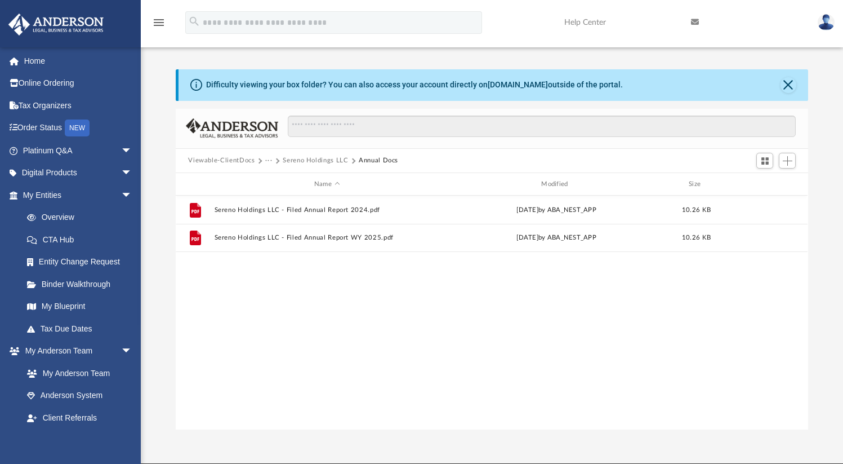
click at [272, 162] on button "···" at bounding box center [268, 160] width 7 height 10
click at [304, 163] on button "Sereno Holdings LLC" at bounding box center [315, 160] width 65 height 10
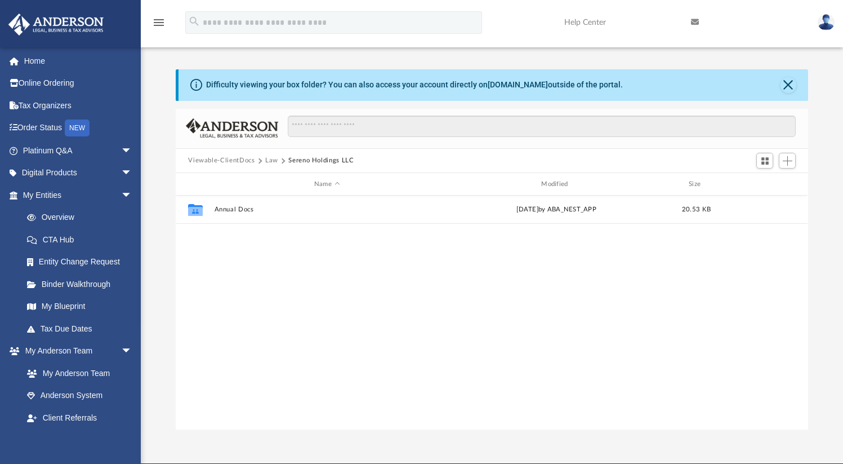
click at [272, 163] on button "Law" at bounding box center [271, 160] width 13 height 10
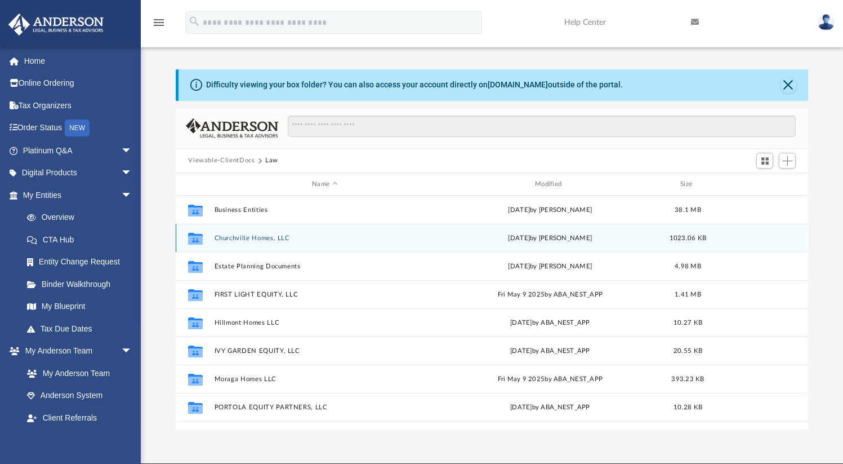
click at [255, 237] on button "Churchville Homes, LLC" at bounding box center [325, 237] width 221 height 7
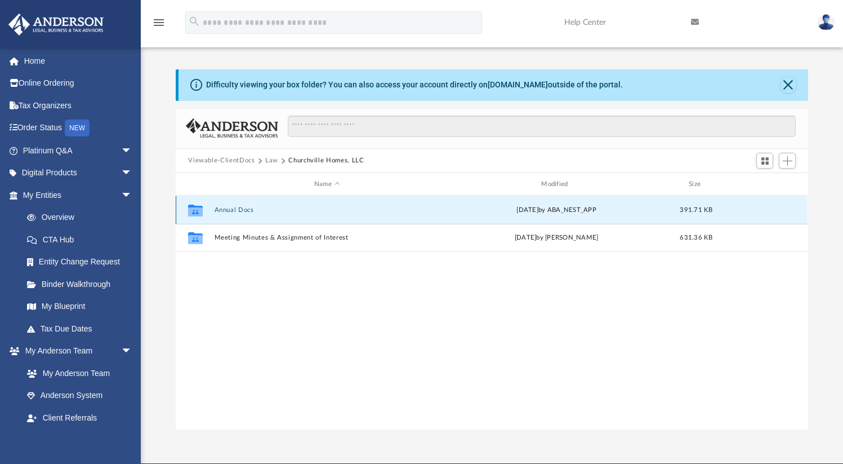
click at [244, 210] on button "Annual Docs" at bounding box center [327, 209] width 225 height 7
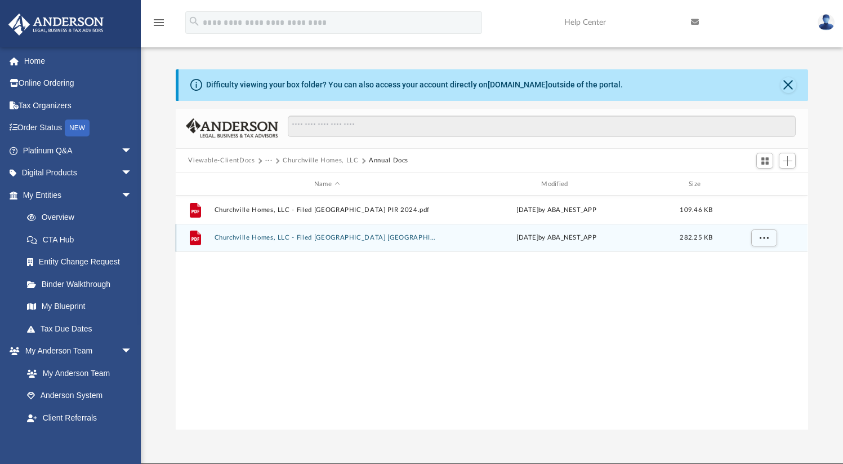
click at [323, 235] on button "Churchville Homes, LLC - Filed [GEOGRAPHIC_DATA] [GEOGRAPHIC_DATA] [GEOGRAPHIC_…" at bounding box center [327, 237] width 225 height 7
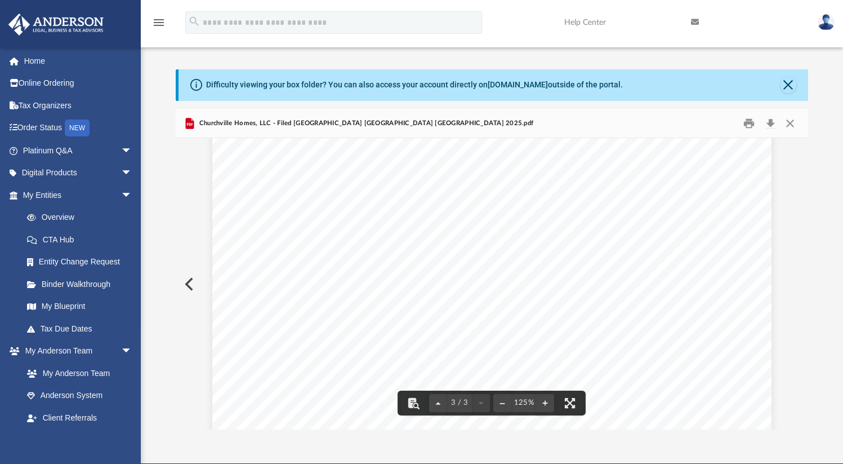
scroll to position [2029, 0]
click at [794, 122] on button "Close" at bounding box center [790, 122] width 20 height 17
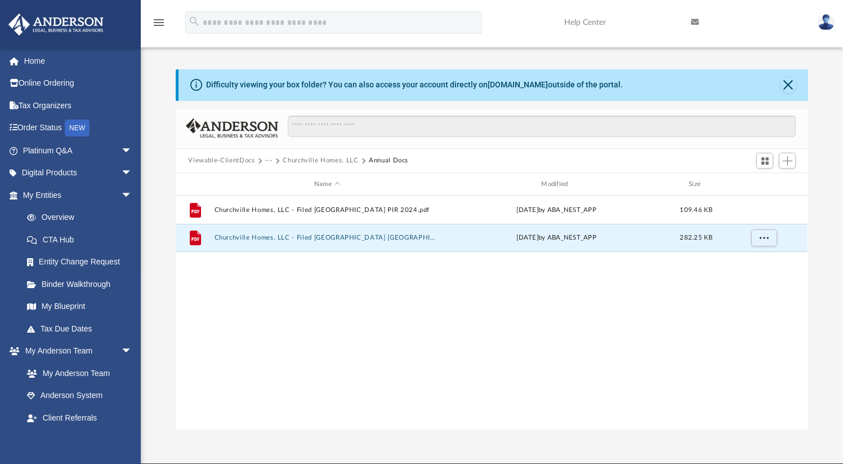
click at [316, 159] on button "Churchville Homes, LLC" at bounding box center [320, 160] width 75 height 10
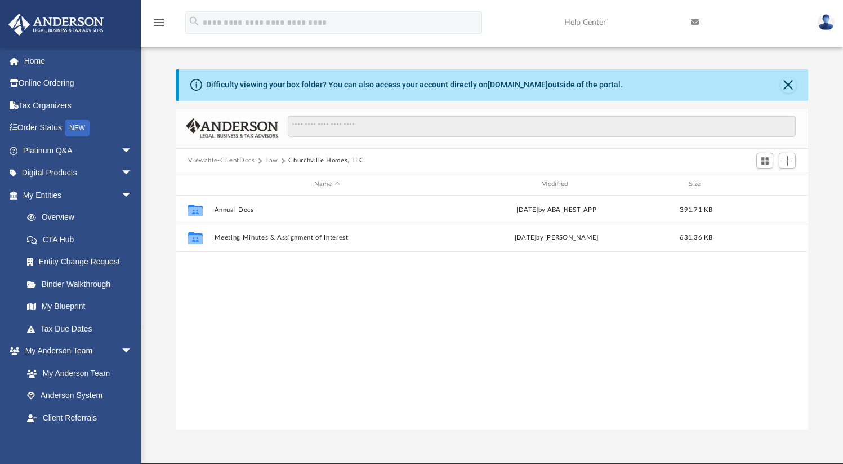
click at [269, 159] on button "Law" at bounding box center [271, 160] width 13 height 10
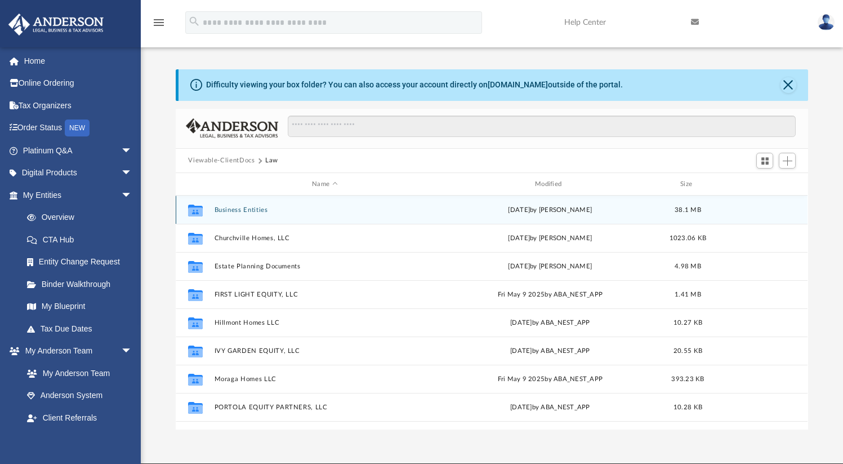
click at [247, 212] on button "Business Entities" at bounding box center [325, 209] width 221 height 7
click at [262, 211] on button "Churchville Homes, LLC" at bounding box center [325, 209] width 221 height 7
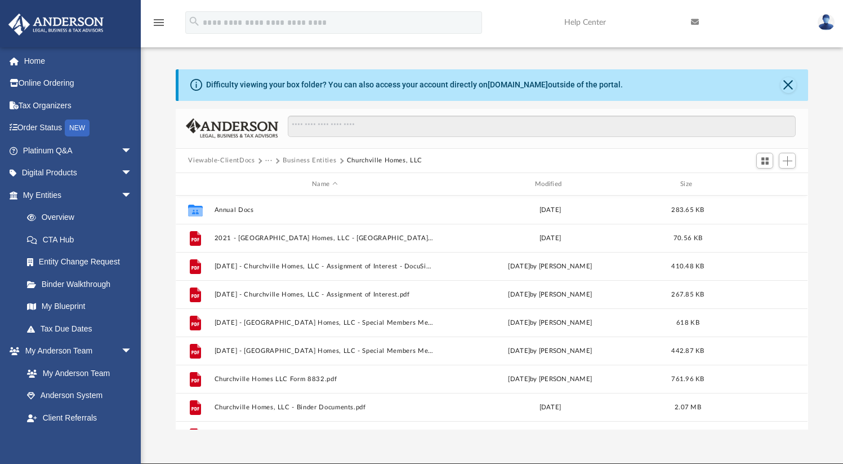
scroll to position [0, 0]
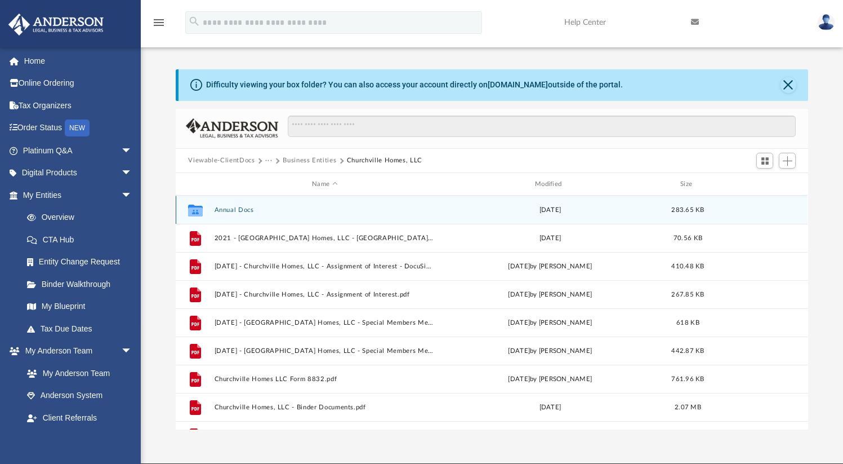
click at [246, 209] on button "Annual Docs" at bounding box center [325, 209] width 221 height 7
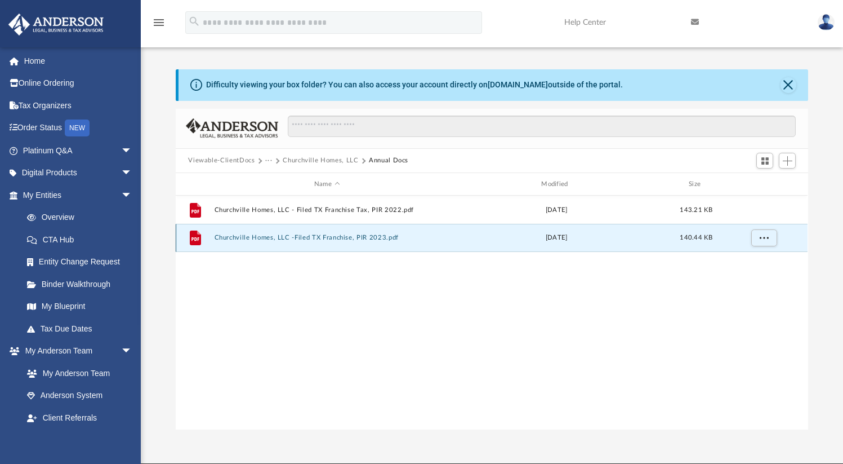
click at [261, 239] on button "Churchville Homes, LLC -Filed TX Franchise, PIR 2023.pdf" at bounding box center [327, 237] width 225 height 7
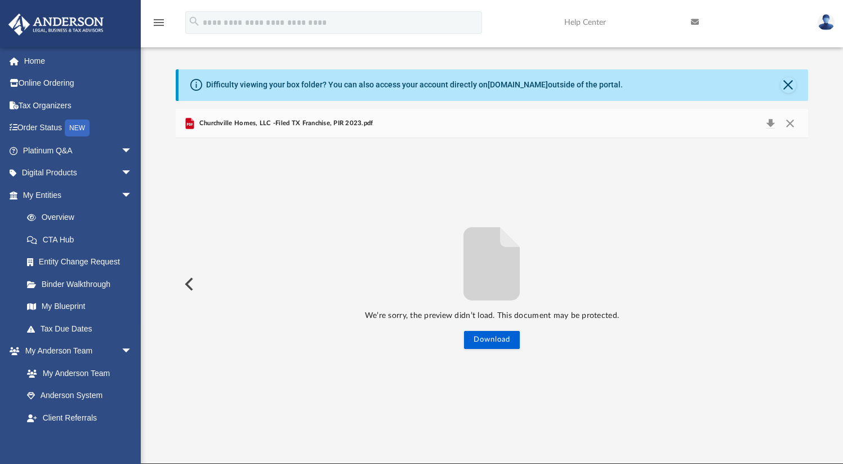
click at [189, 286] on button "Preview" at bounding box center [188, 284] width 25 height 32
click at [492, 344] on button "Download" at bounding box center [492, 340] width 56 height 18
click at [795, 126] on button "Close" at bounding box center [790, 123] width 20 height 16
